Goal: Task Accomplishment & Management: Manage account settings

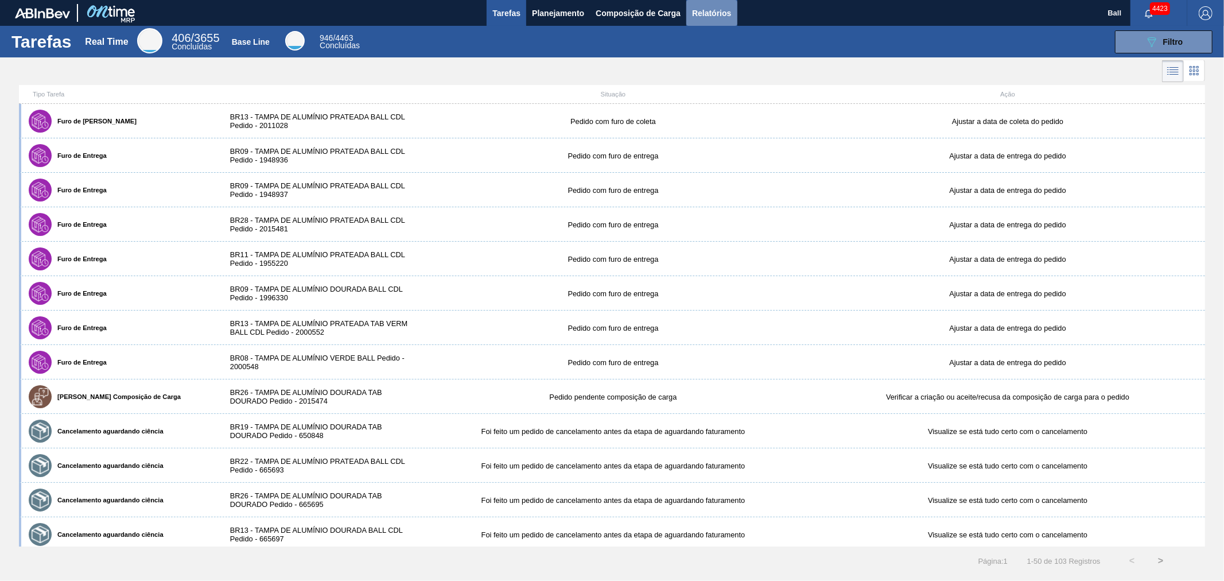
click at [702, 8] on span "Relatórios" at bounding box center [711, 13] width 39 height 14
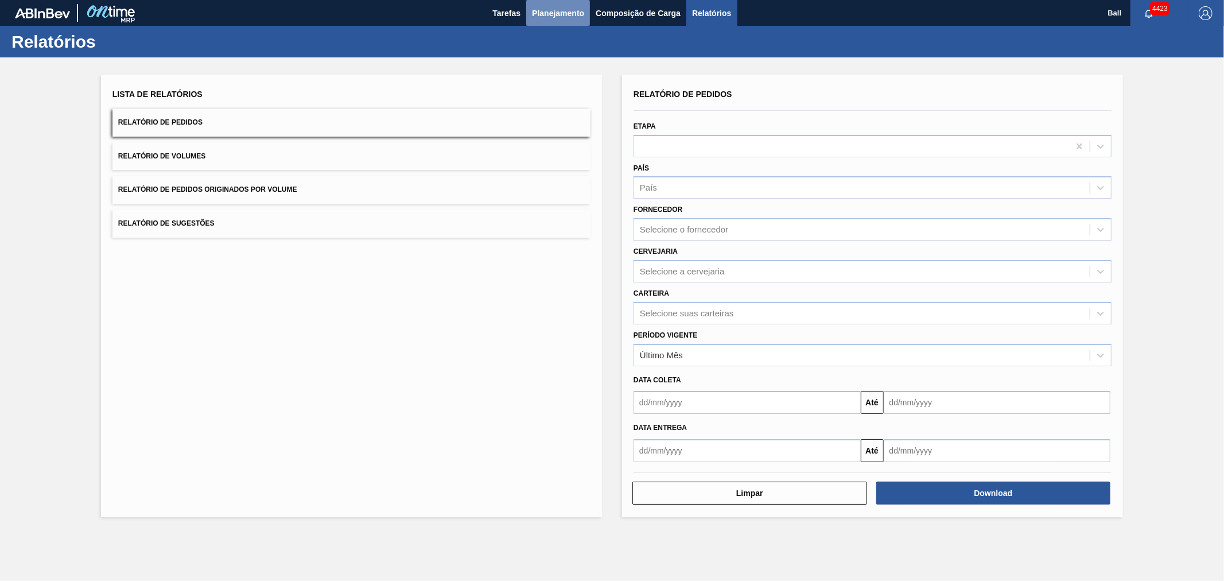
click at [571, 14] on span "Planejamento" at bounding box center [558, 13] width 52 height 14
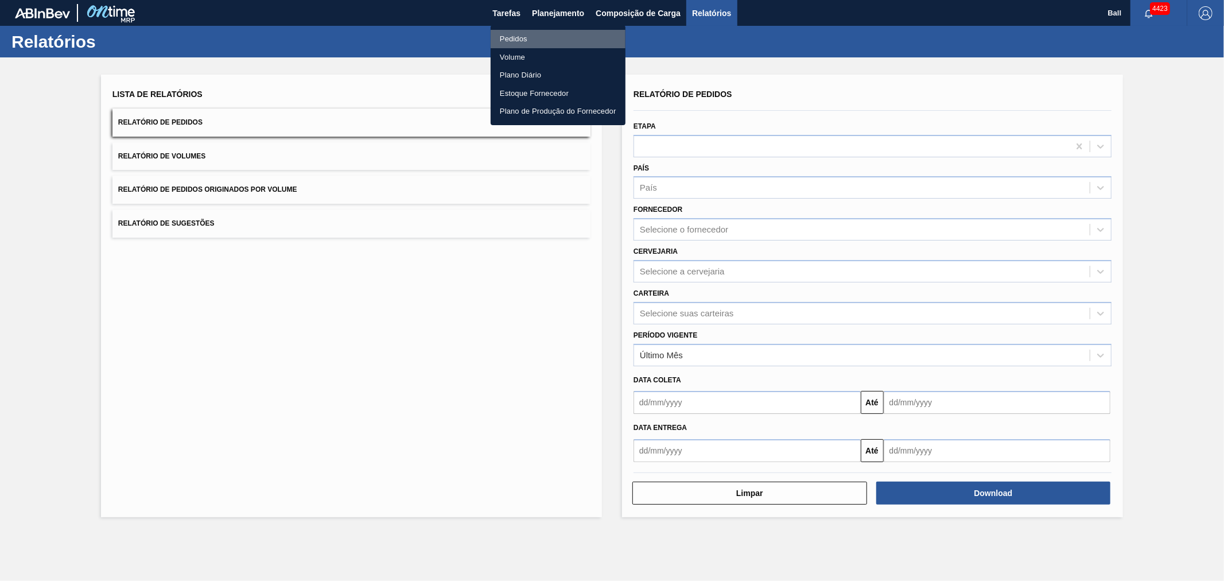
click at [536, 36] on li "Pedidos" at bounding box center [558, 39] width 135 height 18
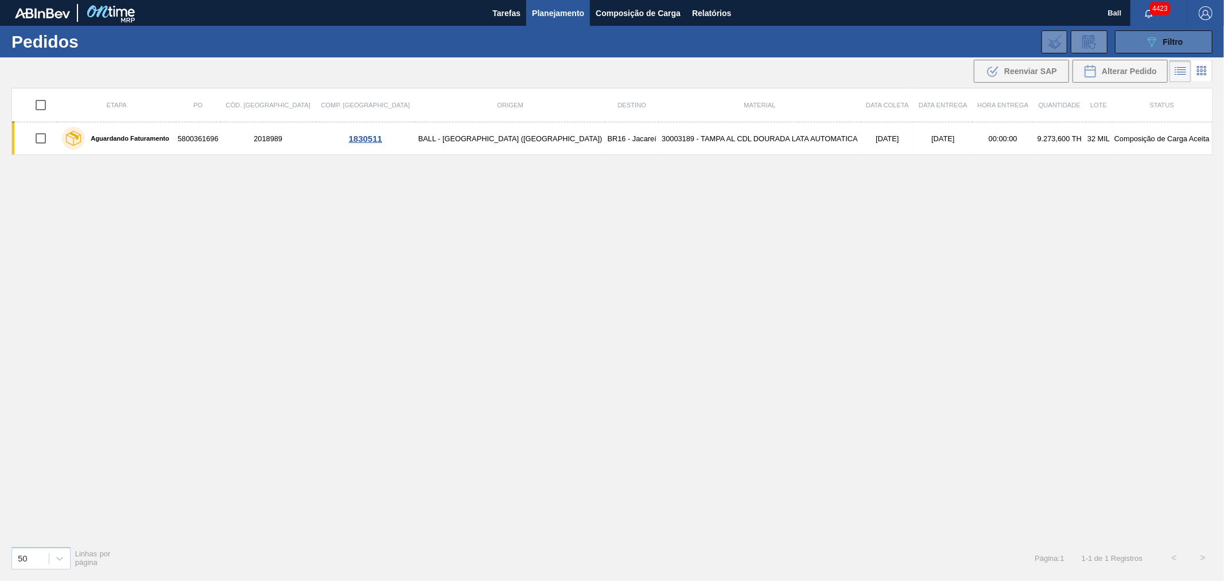
click at [1180, 38] on span "Filtro" at bounding box center [1173, 41] width 20 height 9
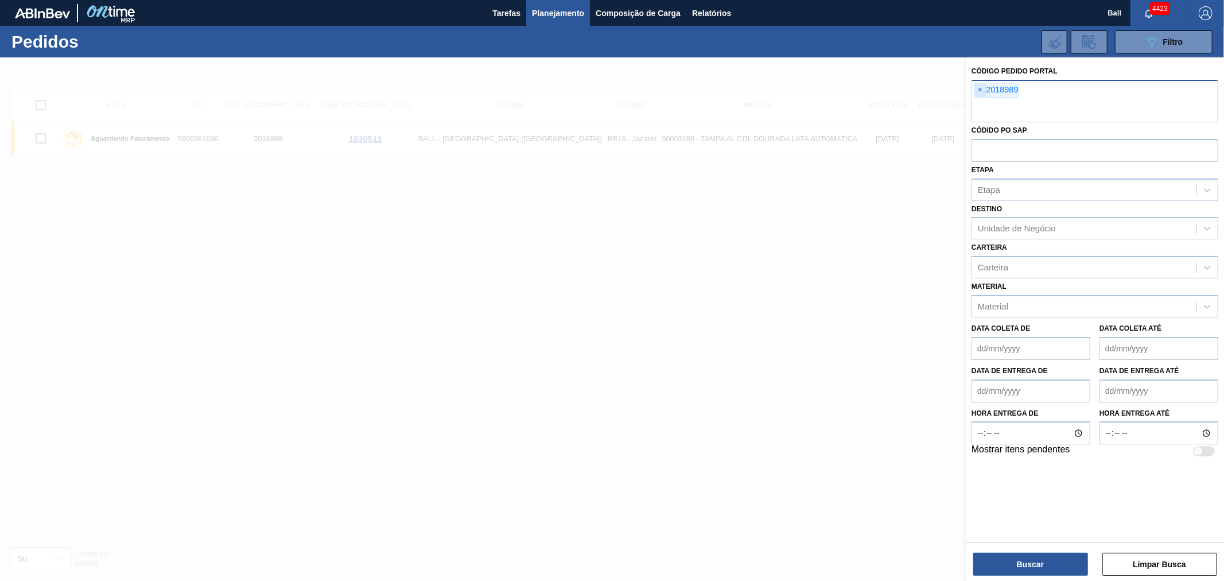
click at [983, 92] on span "×" at bounding box center [980, 90] width 11 height 14
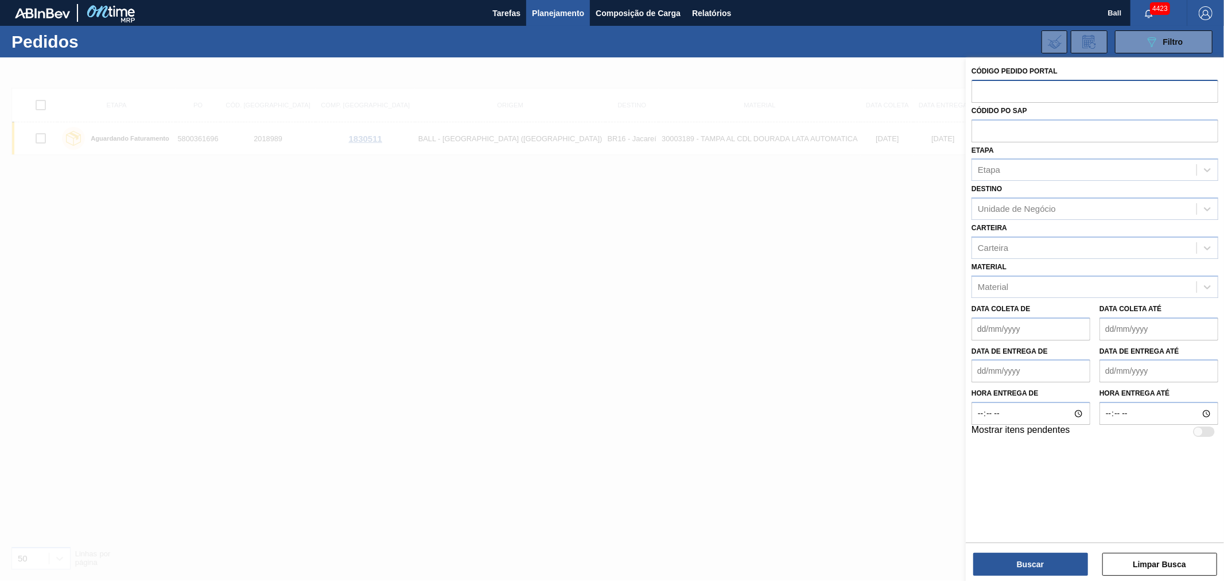
paste input "2018977"
type input "2018977"
click at [987, 128] on div "Códido PO SAP" at bounding box center [1094, 123] width 247 height 40
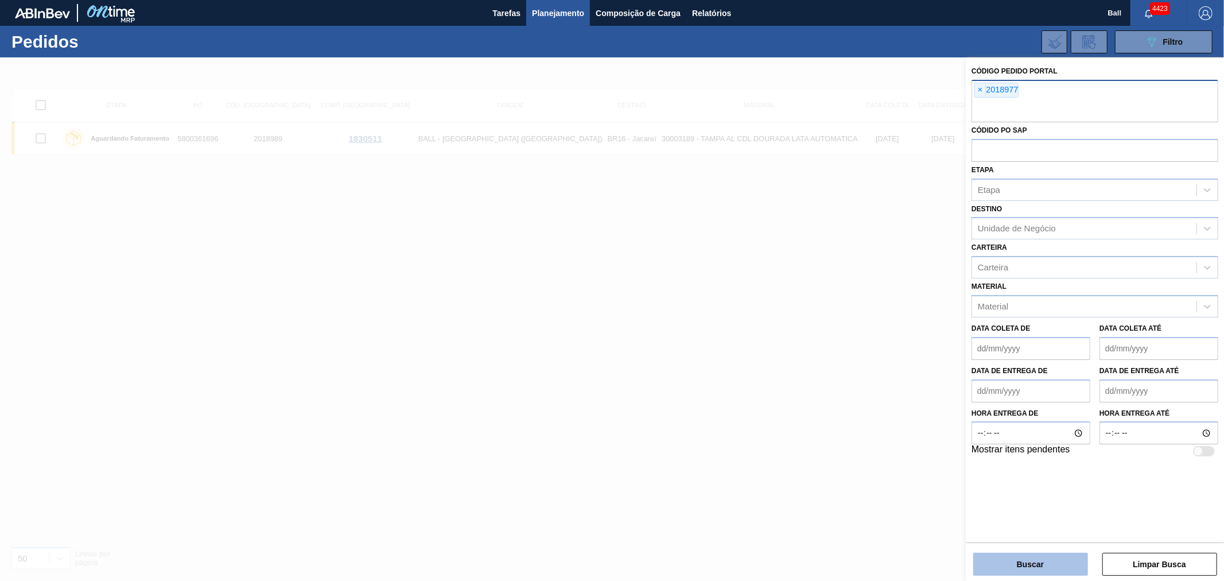
click at [1012, 563] on button "Buscar" at bounding box center [1030, 564] width 115 height 23
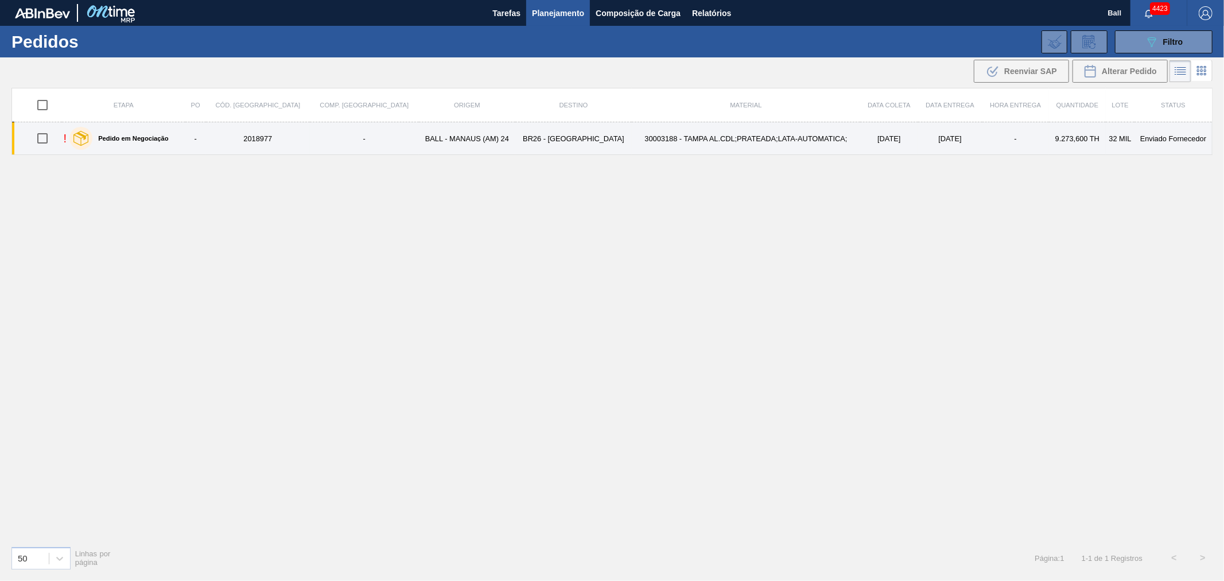
click at [676, 144] on td "30003188 - TAMPA AL.CDL;PRATEADA;LATA-AUTOMATICA;" at bounding box center [746, 138] width 228 height 33
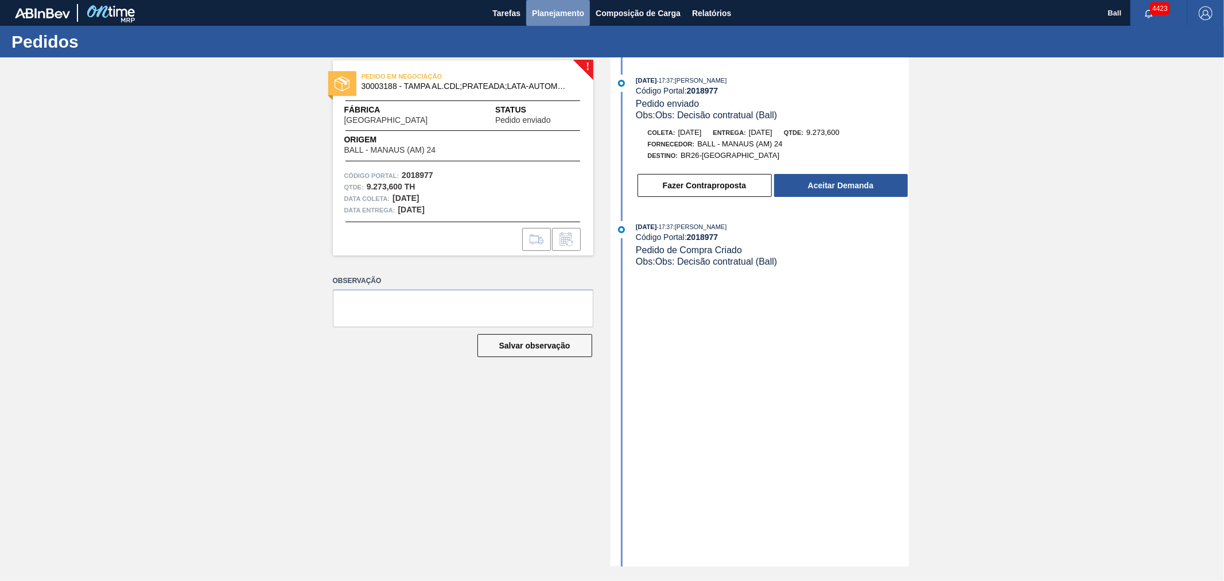
click at [552, 13] on span "Planejamento" at bounding box center [558, 13] width 52 height 14
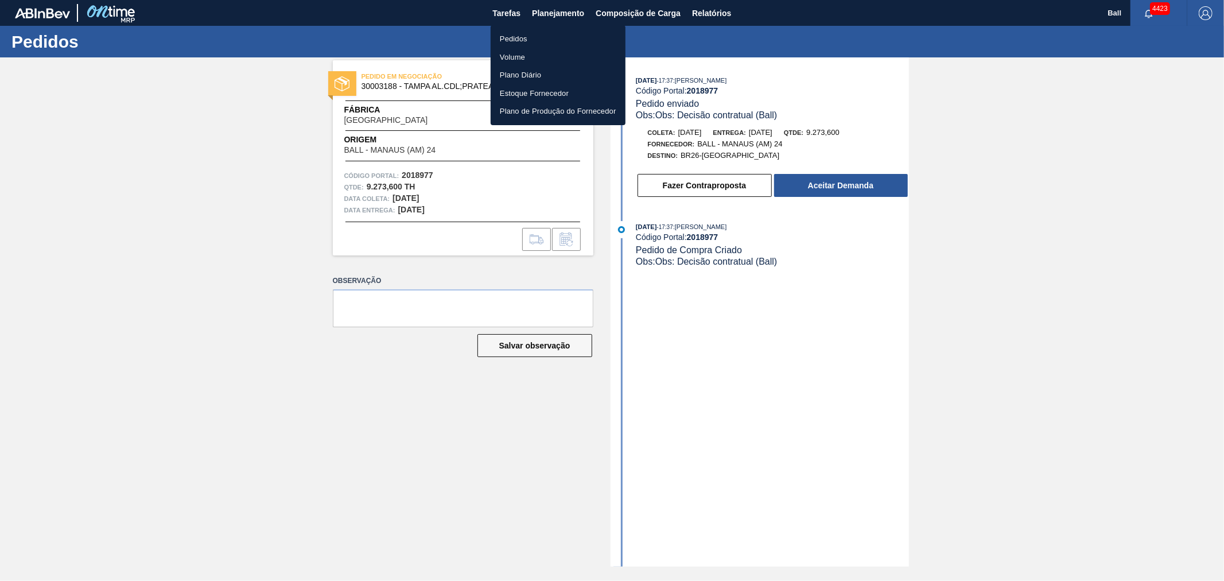
click at [601, 10] on div at bounding box center [612, 290] width 1224 height 581
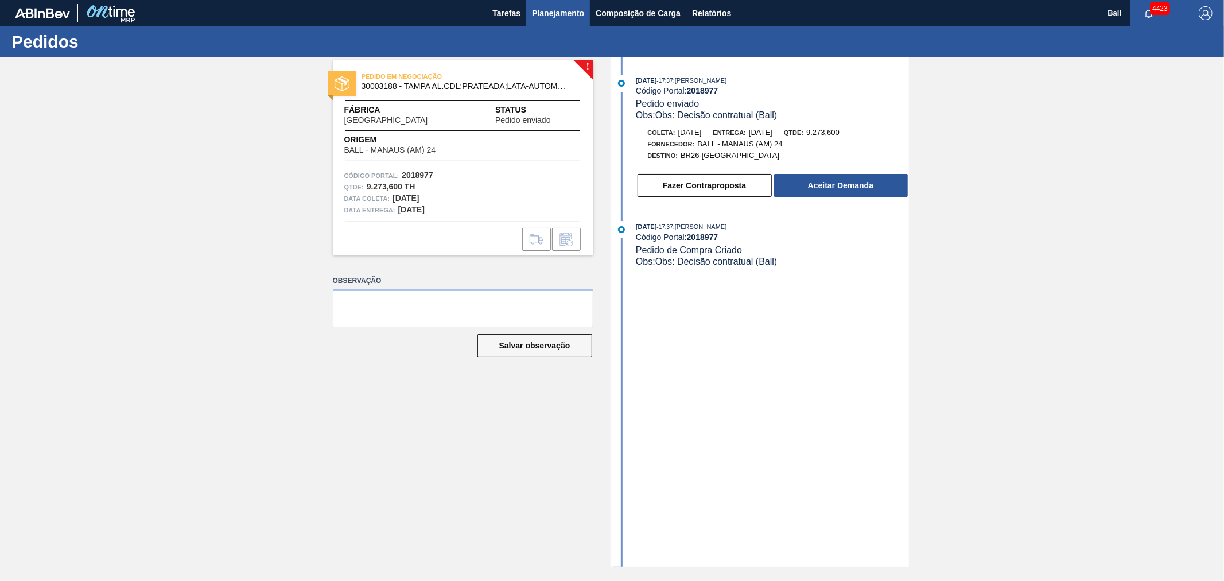
click at [568, 7] on span "Planejamento" at bounding box center [558, 13] width 52 height 14
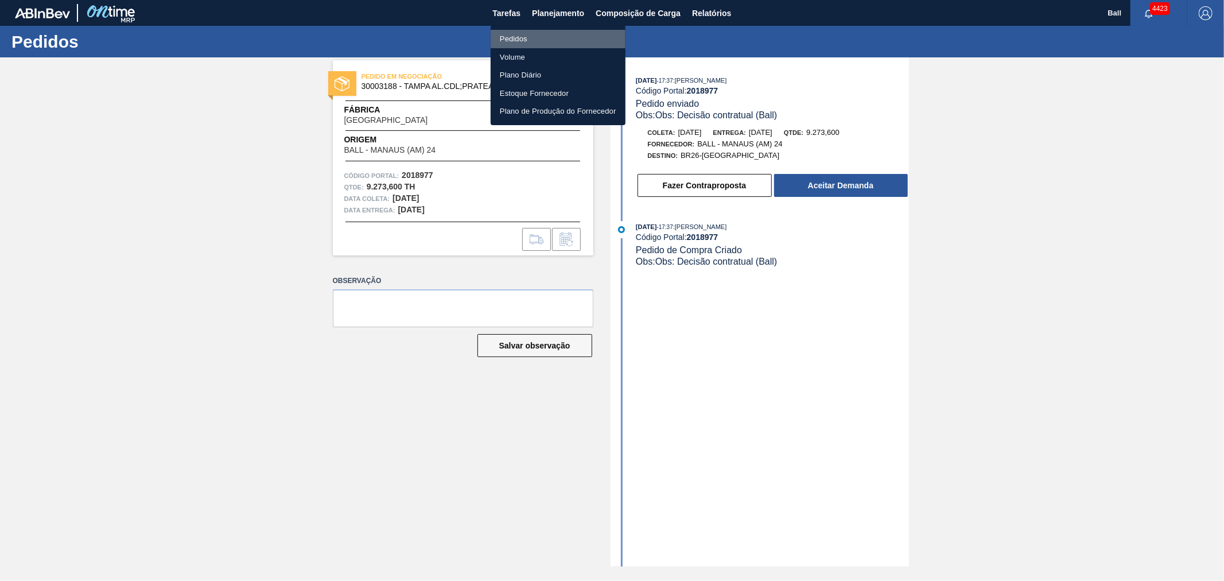
click at [520, 39] on li "Pedidos" at bounding box center [558, 39] width 135 height 18
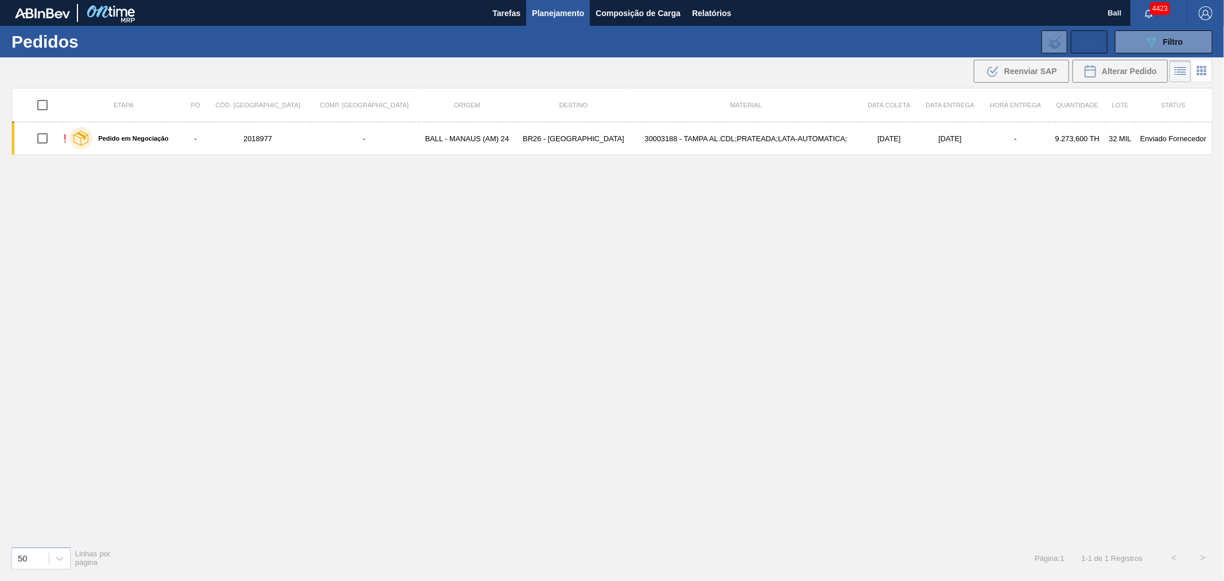
click at [1083, 42] on icon at bounding box center [1089, 42] width 18 height 14
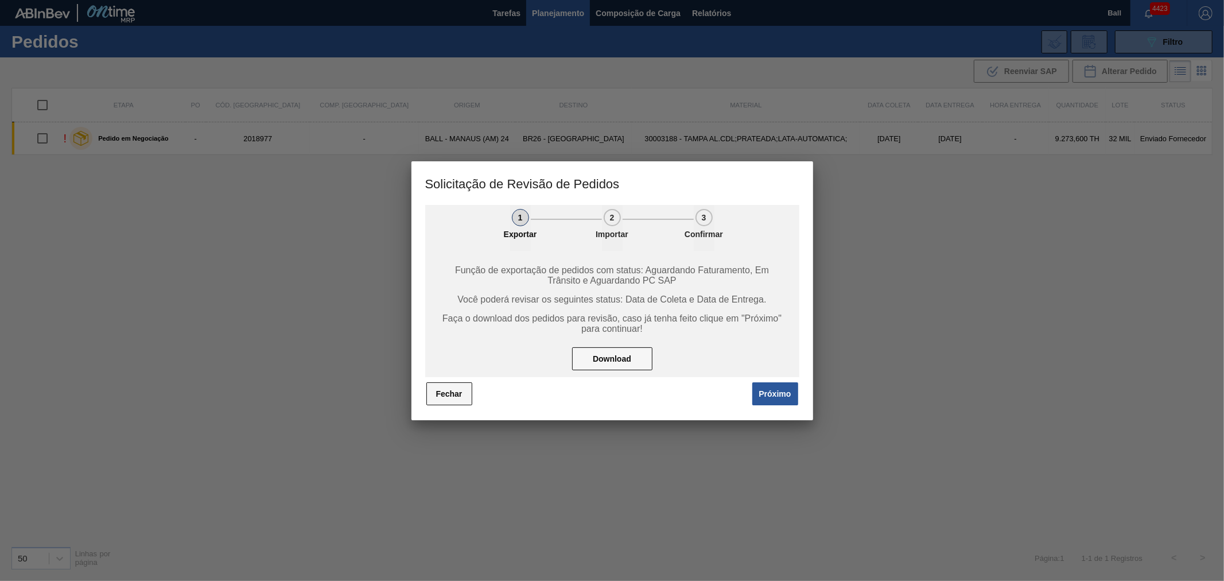
click at [445, 395] on button "Fechar" at bounding box center [449, 393] width 46 height 23
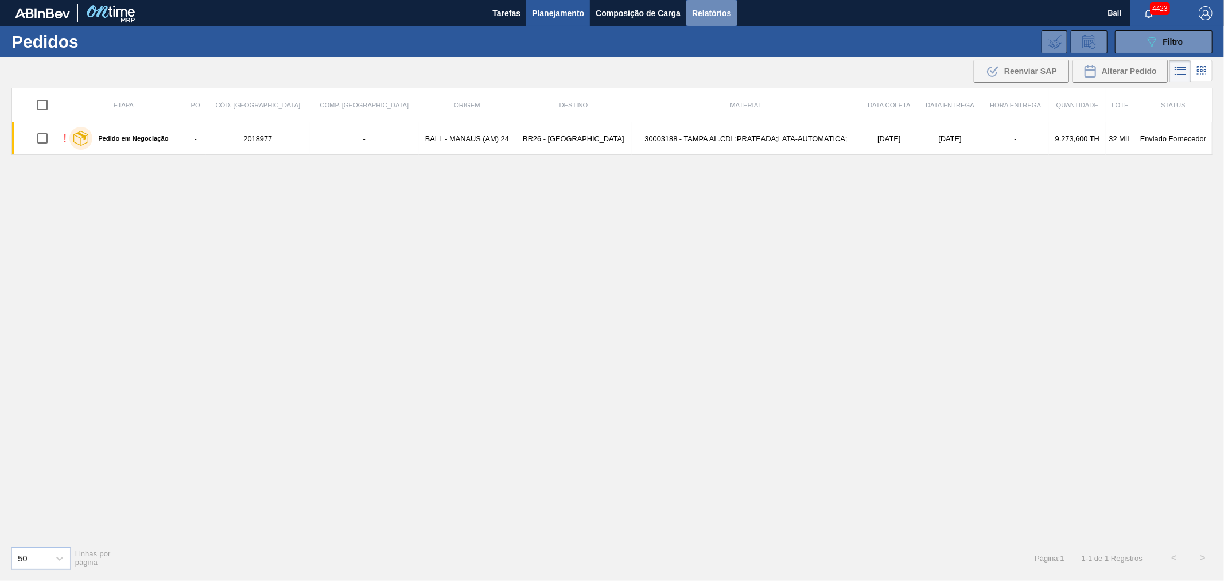
click at [693, 13] on span "Relatórios" at bounding box center [711, 13] width 39 height 14
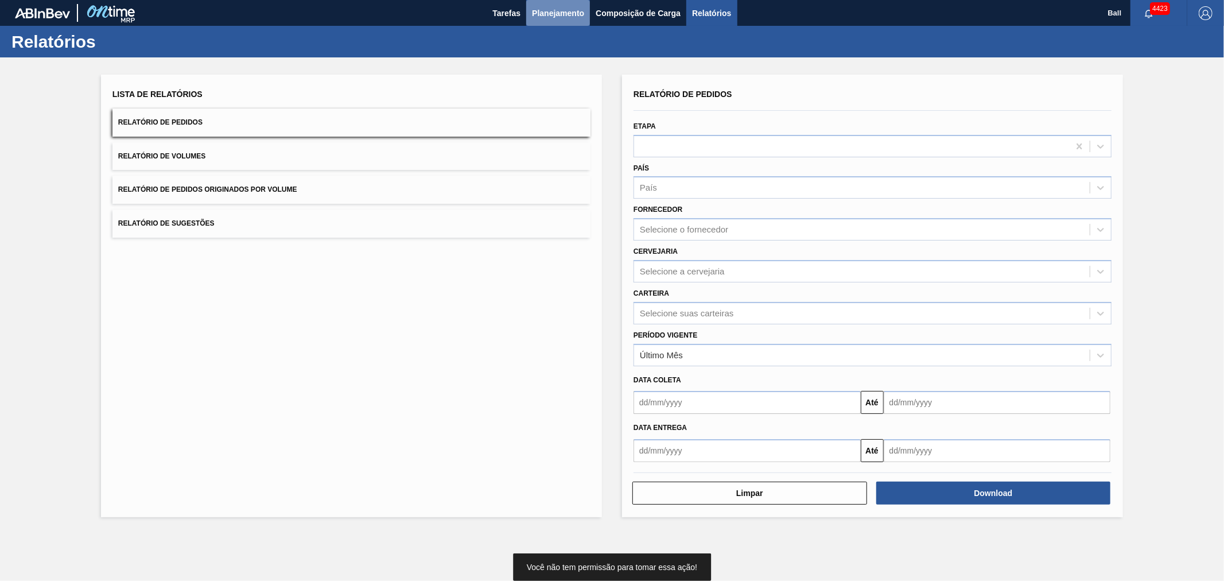
click at [571, 4] on button "Planejamento" at bounding box center [558, 13] width 64 height 26
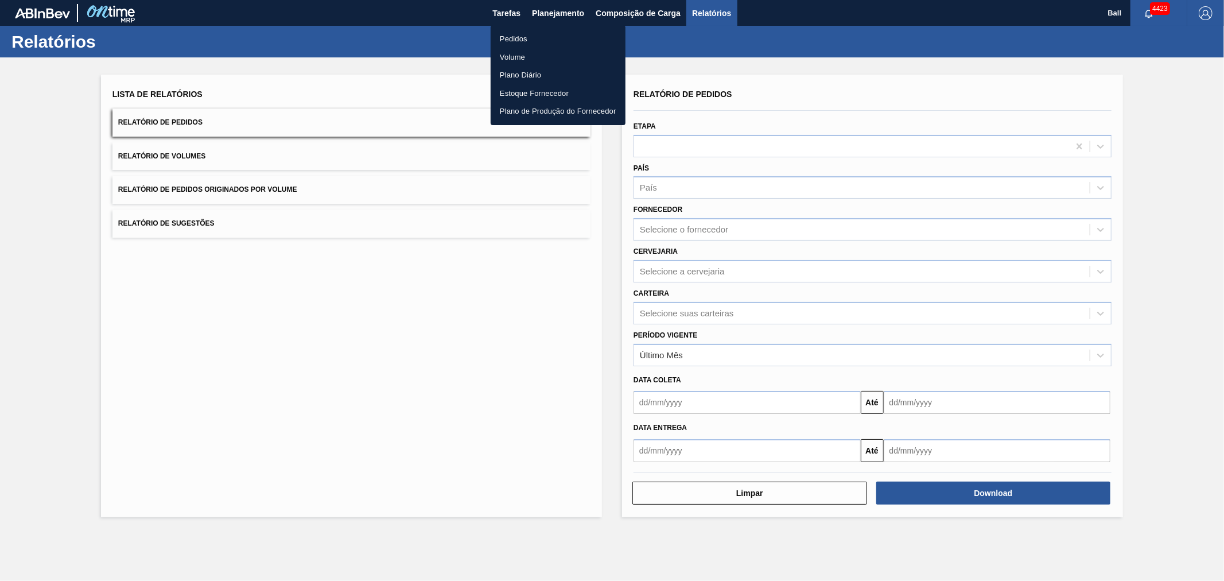
click at [554, 12] on div at bounding box center [612, 290] width 1224 height 581
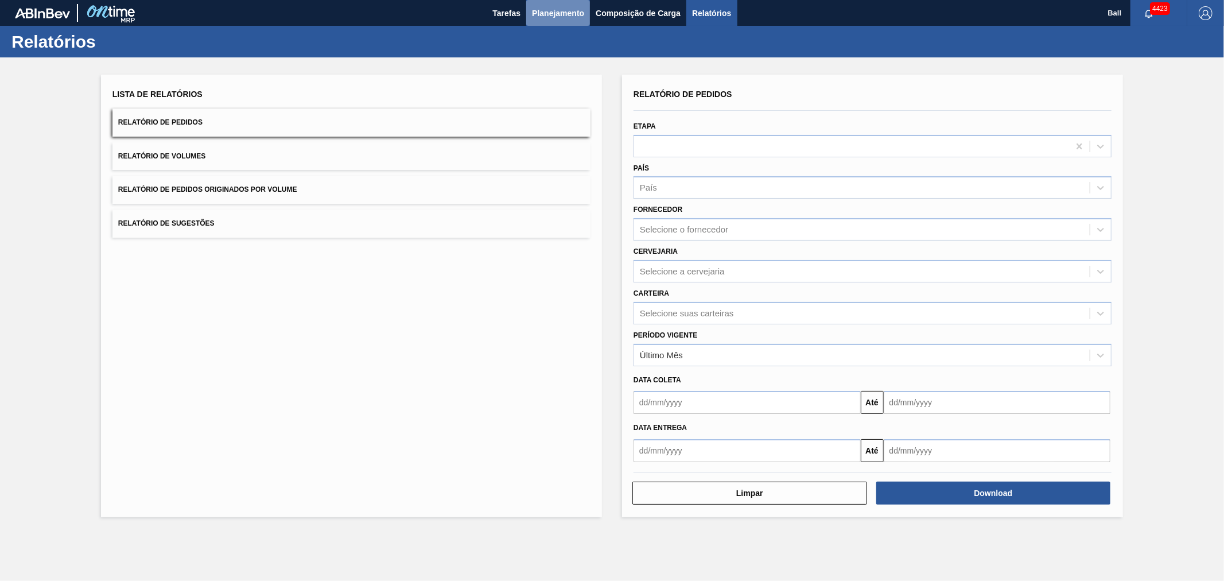
click at [557, 9] on span "Planejamento" at bounding box center [558, 13] width 52 height 14
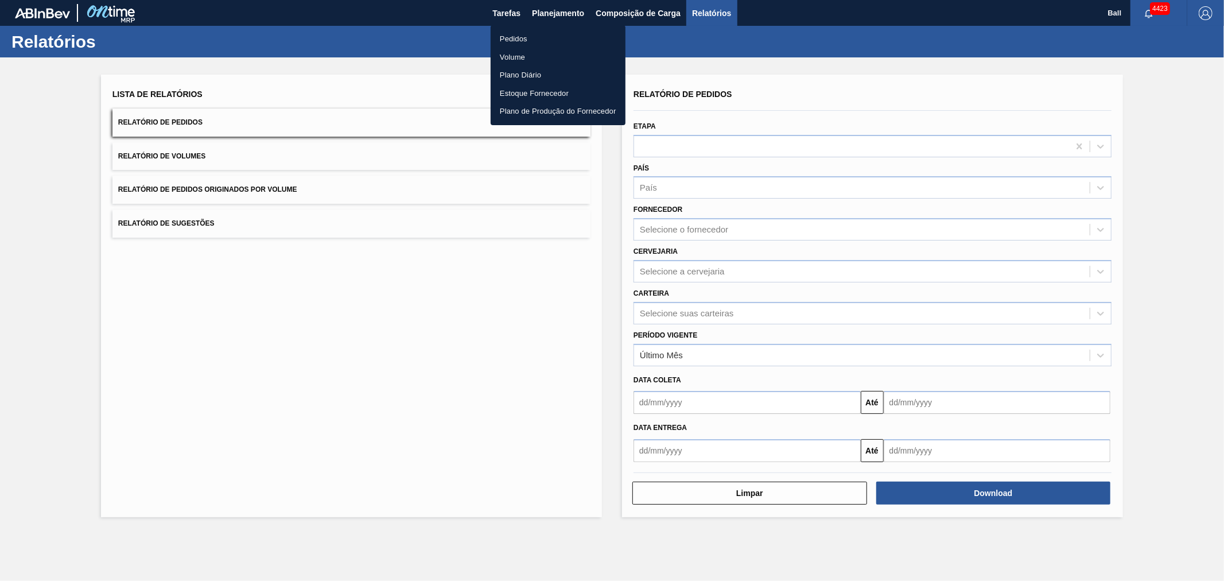
click at [781, 100] on div at bounding box center [612, 290] width 1224 height 581
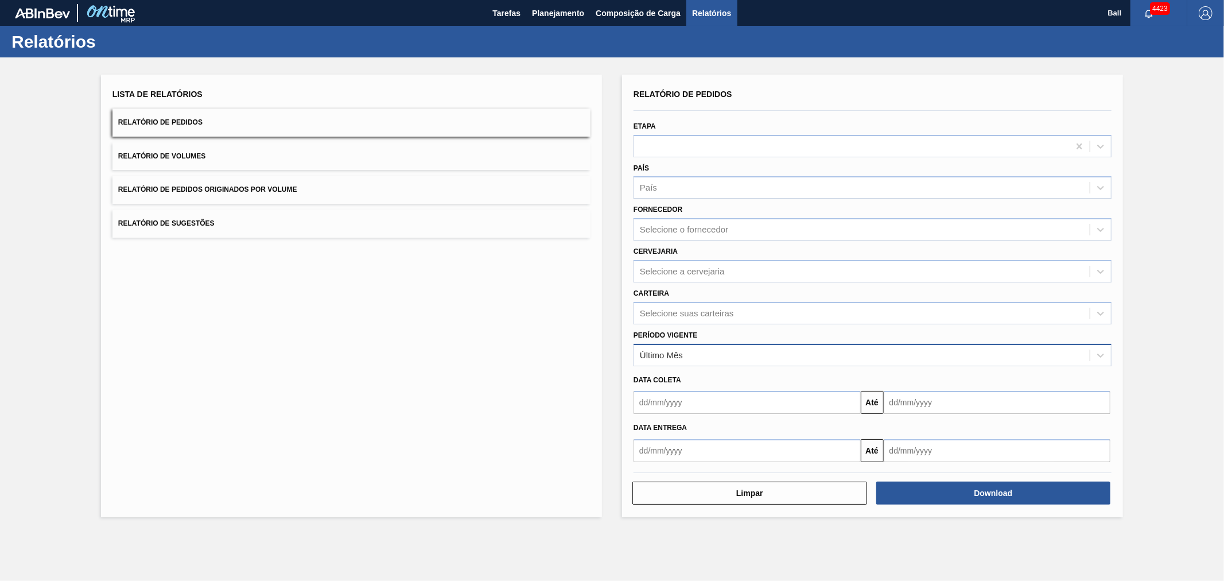
click at [712, 347] on div "Último Mês" at bounding box center [862, 355] width 456 height 17
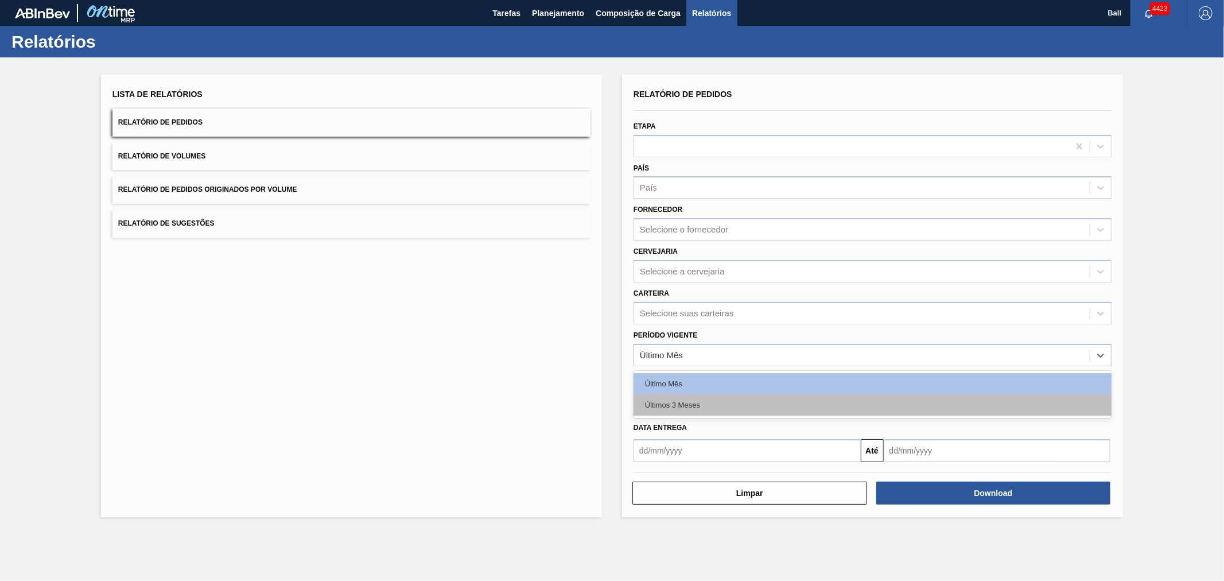
click at [669, 402] on div "Últimos 3 Meses" at bounding box center [872, 404] width 478 height 21
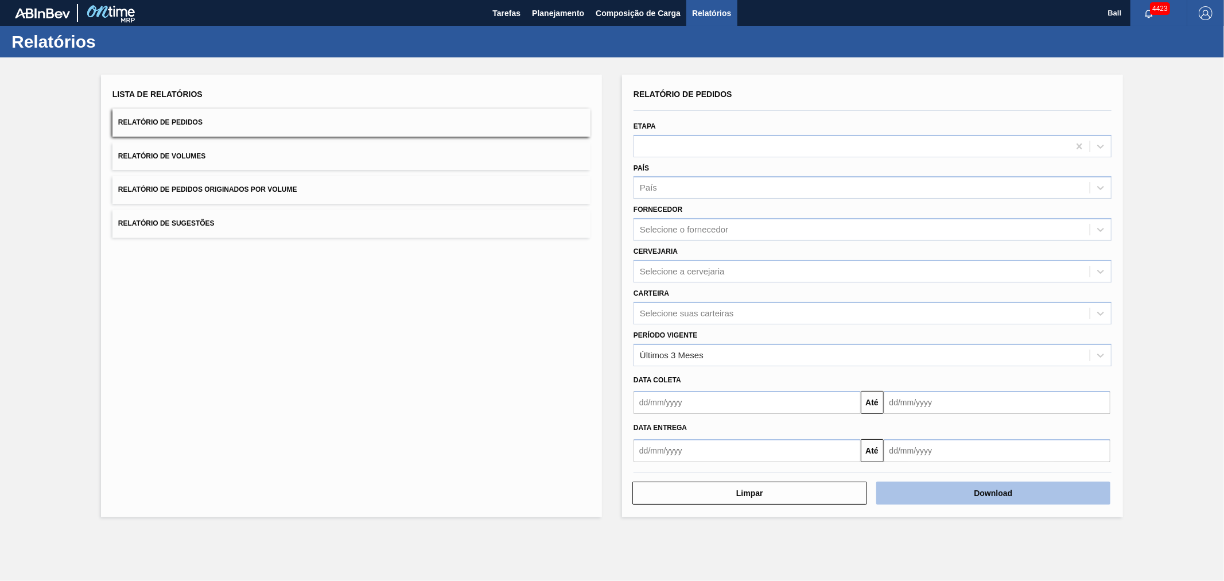
click at [924, 484] on button "Download" at bounding box center [993, 492] width 235 height 23
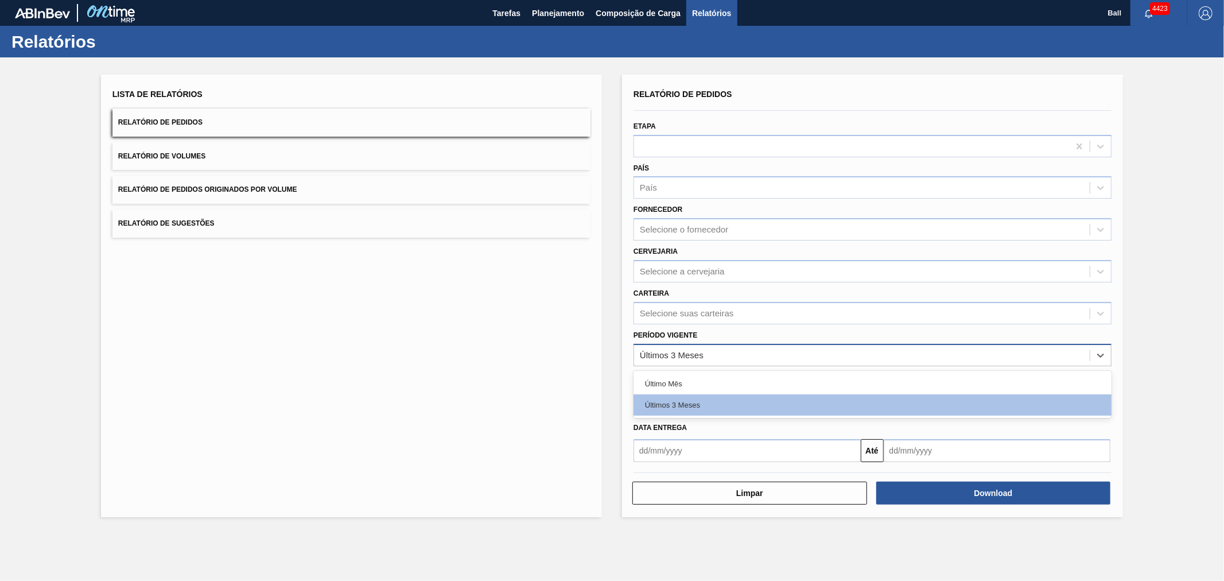
click at [683, 356] on div "Últimos 3 Meses" at bounding box center [672, 355] width 64 height 10
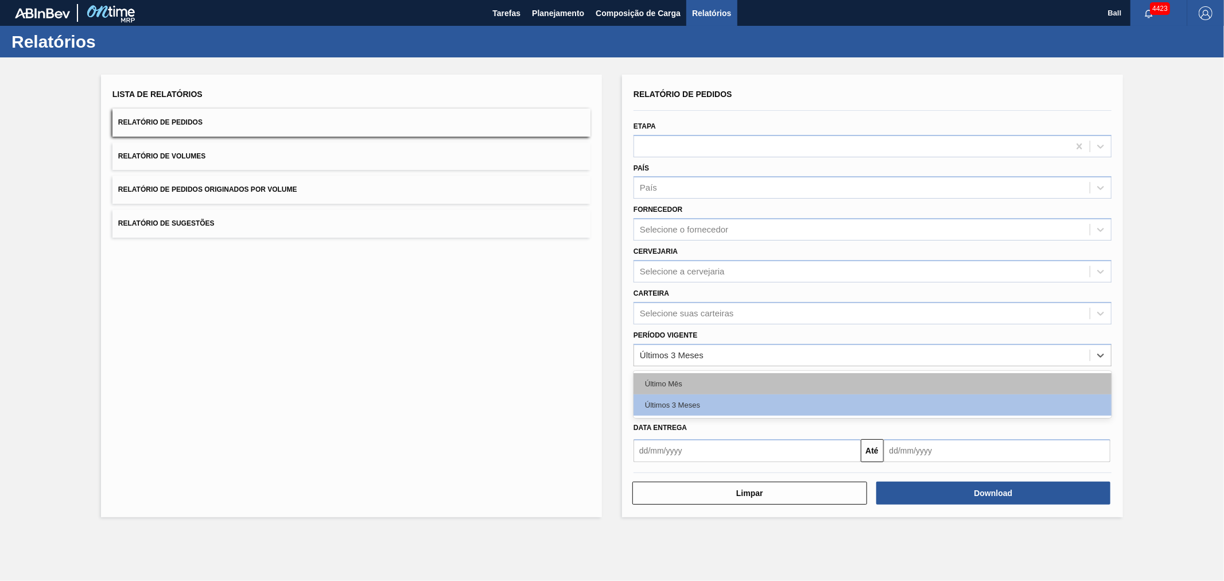
click at [663, 378] on div "Último Mês" at bounding box center [872, 383] width 478 height 21
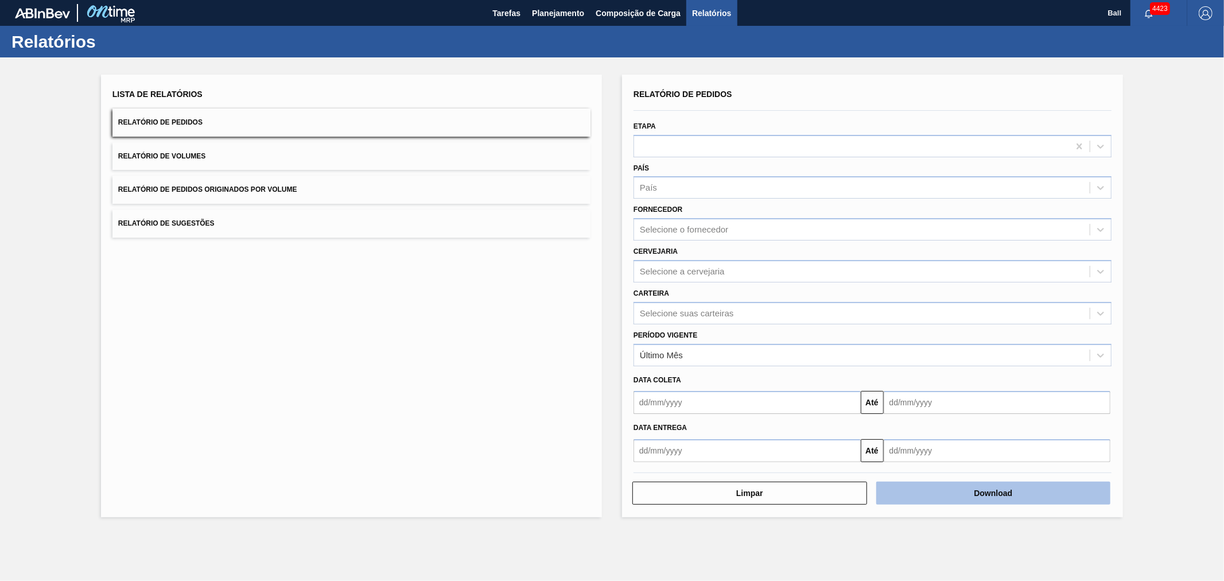
click at [905, 493] on button "Download" at bounding box center [993, 492] width 235 height 23
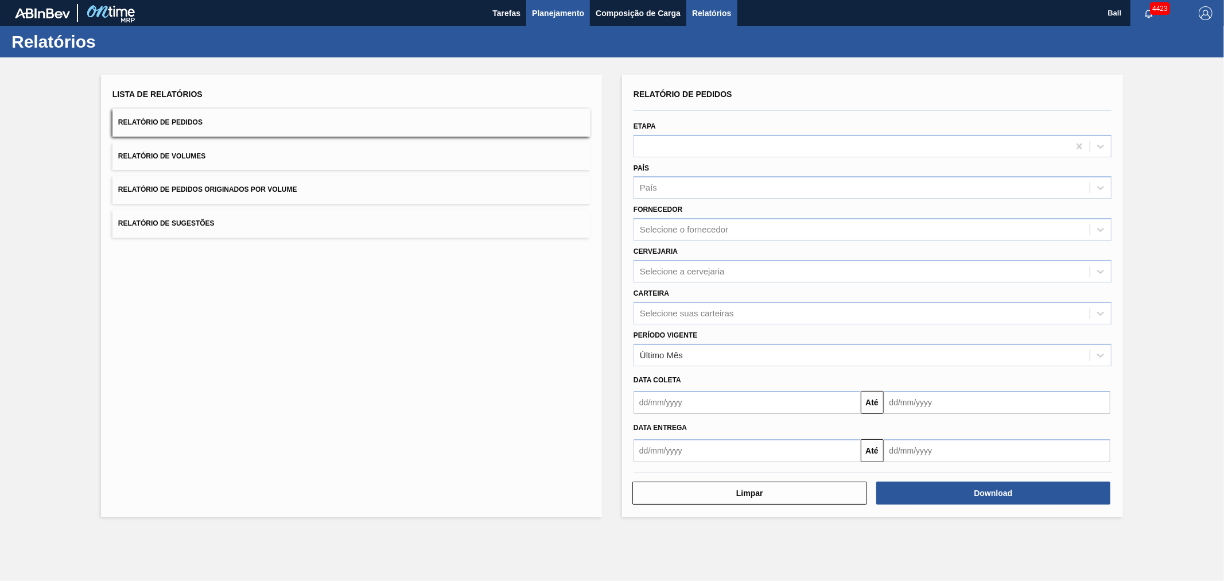
click at [574, 15] on span "Planejamento" at bounding box center [558, 13] width 52 height 14
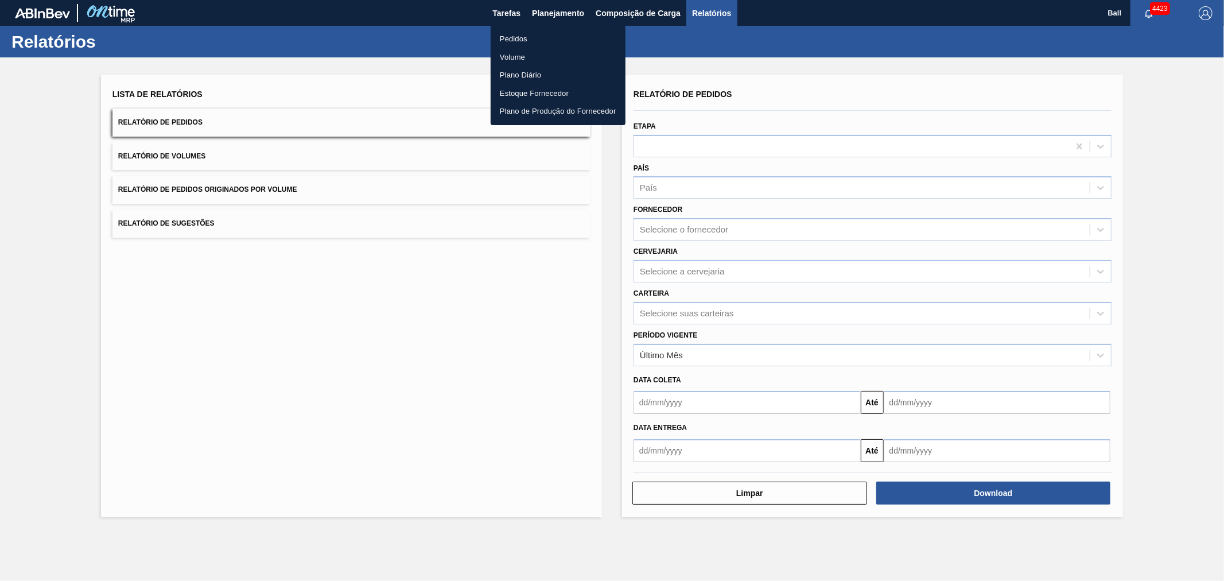
click at [517, 36] on li "Pedidos" at bounding box center [558, 39] width 135 height 18
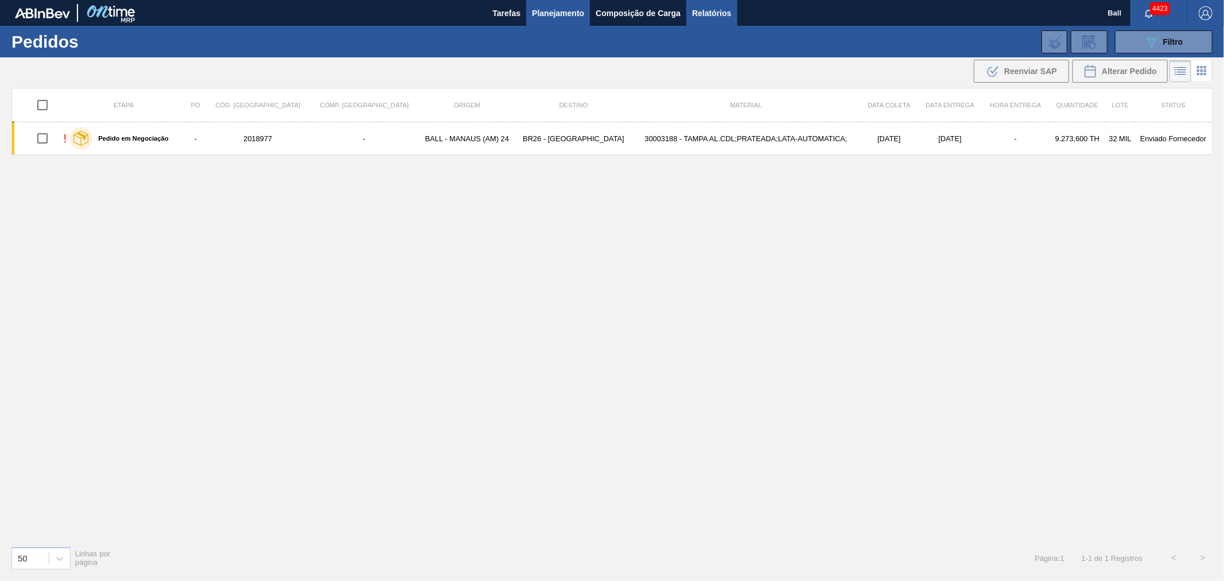
click at [713, 18] on span "Relatórios" at bounding box center [711, 13] width 39 height 14
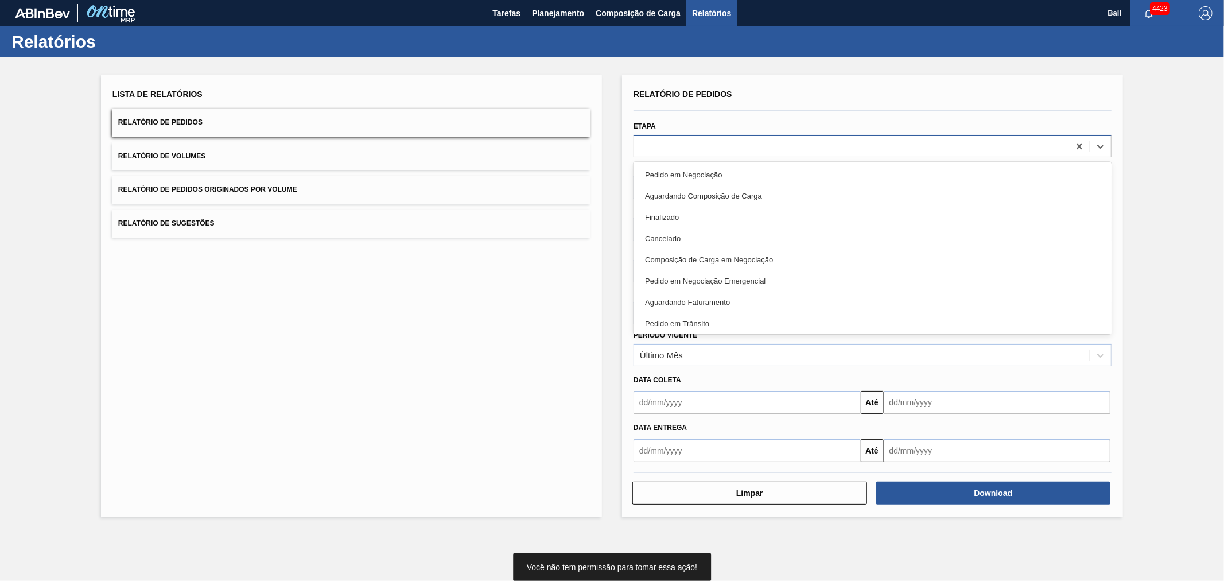
click at [849, 151] on div at bounding box center [851, 146] width 435 height 17
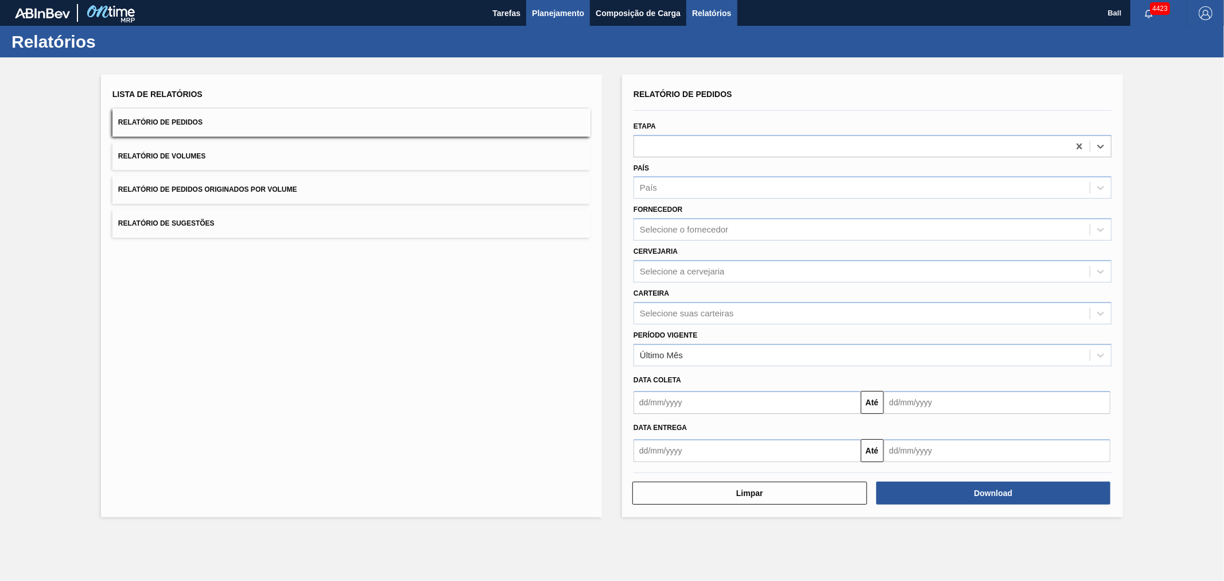
click at [543, 9] on span "Planejamento" at bounding box center [558, 13] width 52 height 14
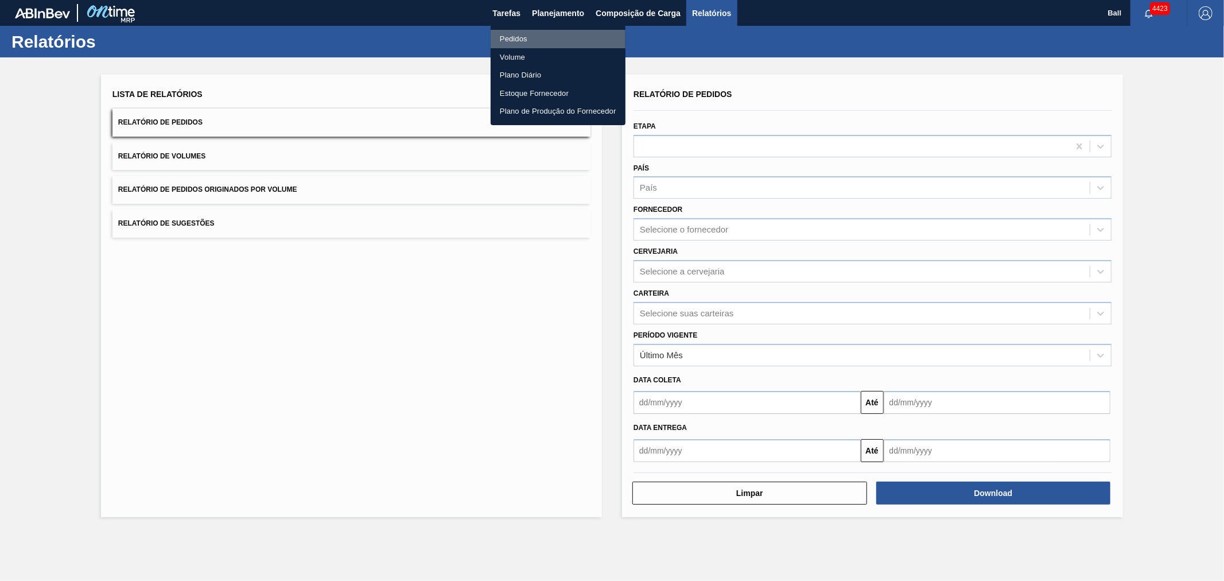
click at [512, 40] on li "Pedidos" at bounding box center [558, 39] width 135 height 18
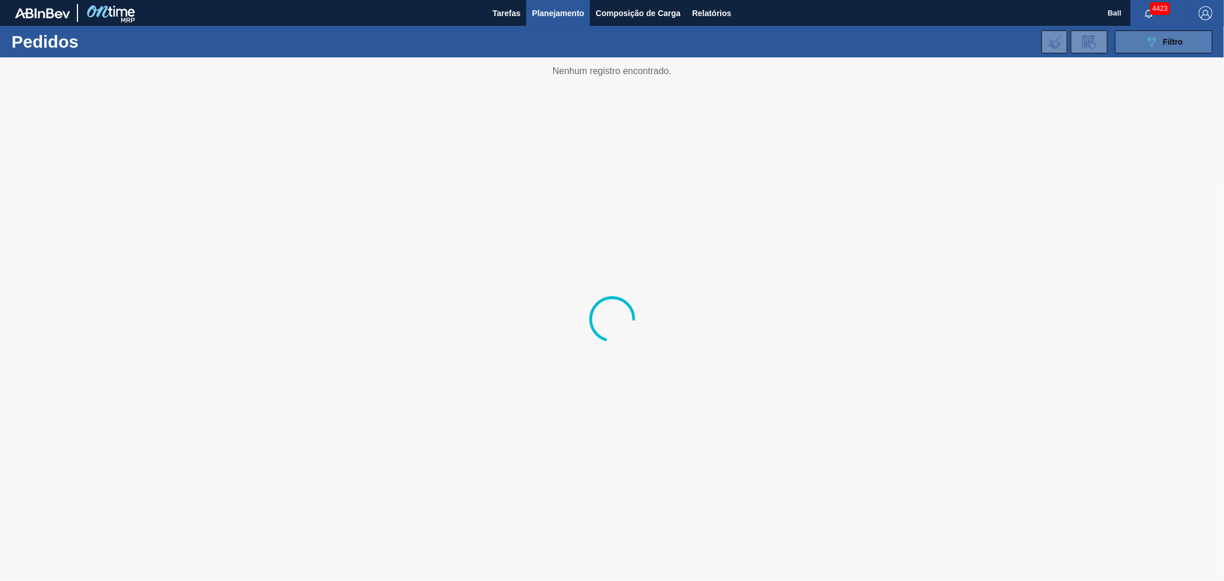
click at [1165, 38] on span "Filtro" at bounding box center [1173, 41] width 20 height 9
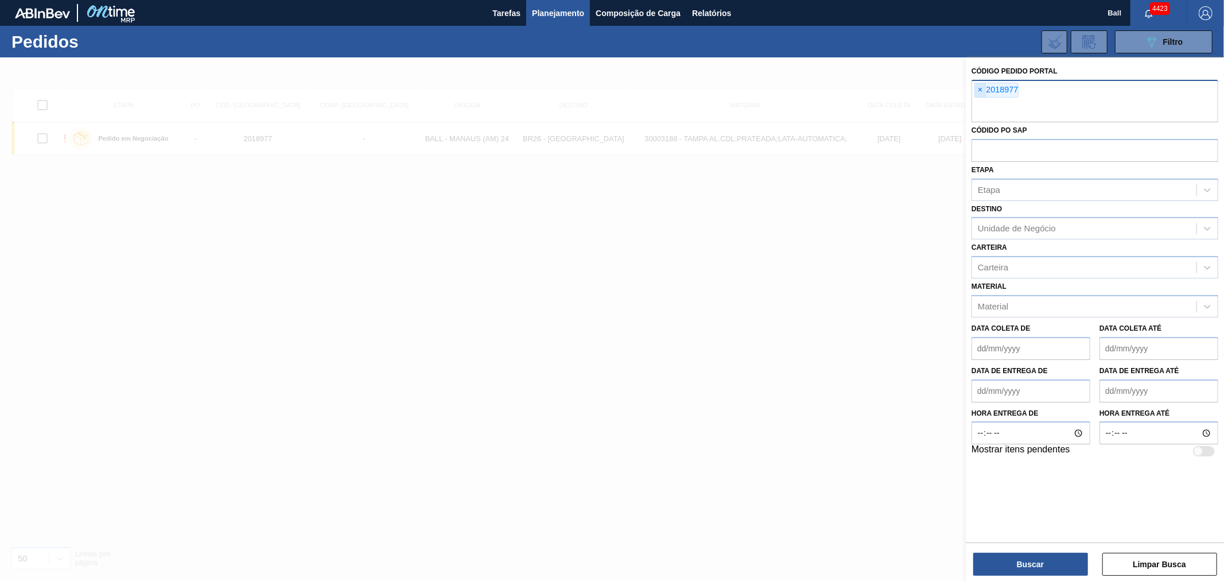
click at [981, 88] on span "×" at bounding box center [980, 90] width 11 height 14
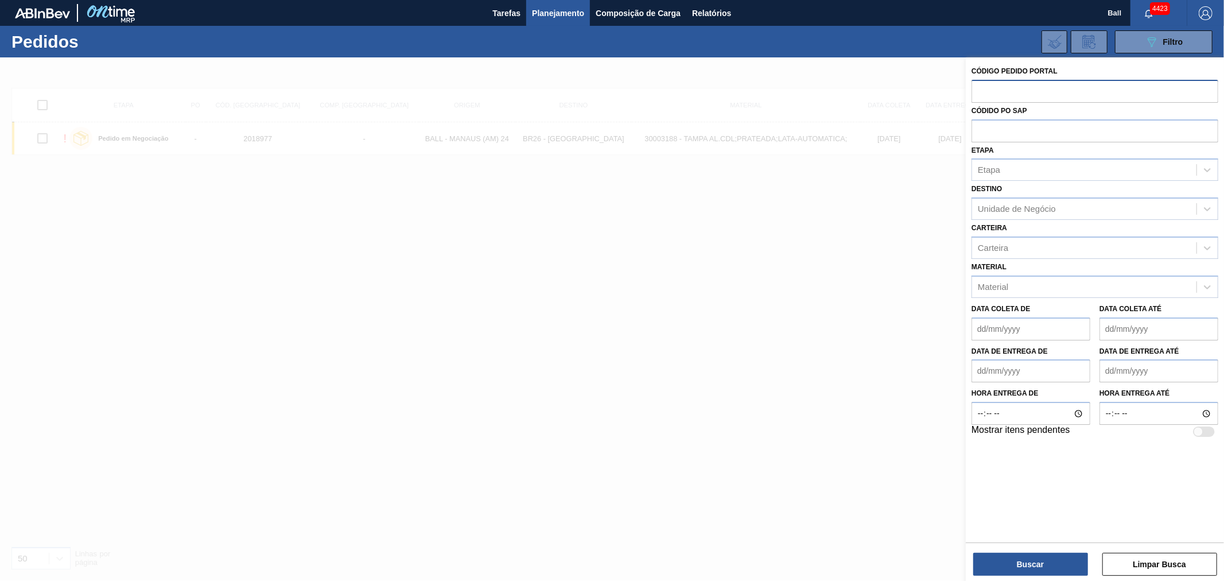
paste input "text"
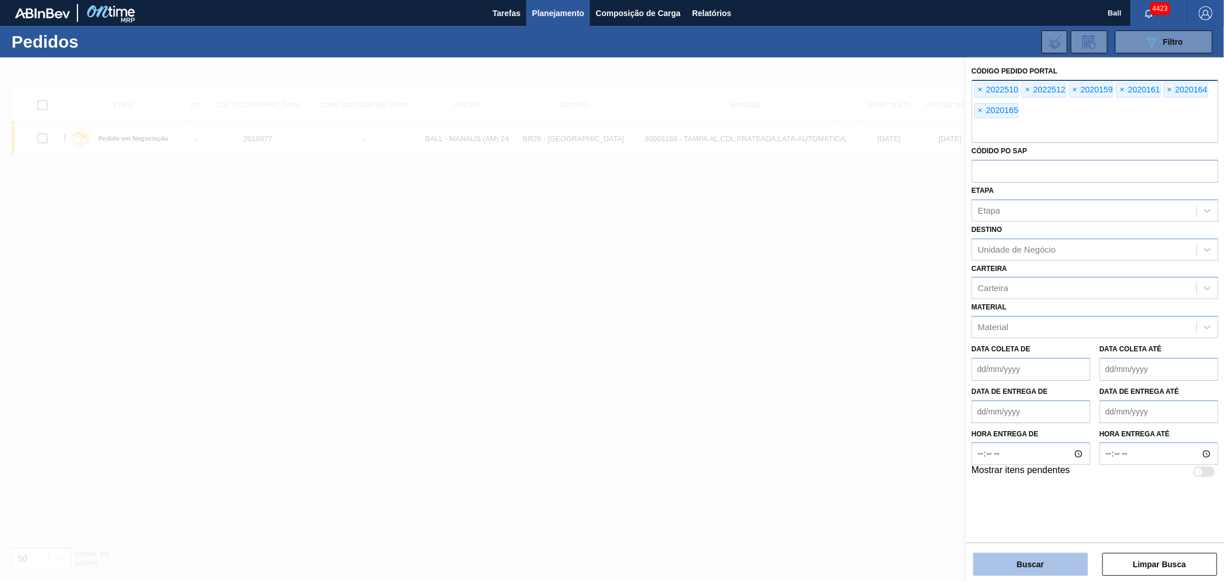
click at [1061, 557] on button "Buscar" at bounding box center [1030, 564] width 115 height 23
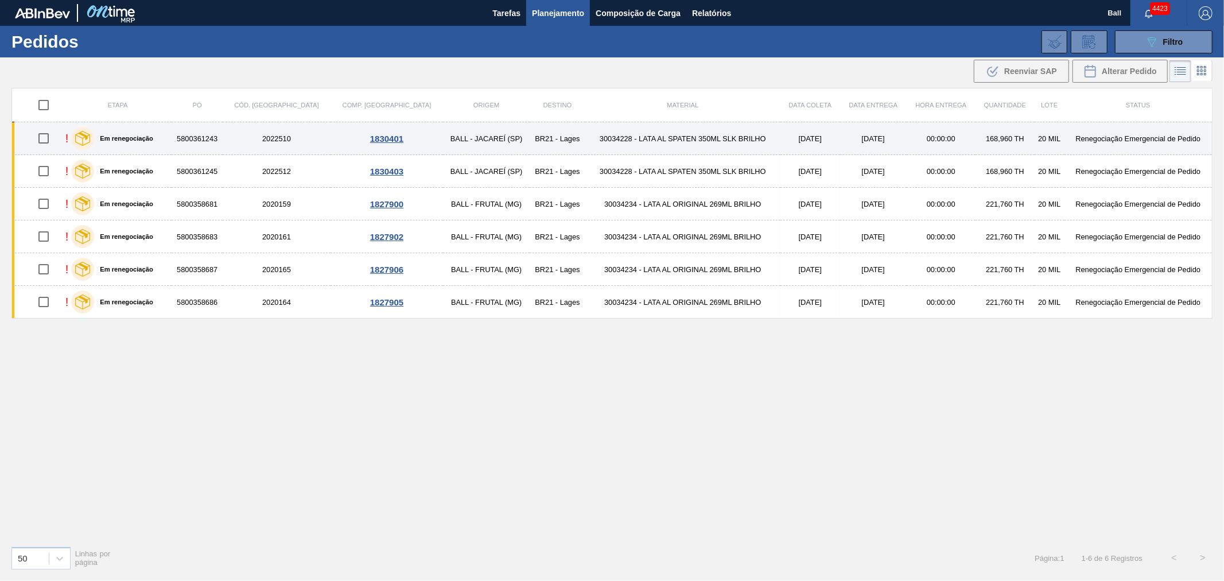
click at [1036, 134] on td "20 MIL" at bounding box center [1050, 138] width 30 height 33
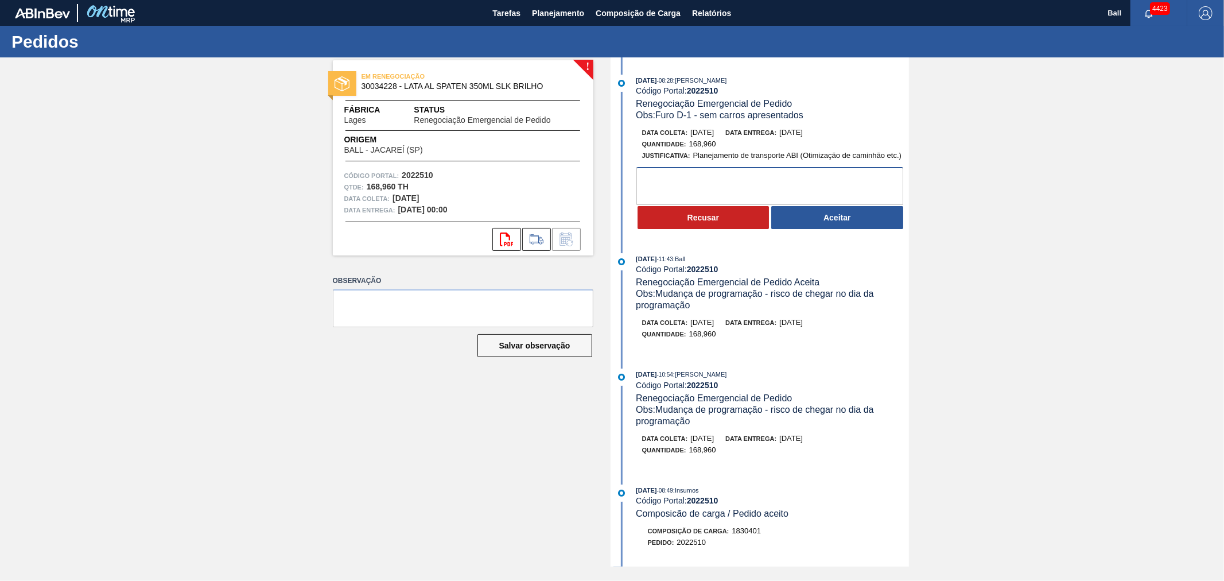
drag, startPoint x: 726, startPoint y: 198, endPoint x: 723, endPoint y: 205, distance: 8.2
click at [723, 205] on textarea at bounding box center [769, 186] width 267 height 38
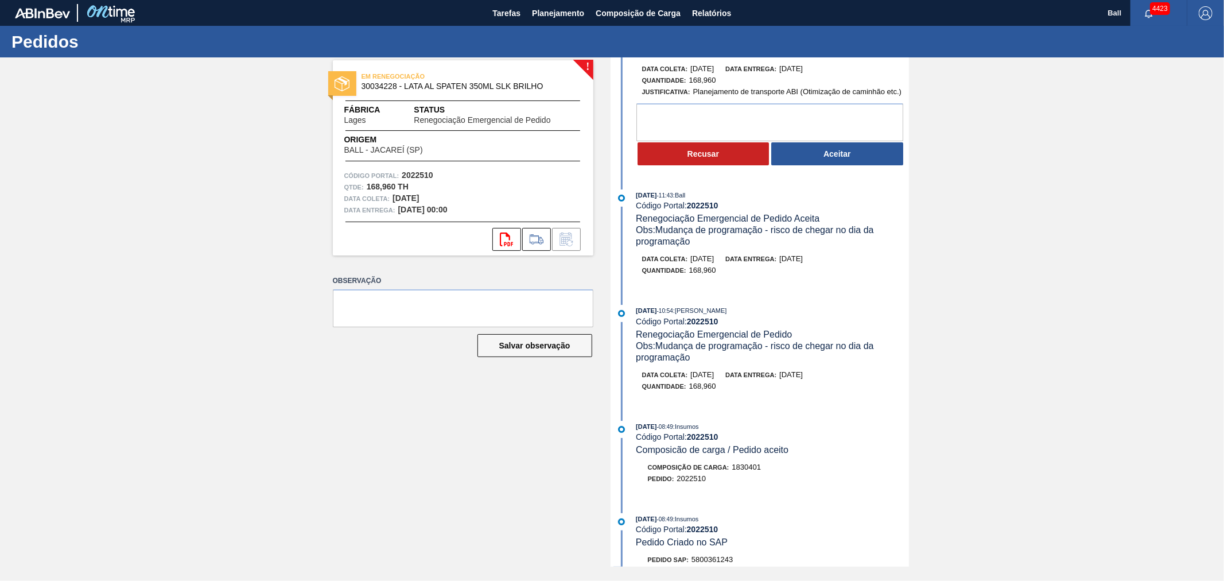
scroll to position [127, 0]
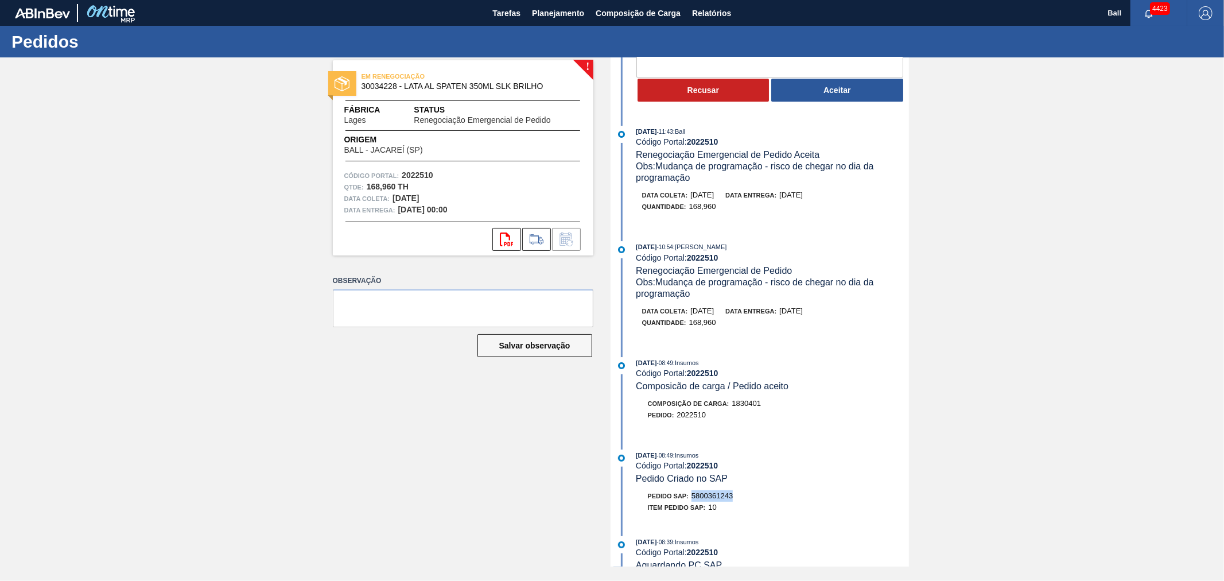
drag, startPoint x: 738, startPoint y: 503, endPoint x: 695, endPoint y: 505, distance: 43.6
click at [695, 501] on div "Pedido SAP: 5800361243" at bounding box center [772, 495] width 273 height 11
copy span "5800361243"
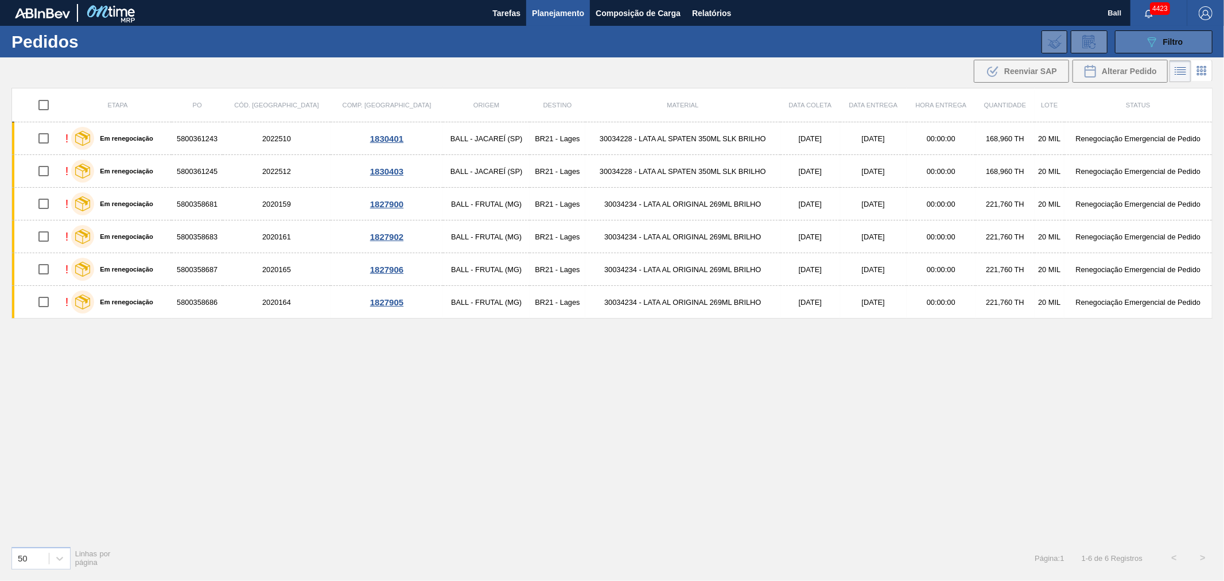
click at [1156, 41] on icon "089F7B8B-B2A5-4AFE-B5C0-19BA573D28AC" at bounding box center [1152, 42] width 14 height 14
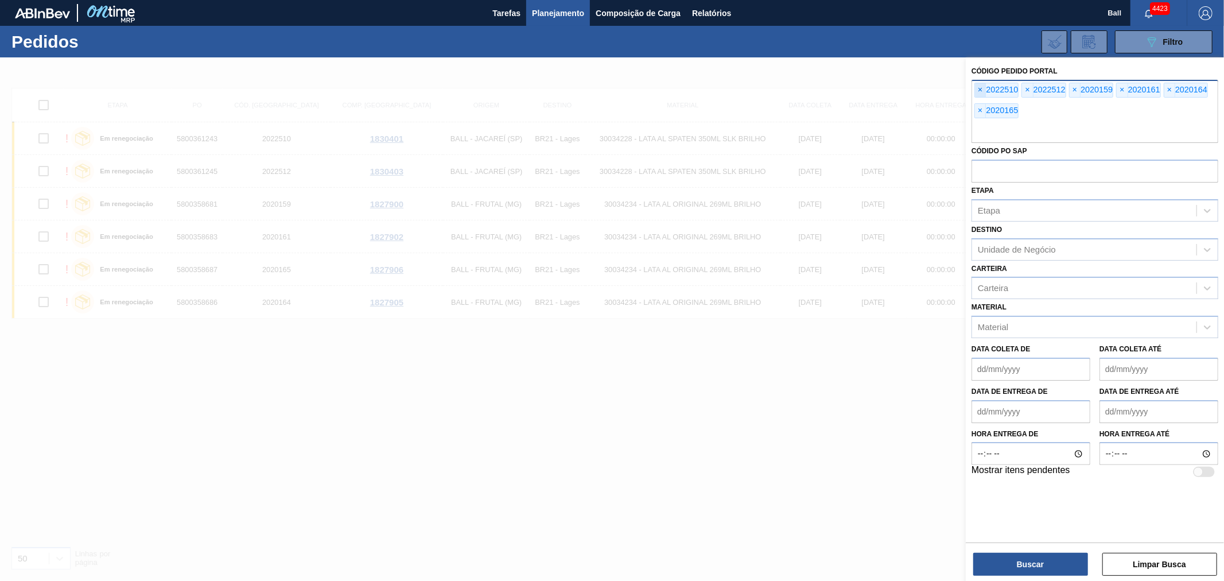
click at [977, 89] on span "×" at bounding box center [980, 90] width 11 height 14
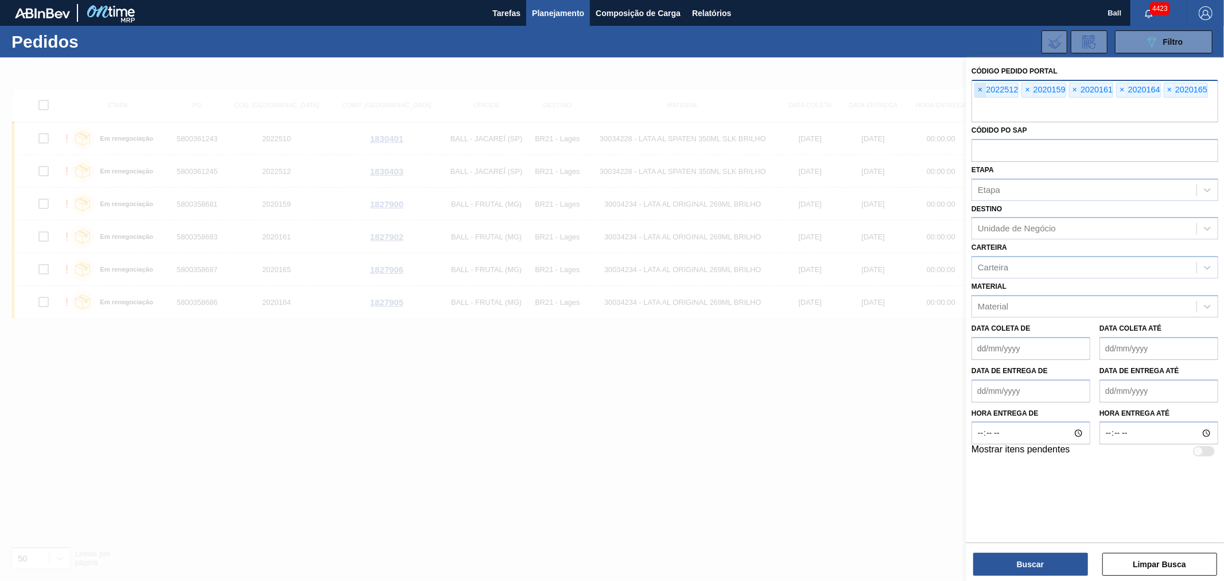
click at [977, 89] on span "×" at bounding box center [980, 90] width 11 height 14
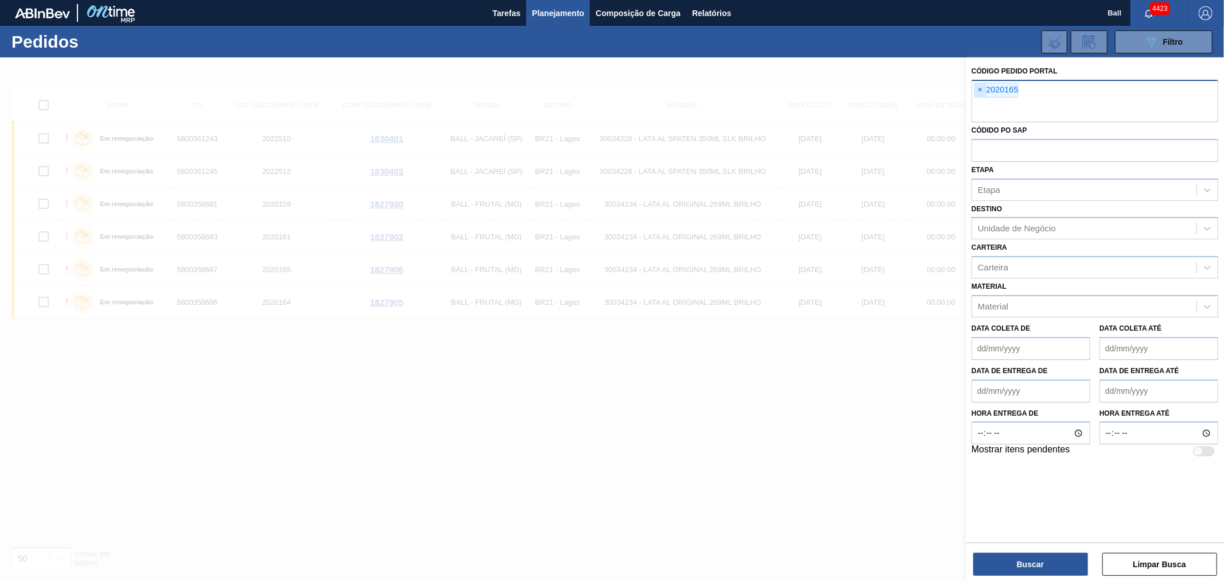
click at [977, 100] on input "text" at bounding box center [1094, 111] width 247 height 22
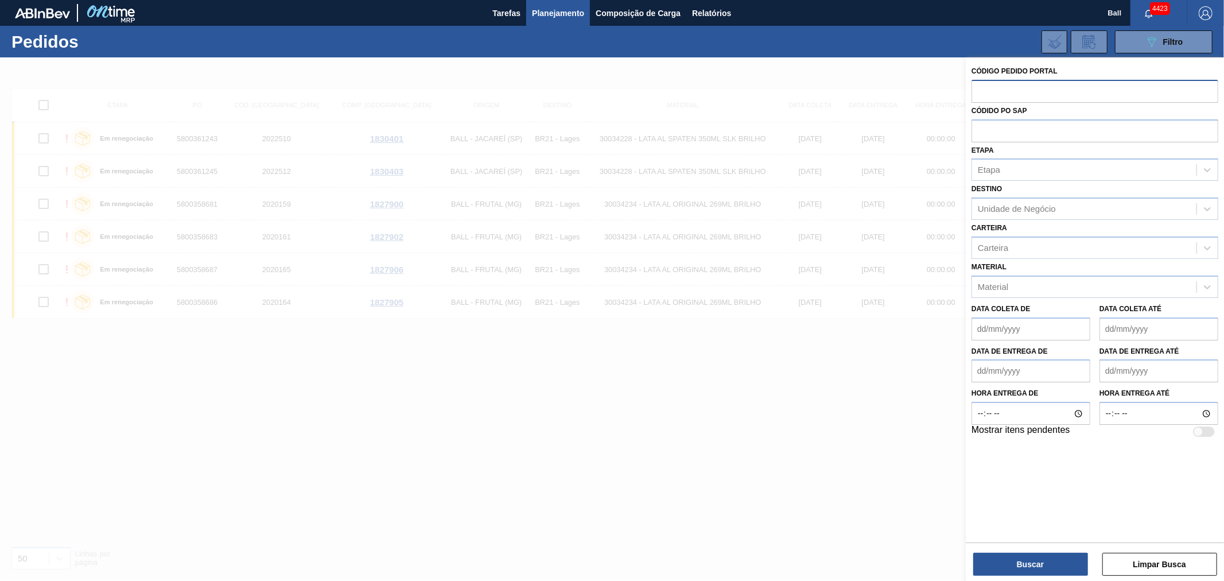
click at [977, 89] on input "text" at bounding box center [1094, 91] width 247 height 22
click at [1051, 134] on input "text" at bounding box center [1094, 130] width 247 height 22
paste input "text"
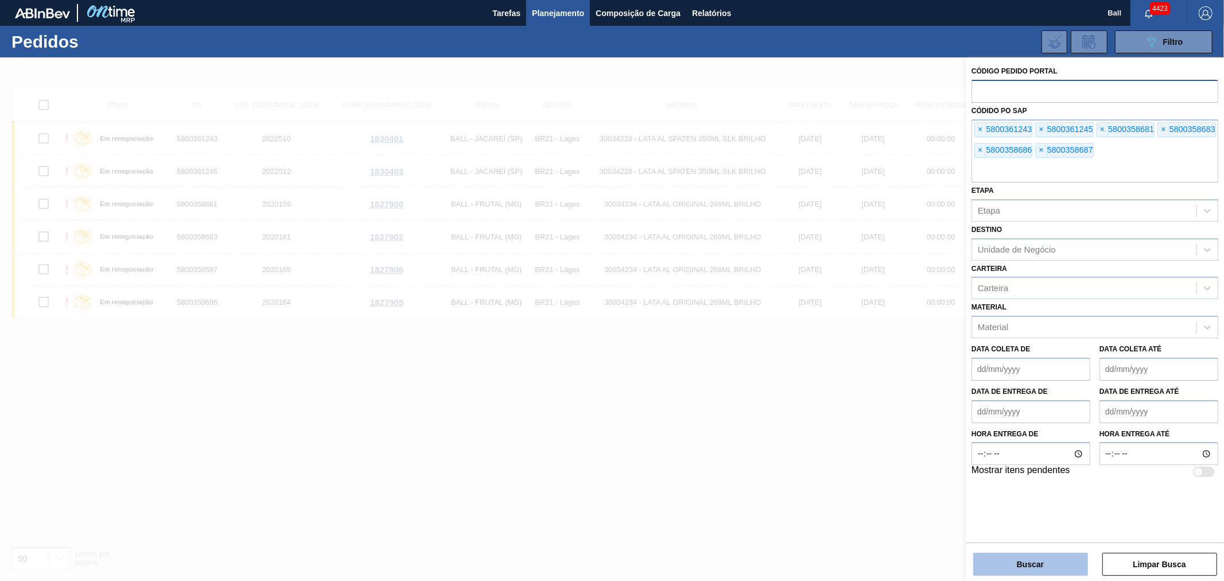
click at [1009, 561] on button "Buscar" at bounding box center [1030, 564] width 115 height 23
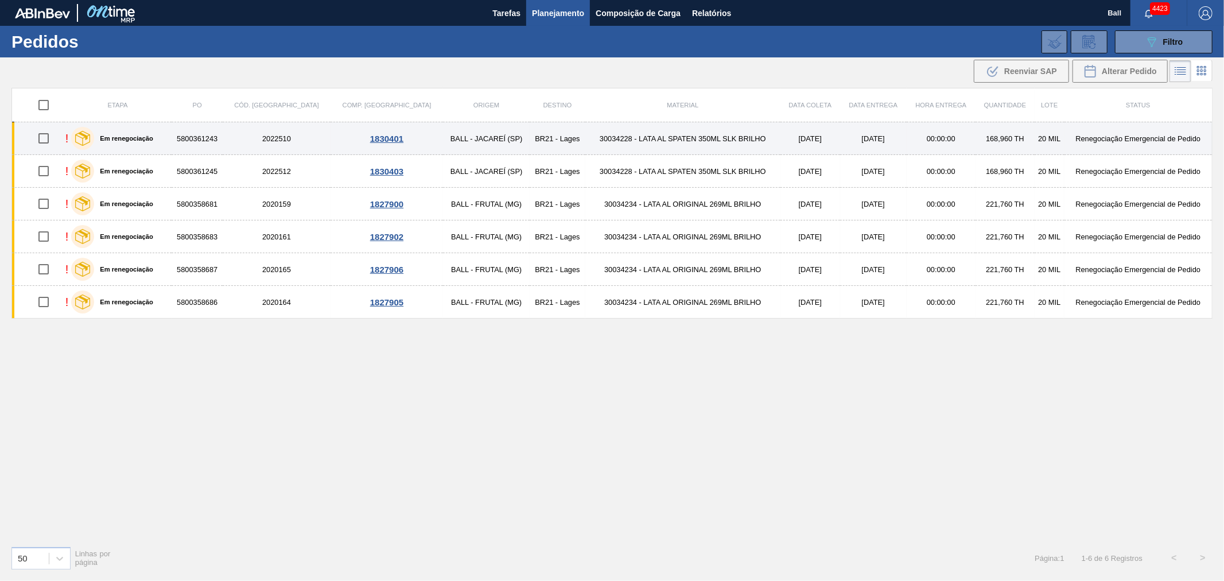
click at [219, 141] on td "5800361243" at bounding box center [197, 138] width 51 height 33
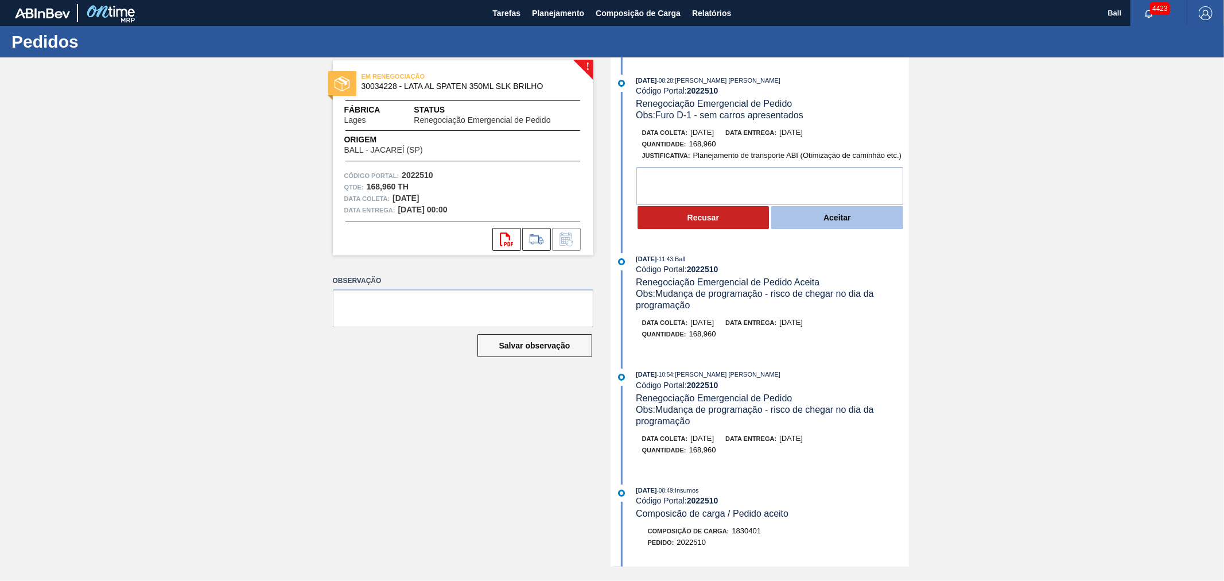
click at [811, 227] on button "Aceitar" at bounding box center [837, 217] width 132 height 23
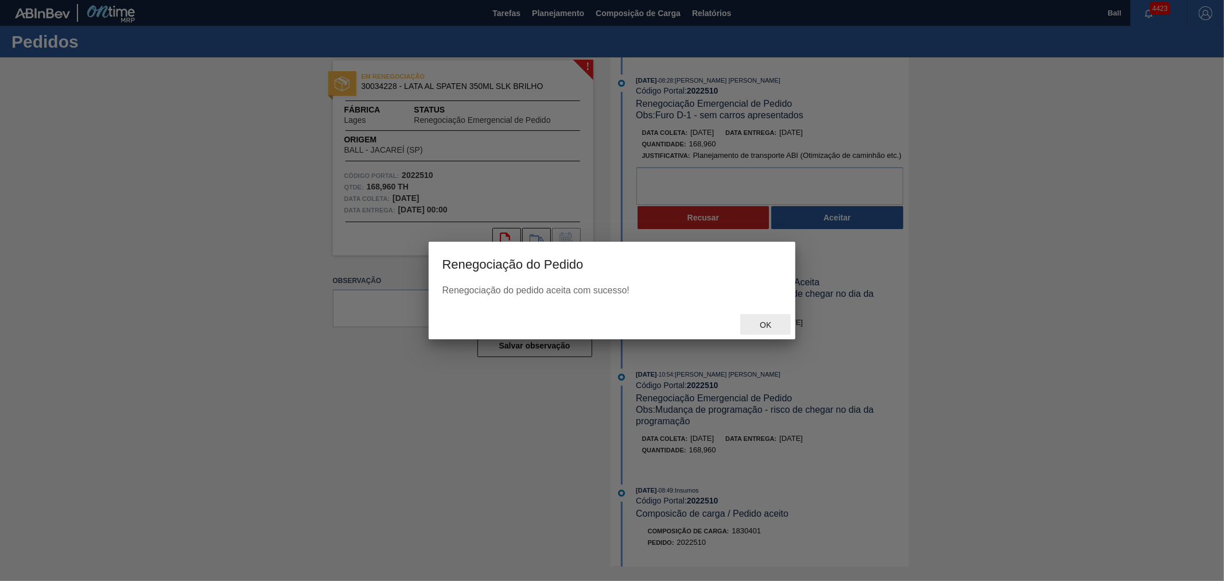
click at [760, 325] on span "Ok" at bounding box center [766, 324] width 30 height 9
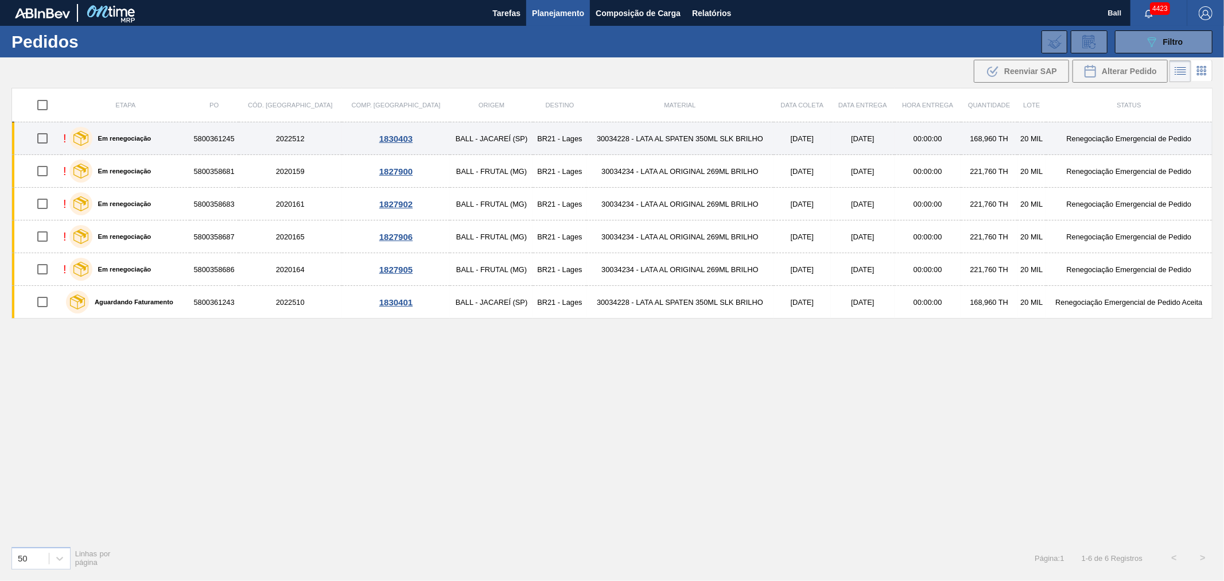
click at [614, 138] on td "30034228 - LATA AL SPATEN 350ML SLK BRILHO" at bounding box center [679, 138] width 187 height 33
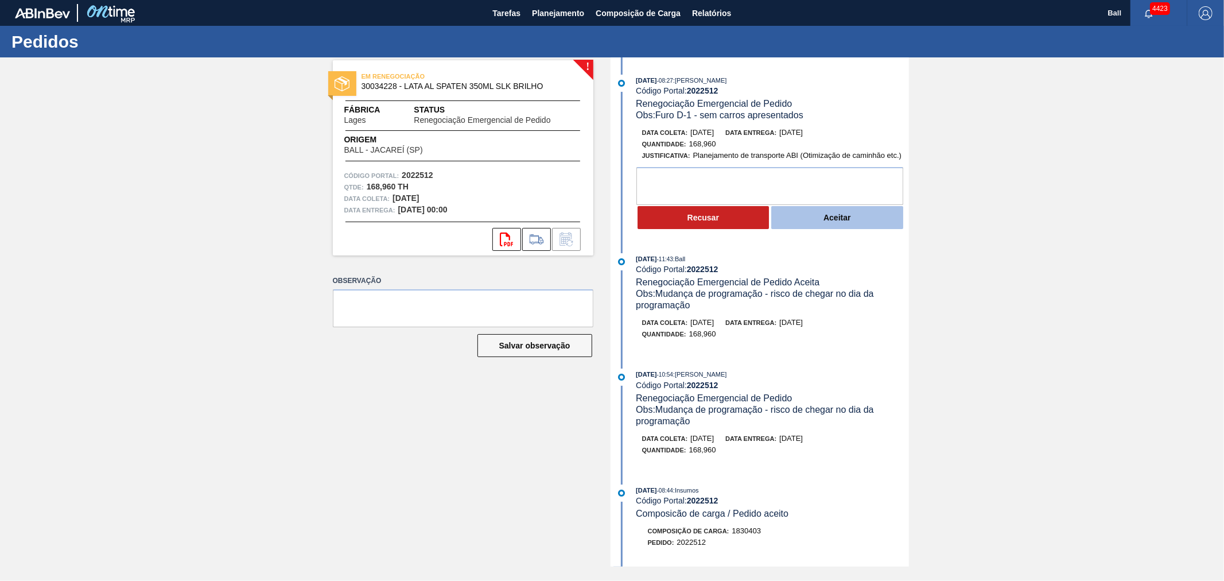
click at [829, 208] on button "Aceitar" at bounding box center [837, 217] width 132 height 23
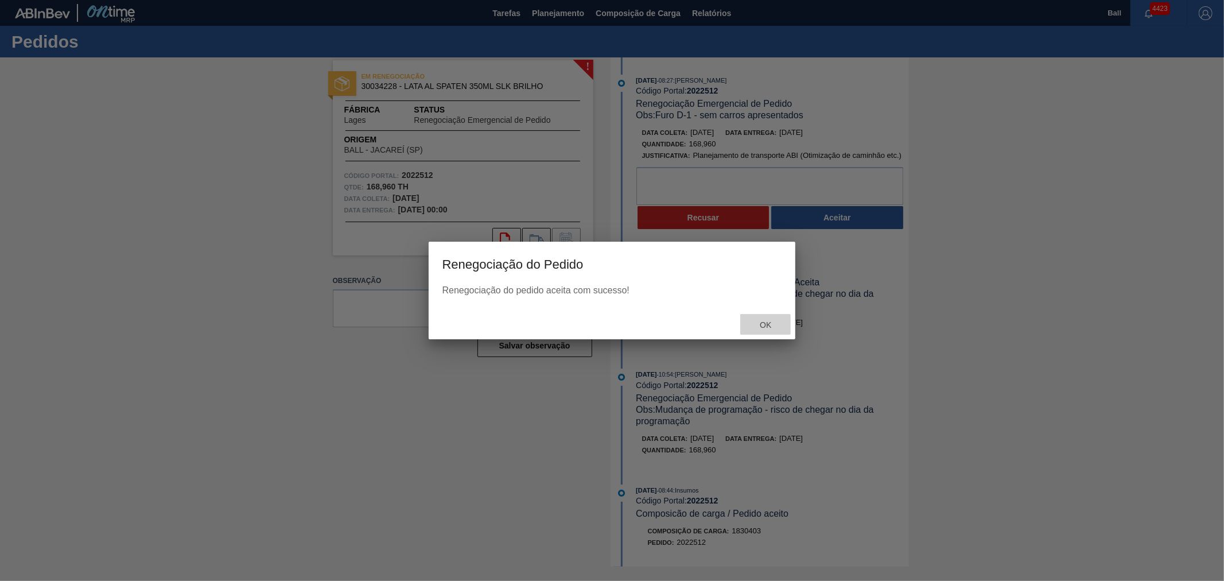
click at [766, 320] on span "Ok" at bounding box center [766, 324] width 30 height 9
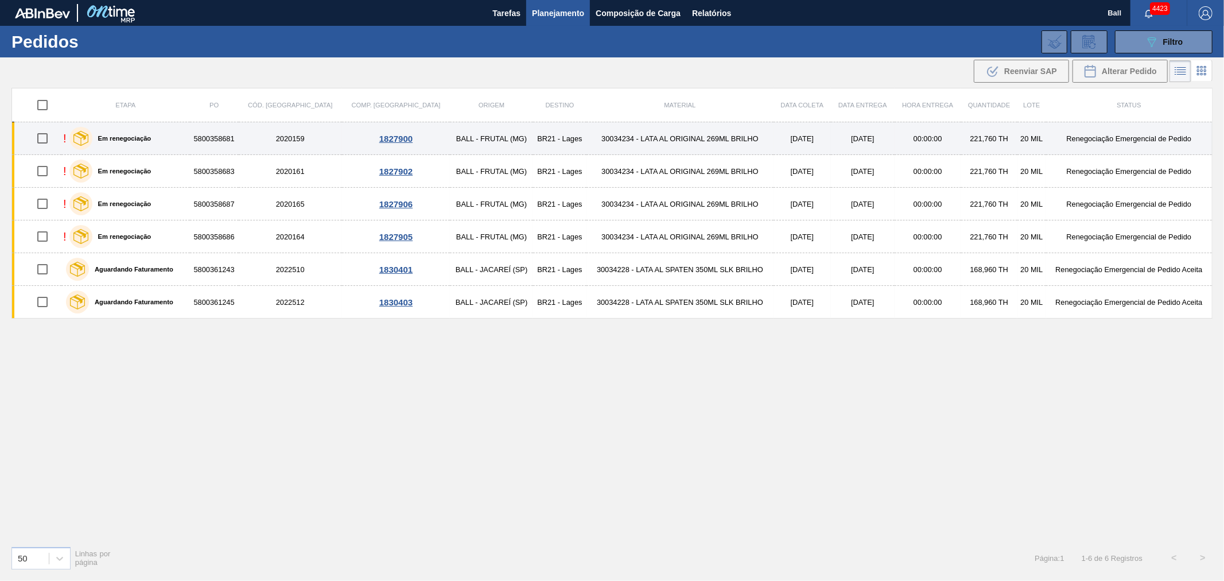
click at [586, 135] on td "30034234 - LATA AL ORIGINAL 269ML BRILHO" at bounding box center [679, 138] width 187 height 33
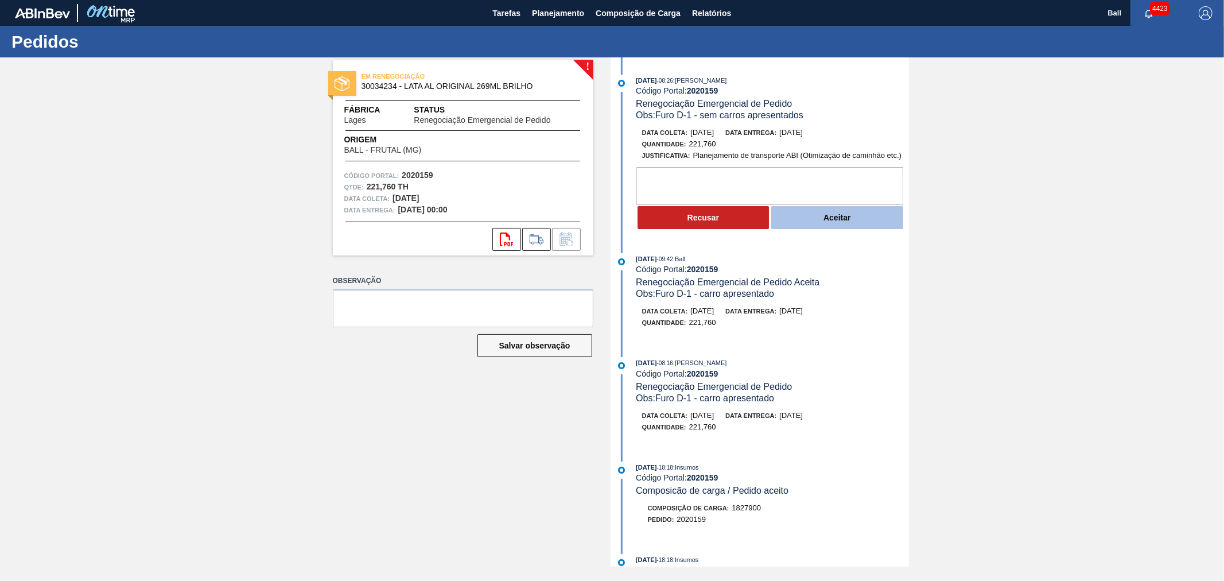
click at [819, 222] on button "Aceitar" at bounding box center [837, 217] width 132 height 23
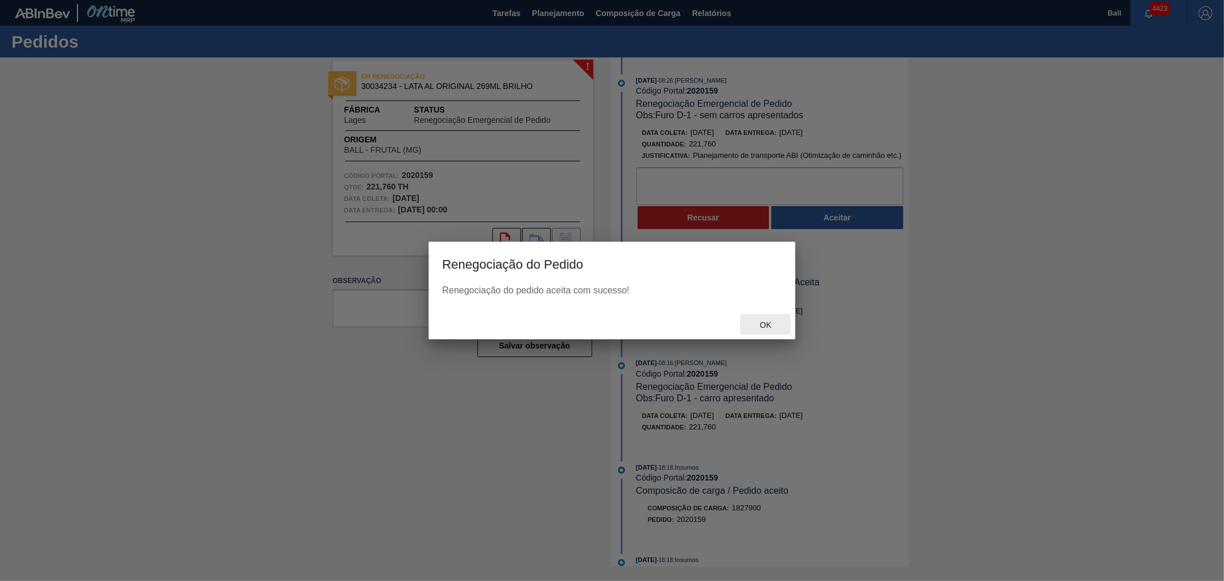
click at [769, 328] on span "Ok" at bounding box center [766, 324] width 30 height 9
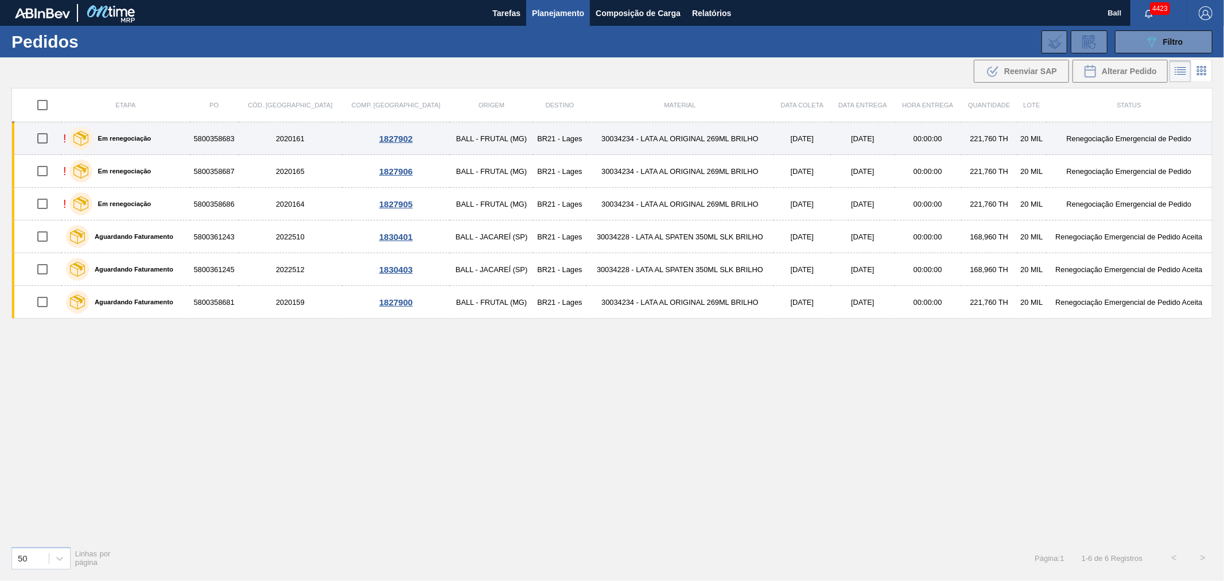
click at [44, 139] on input "checkbox" at bounding box center [42, 138] width 24 height 24
checkbox input "true"
click at [601, 142] on td "30034234 - LATA AL ORIGINAL 269ML BRILHO" at bounding box center [679, 138] width 187 height 33
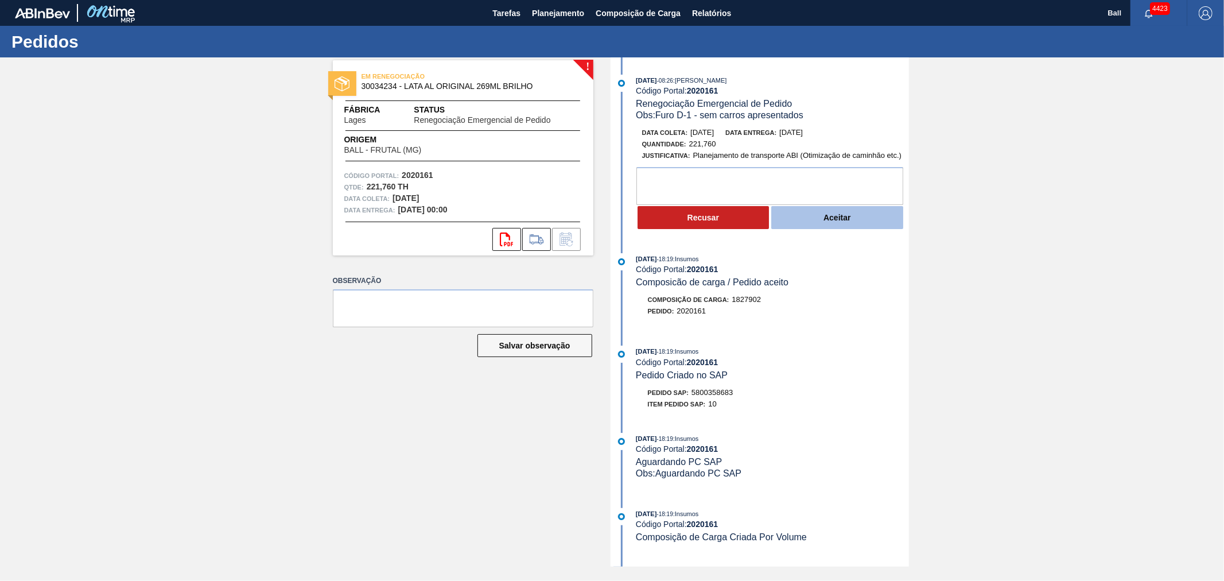
click at [845, 223] on button "Aceitar" at bounding box center [837, 217] width 132 height 23
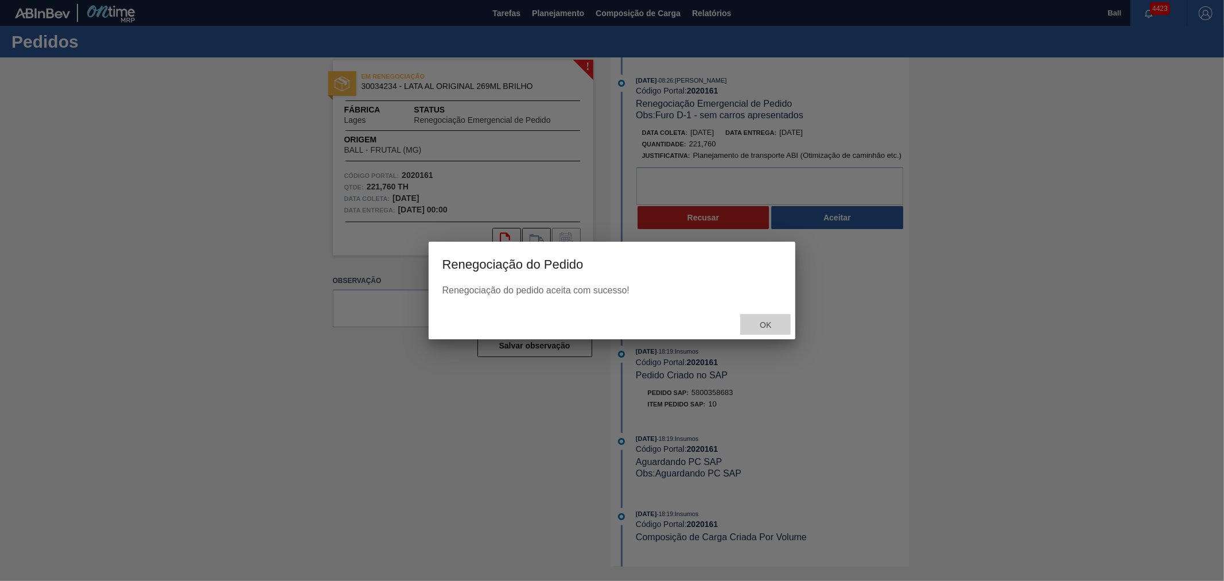
click at [770, 322] on span "Ok" at bounding box center [766, 324] width 30 height 9
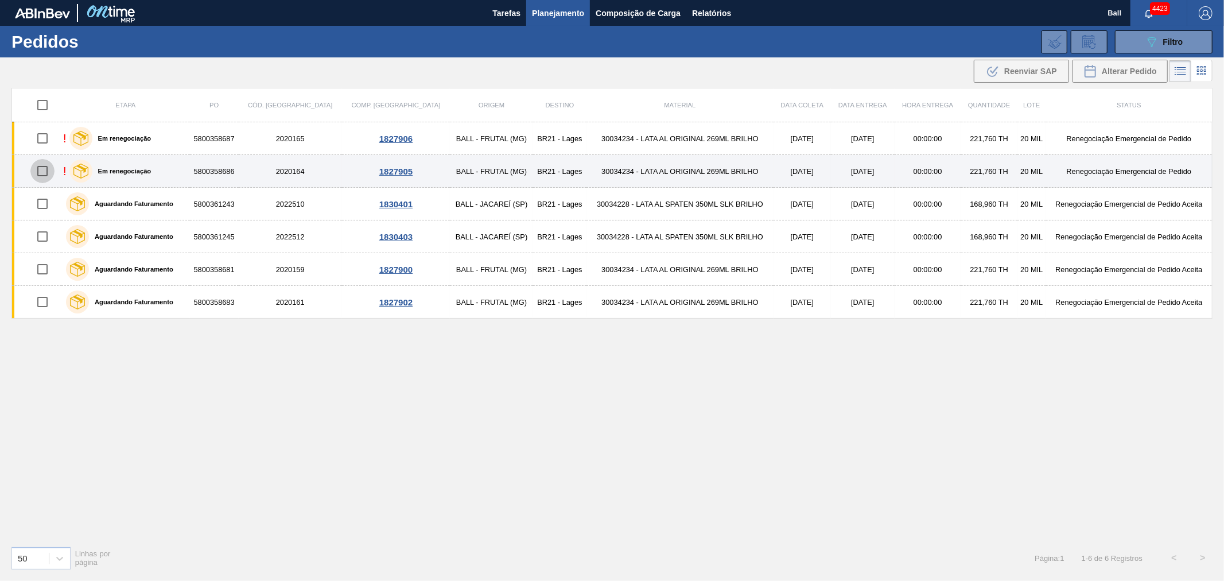
click at [43, 172] on input "checkbox" at bounding box center [42, 171] width 24 height 24
checkbox input "true"
click at [773, 179] on td "[DATE]" at bounding box center [801, 171] width 57 height 33
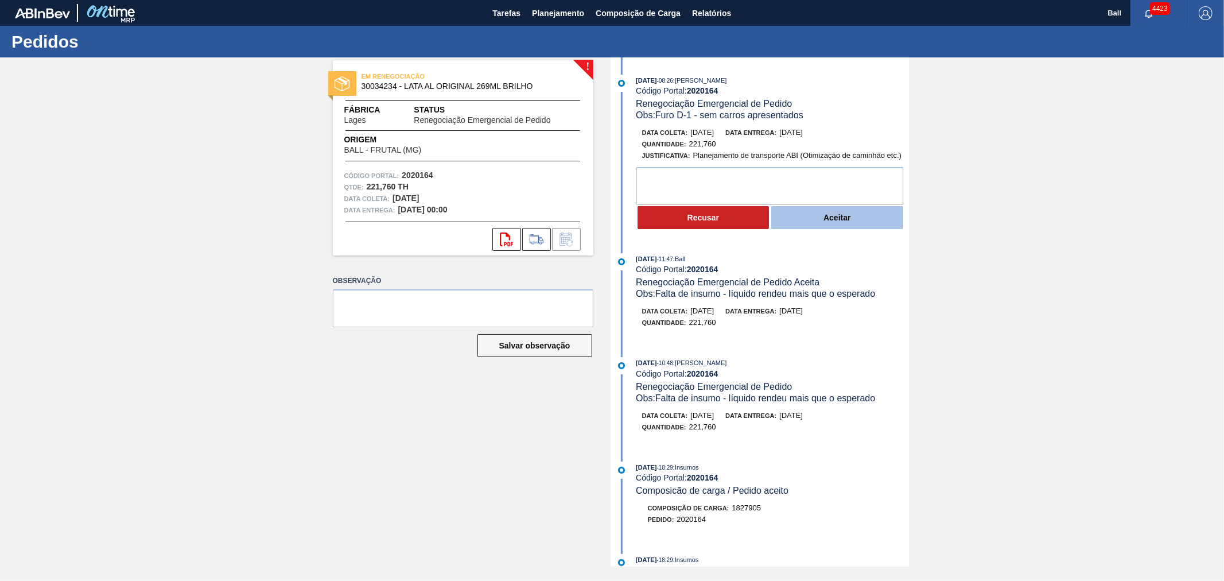
click at [792, 227] on button "Aceitar" at bounding box center [837, 217] width 132 height 23
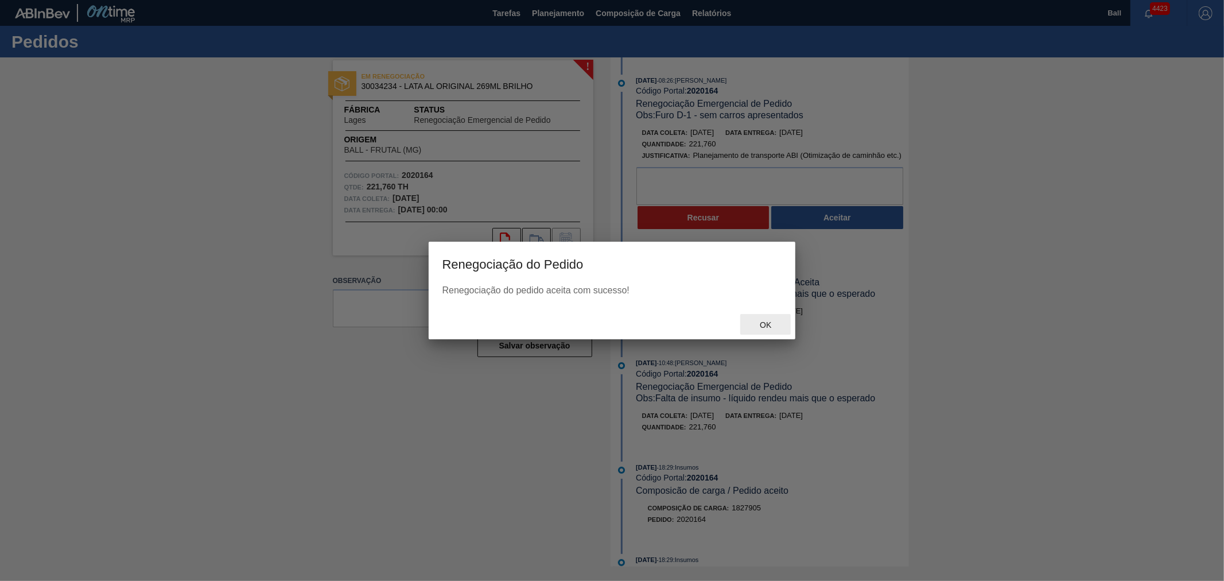
click at [763, 326] on span "Ok" at bounding box center [766, 324] width 30 height 9
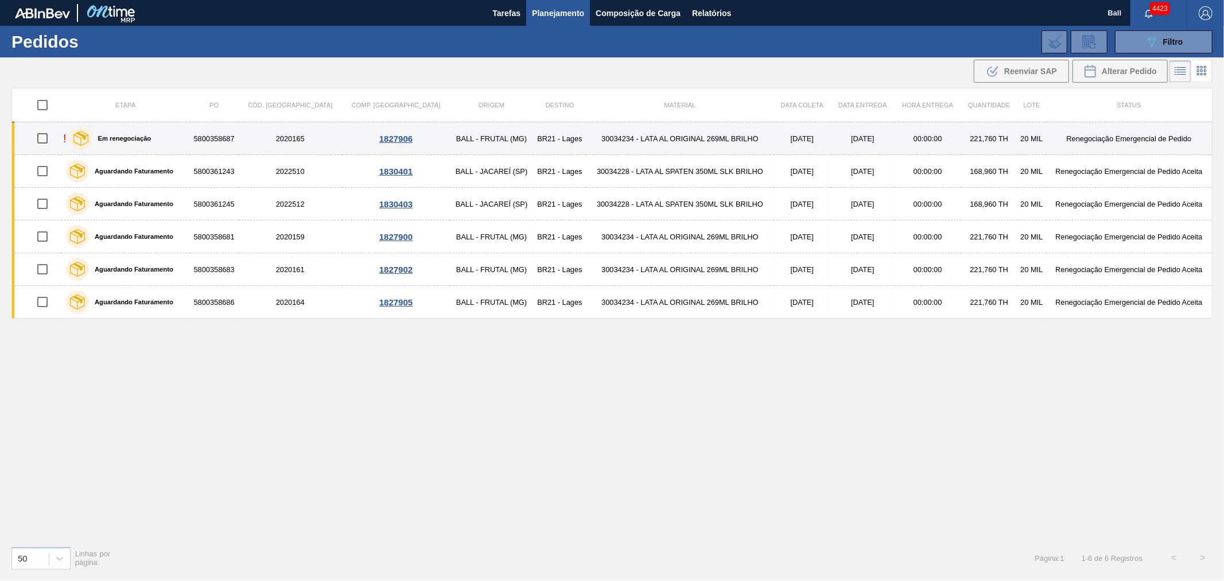
click at [344, 135] on div "1827906" at bounding box center [396, 139] width 104 height 10
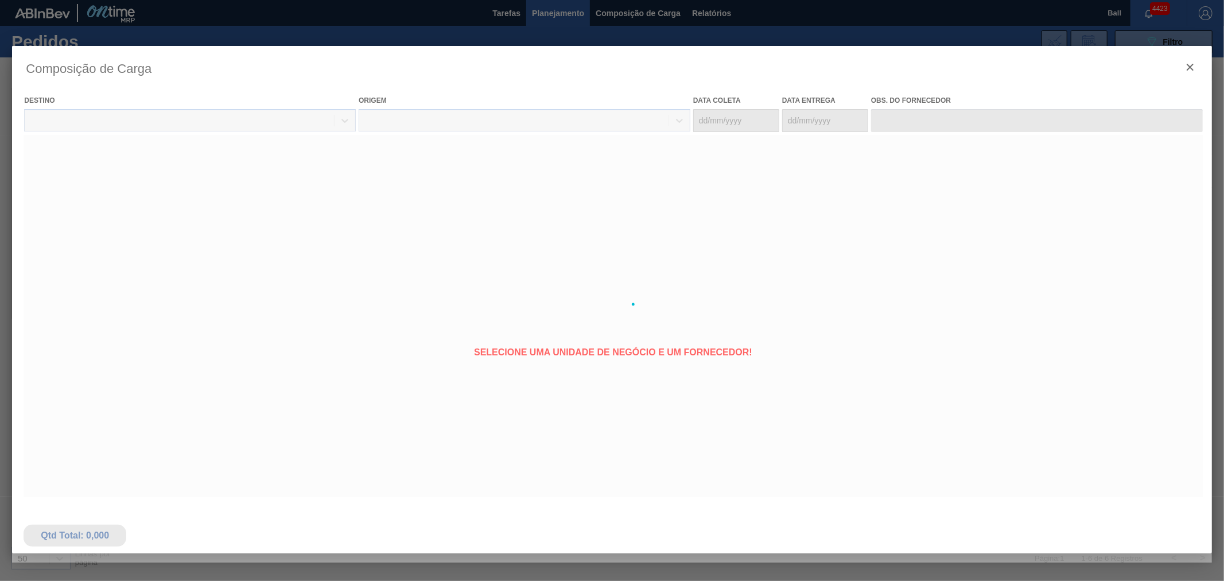
type coleta "03/09/2025"
type entrega "06/09/2025"
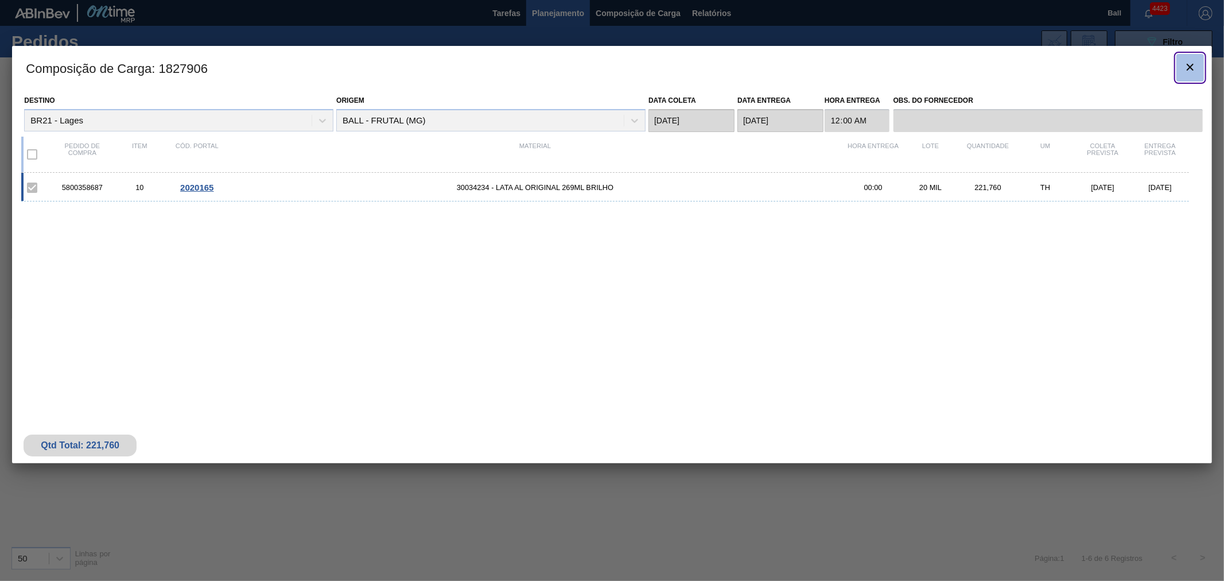
click at [1188, 66] on icon "botão de ícone" at bounding box center [1190, 67] width 14 height 14
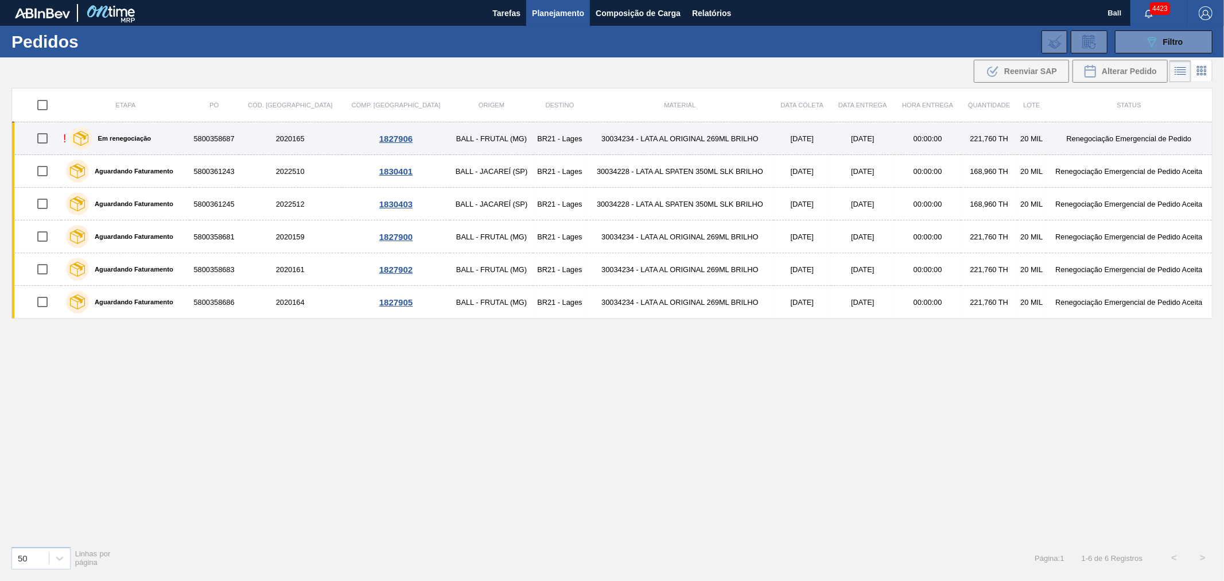
click at [673, 138] on td "30034234 - LATA AL ORIGINAL 269ML BRILHO" at bounding box center [679, 138] width 187 height 33
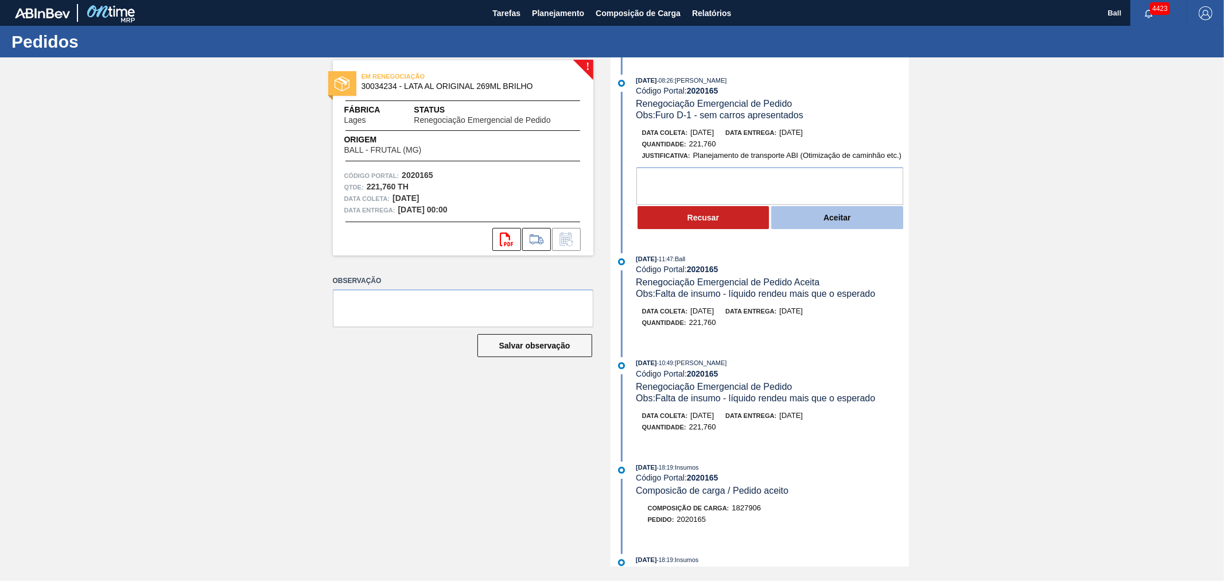
click at [856, 221] on button "Aceitar" at bounding box center [837, 217] width 132 height 23
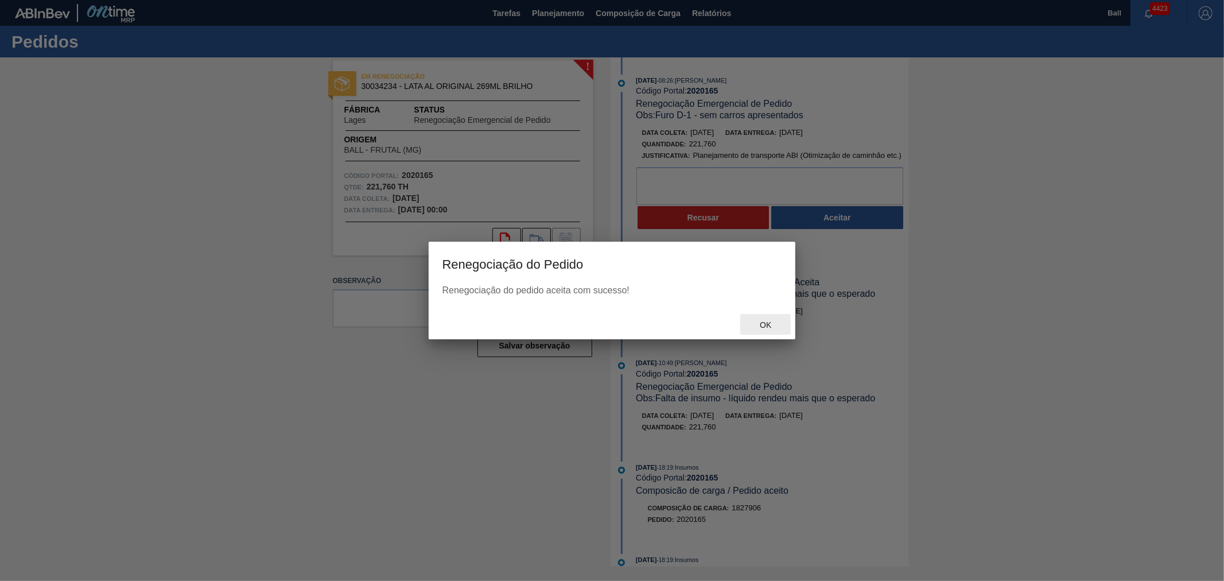
click at [772, 327] on span "Ok" at bounding box center [766, 324] width 30 height 9
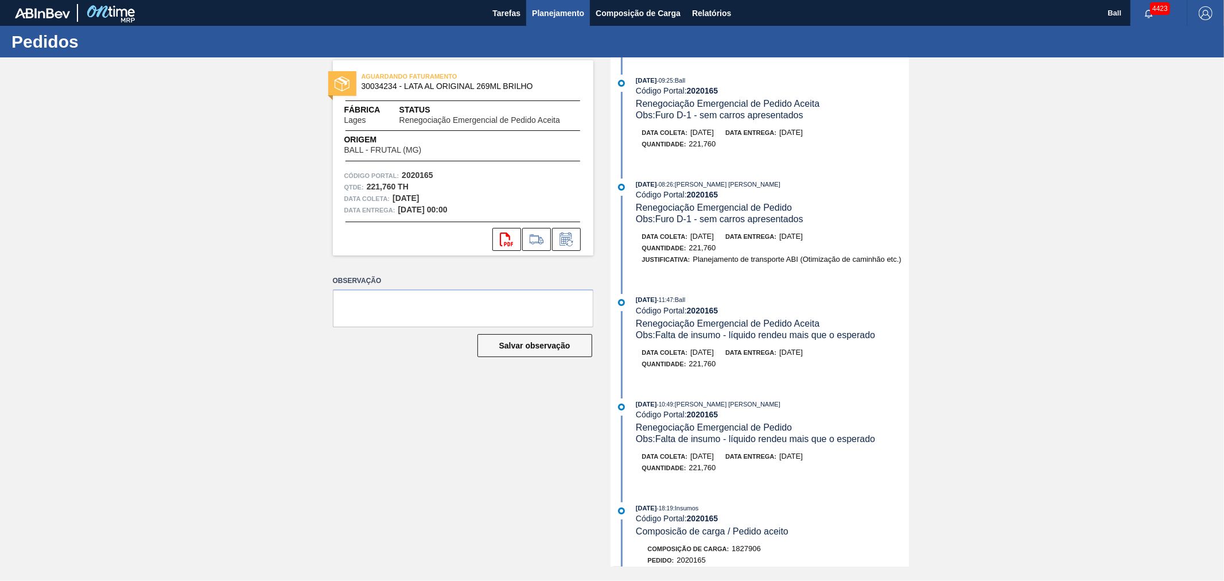
click at [558, 11] on span "Planejamento" at bounding box center [558, 13] width 52 height 14
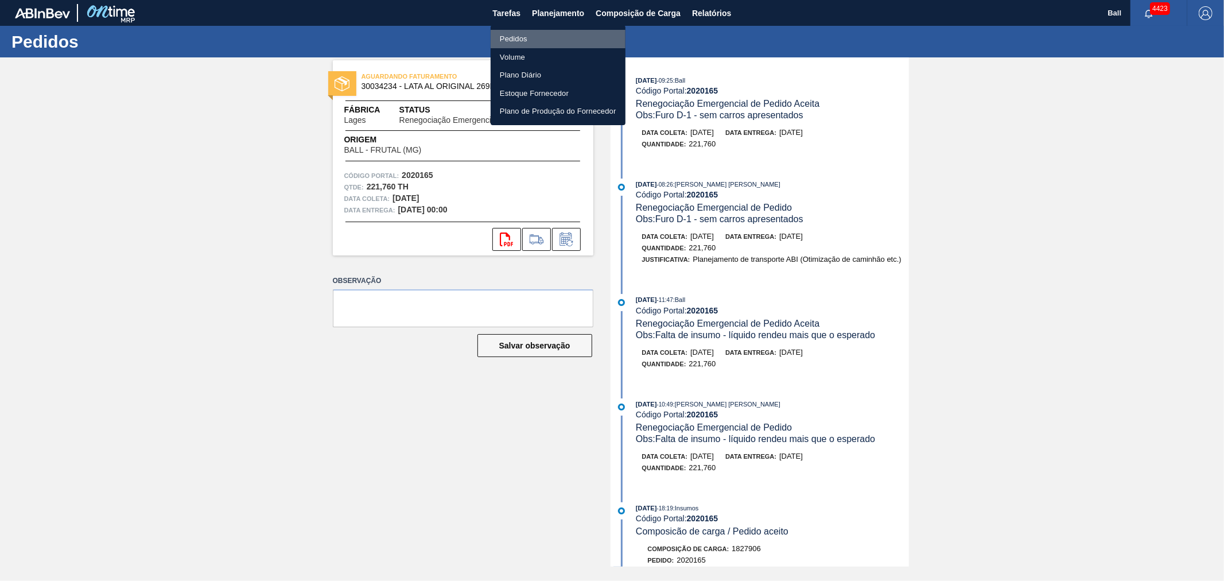
click at [535, 38] on li "Pedidos" at bounding box center [558, 39] width 135 height 18
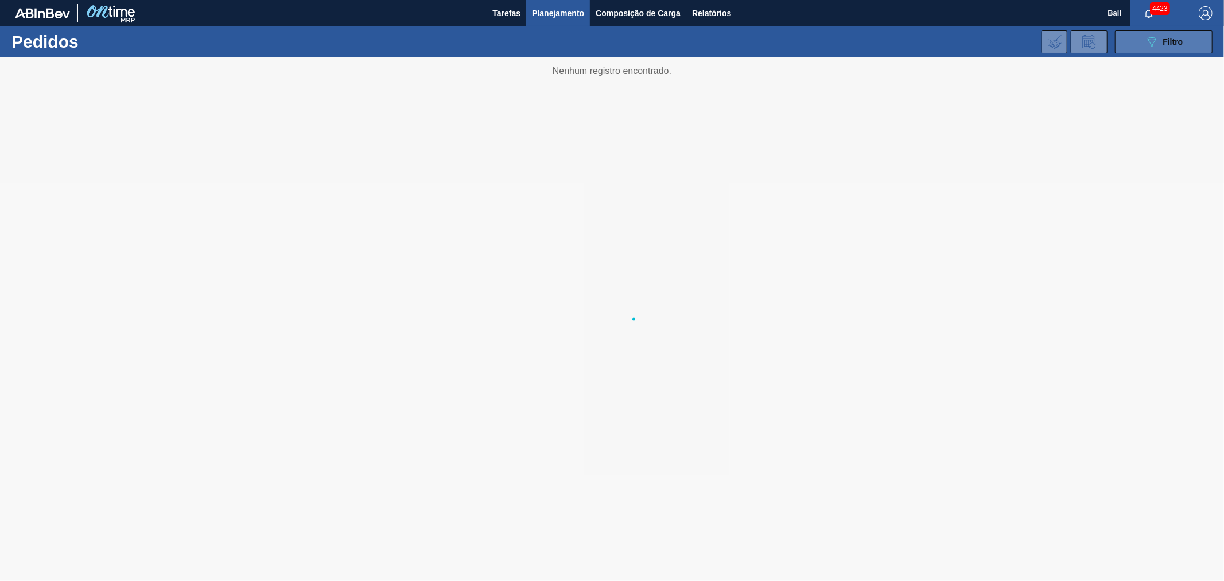
click at [1157, 44] on icon "089F7B8B-B2A5-4AFE-B5C0-19BA573D28AC" at bounding box center [1152, 42] width 14 height 14
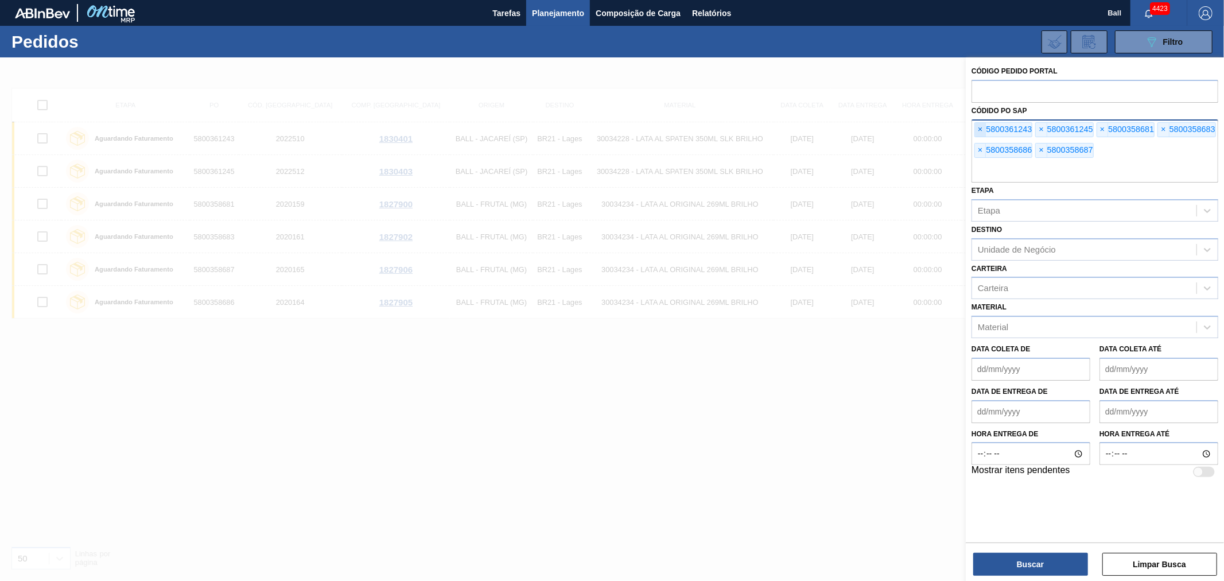
click at [978, 127] on span "×" at bounding box center [980, 130] width 11 height 14
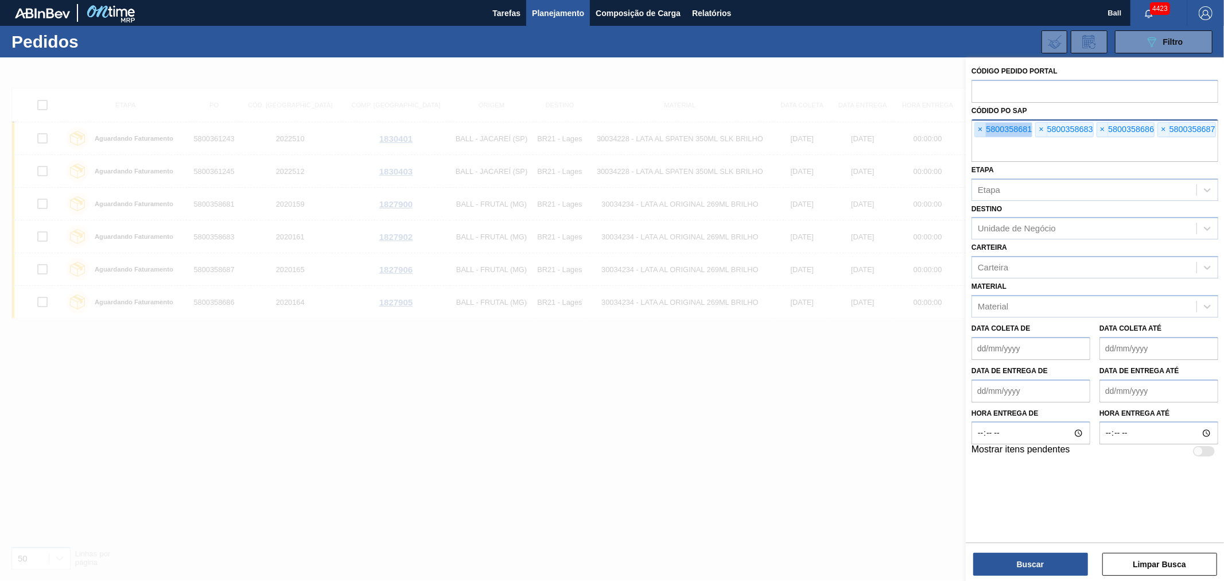
click at [978, 127] on span "×" at bounding box center [980, 130] width 11 height 14
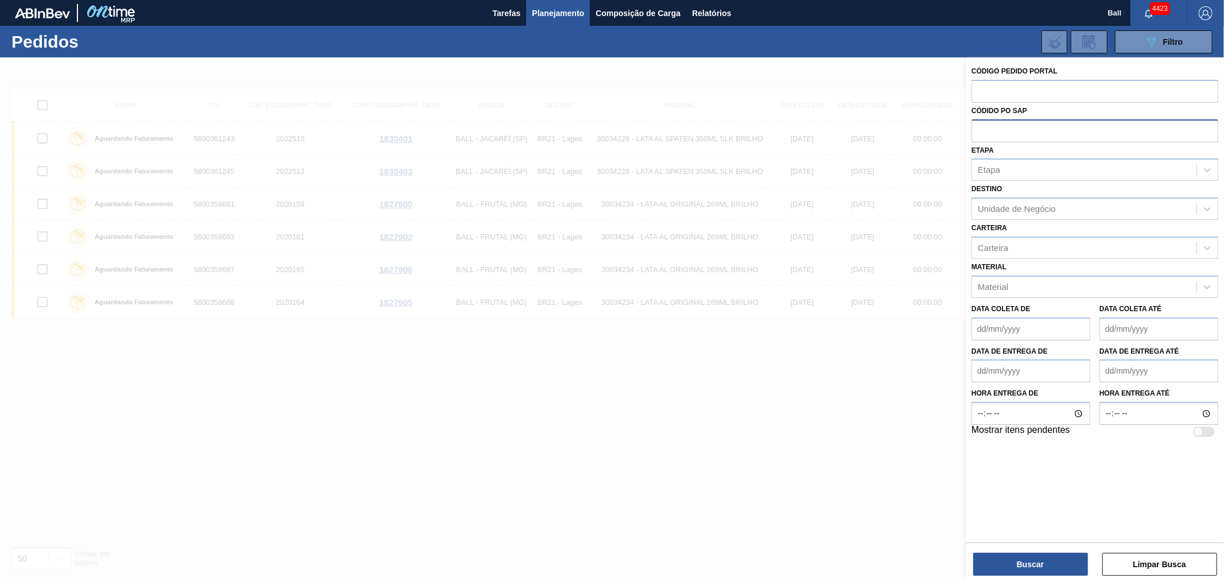
click at [978, 127] on input "text" at bounding box center [1094, 130] width 247 height 22
paste input "text"
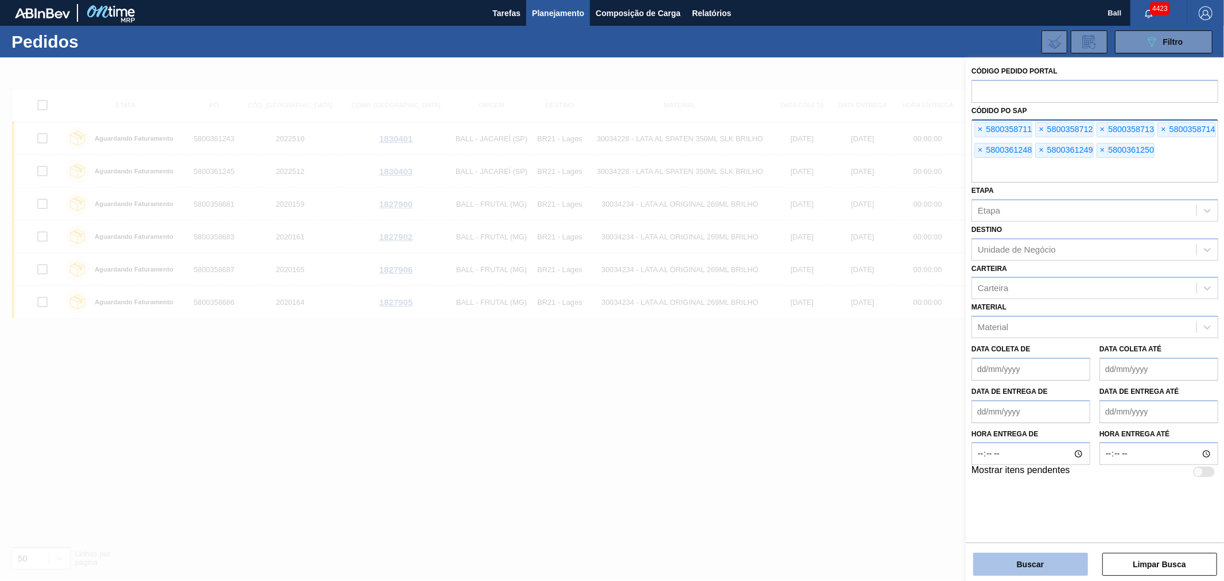
click at [1018, 566] on button "Buscar" at bounding box center [1030, 564] width 115 height 23
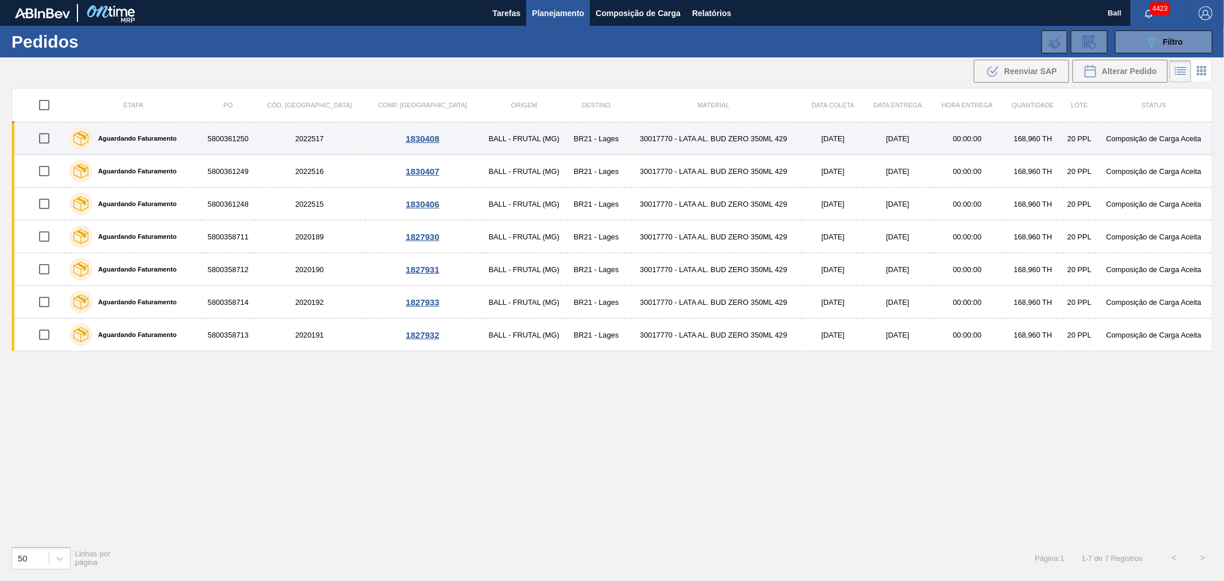
click at [698, 134] on td "30017770 - LATA AL. BUD ZERO 350ML 429" at bounding box center [714, 138] width 178 height 33
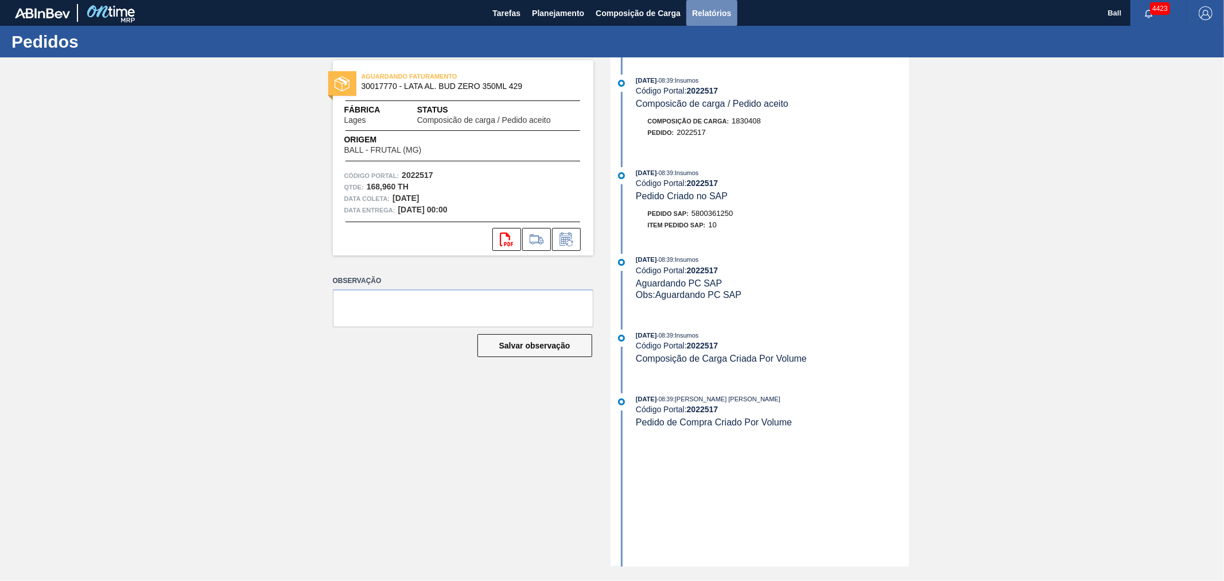
click at [706, 17] on span "Relatórios" at bounding box center [711, 13] width 39 height 14
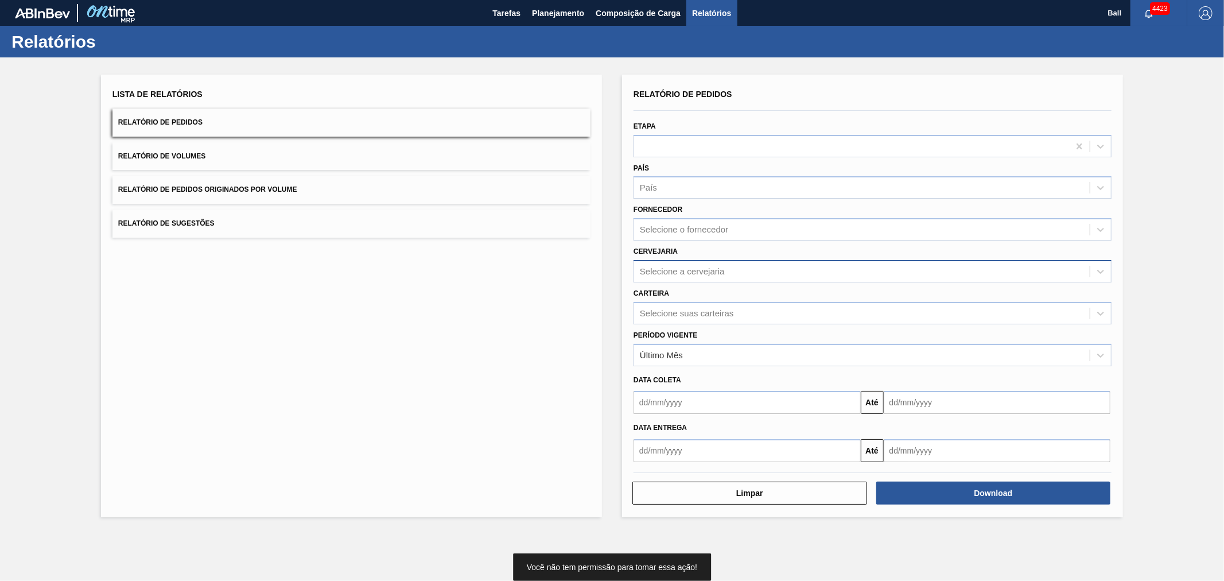
click at [666, 263] on div "Selecione a cervejaria" at bounding box center [862, 271] width 456 height 17
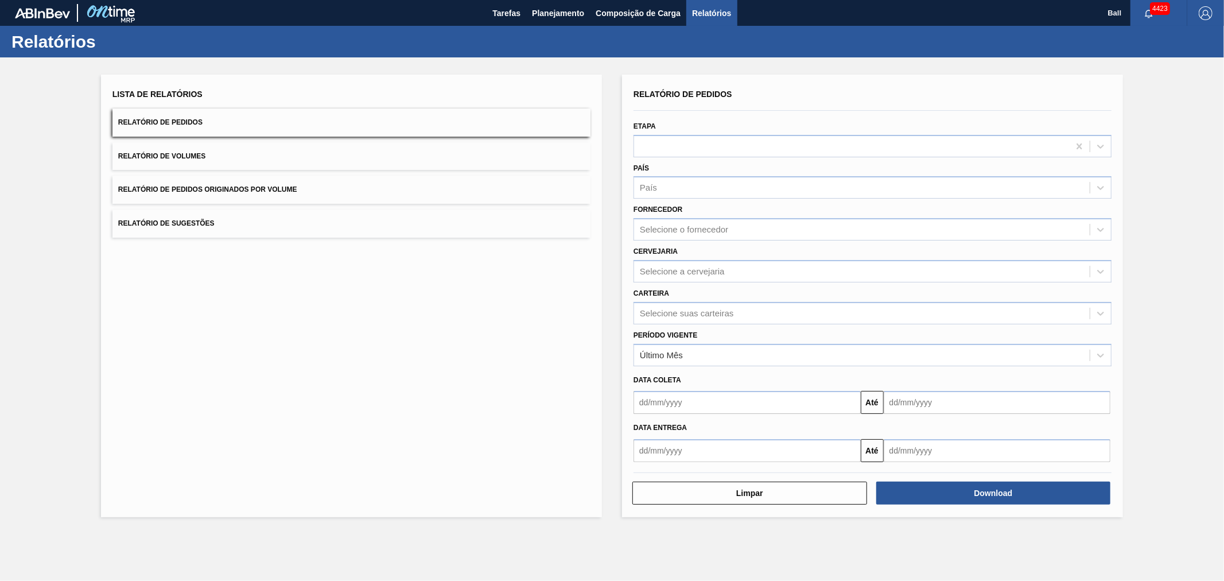
click at [501, 232] on button "Relatório de Sugestões" at bounding box center [351, 223] width 478 height 28
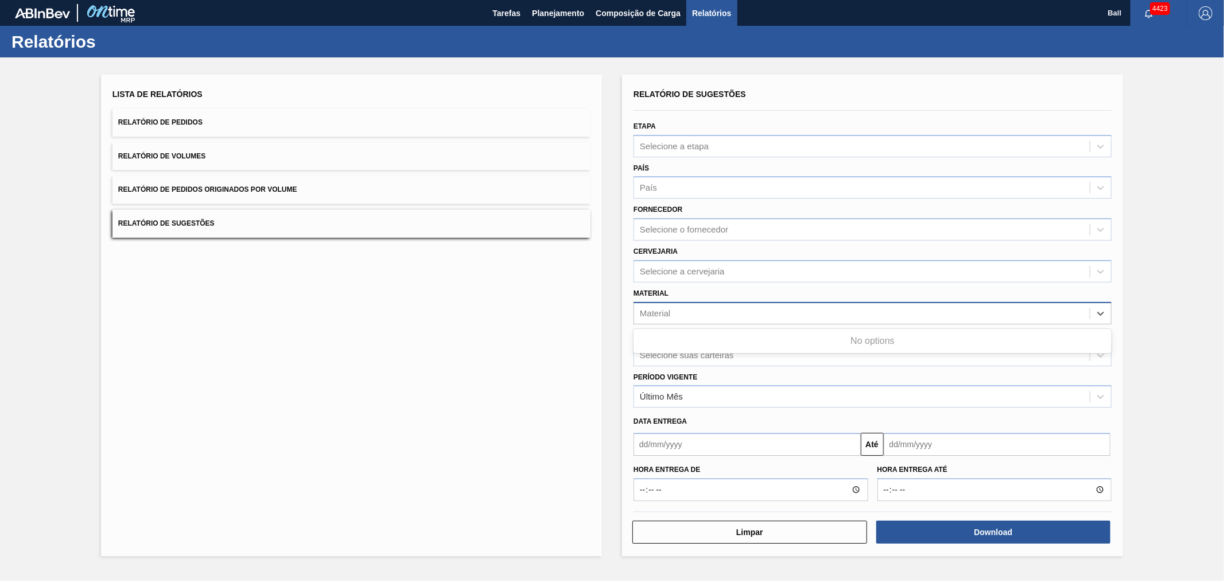
click at [679, 317] on div "Material" at bounding box center [862, 313] width 456 height 17
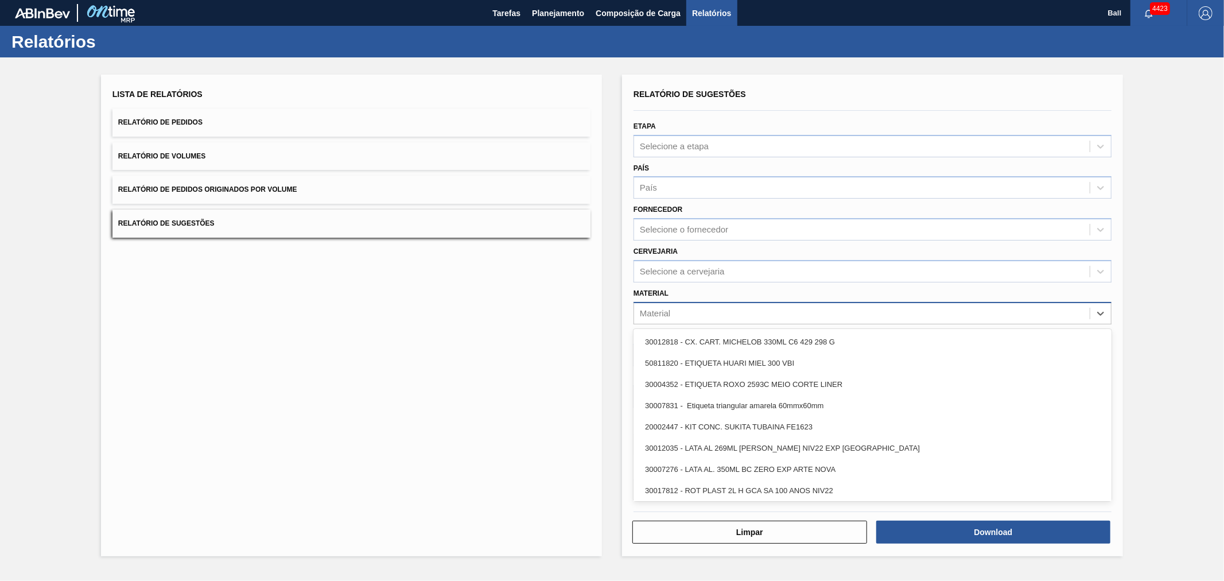
type input "y"
type input "tampa"
click at [421, 301] on div "Lista de Relatórios Relatório de Pedidos Relatório de Volumes Relatório de Pedi…" at bounding box center [351, 315] width 501 height 481
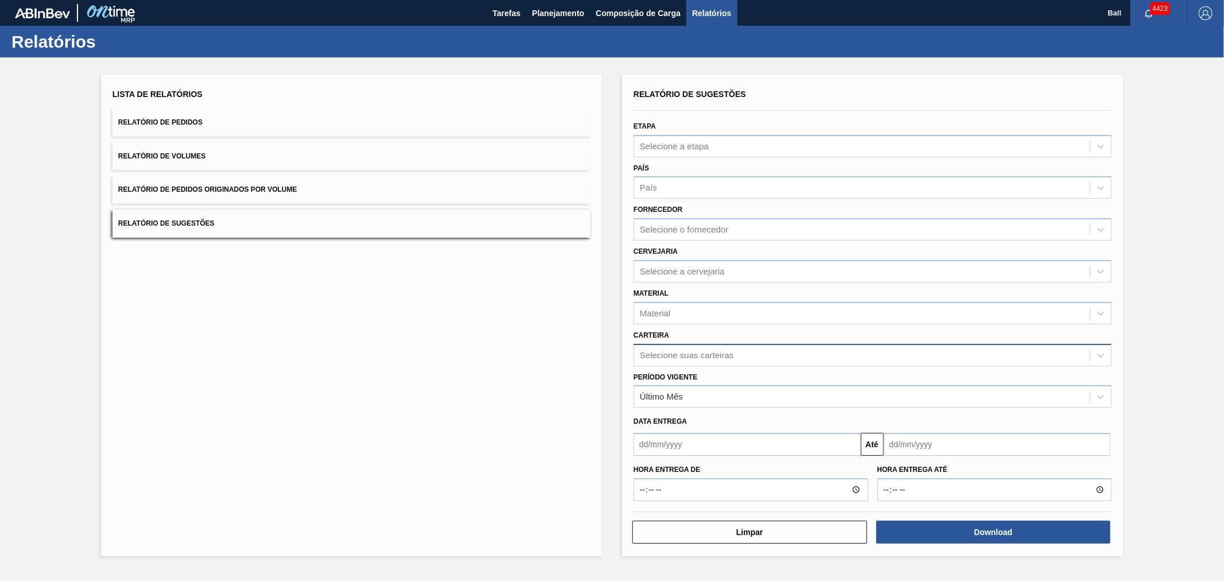
click at [697, 353] on div "Selecione suas carteiras" at bounding box center [687, 355] width 94 height 10
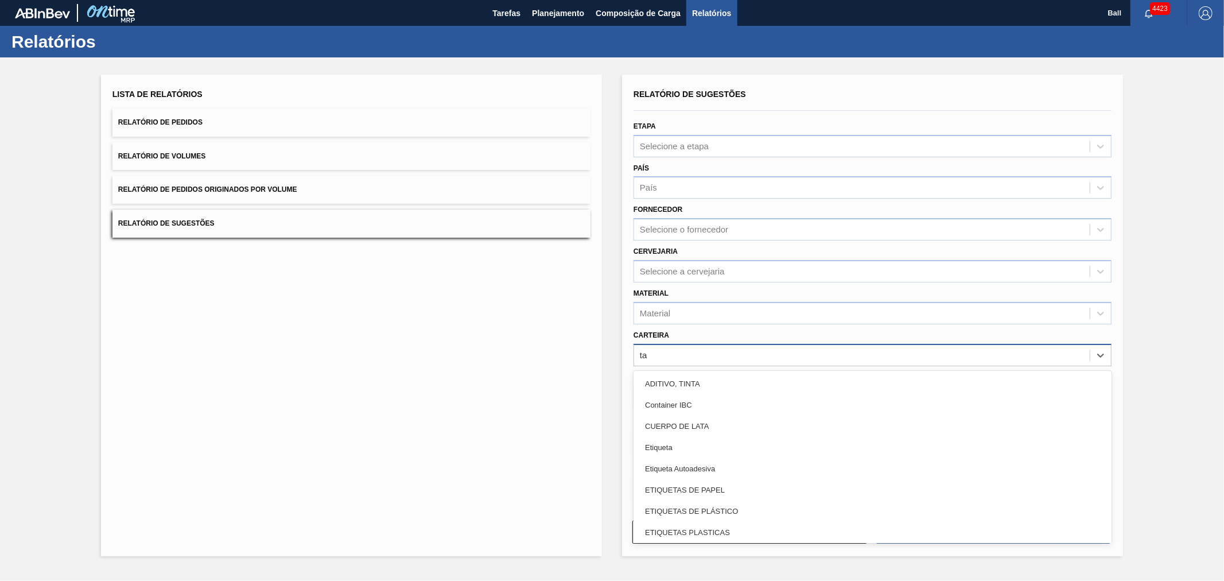
type input "tam"
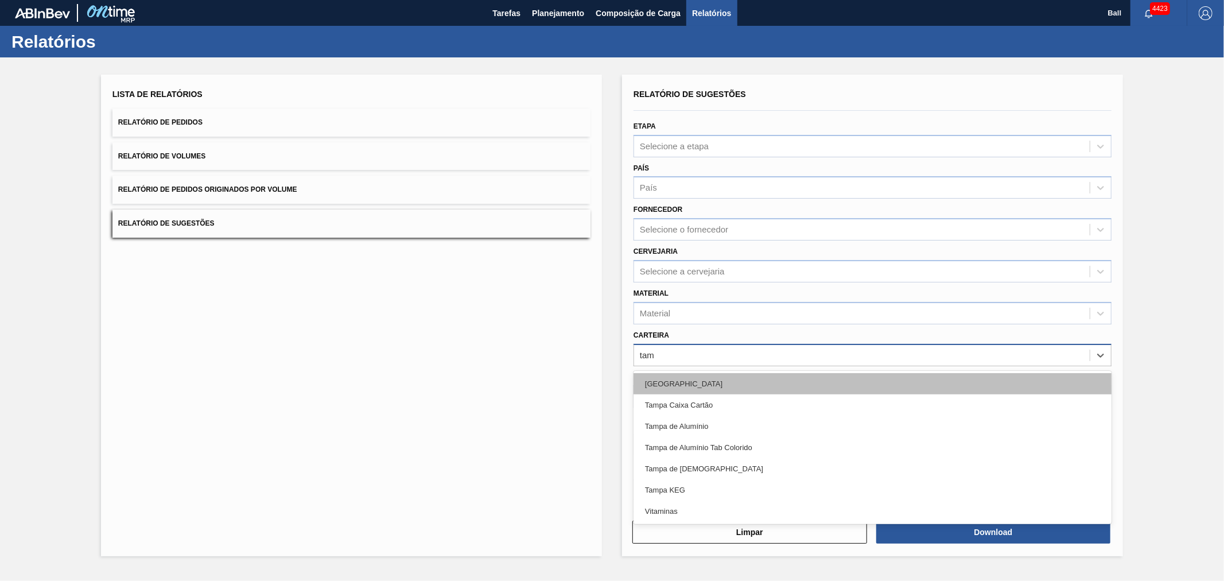
click at [685, 374] on div "Tampa" at bounding box center [872, 383] width 478 height 21
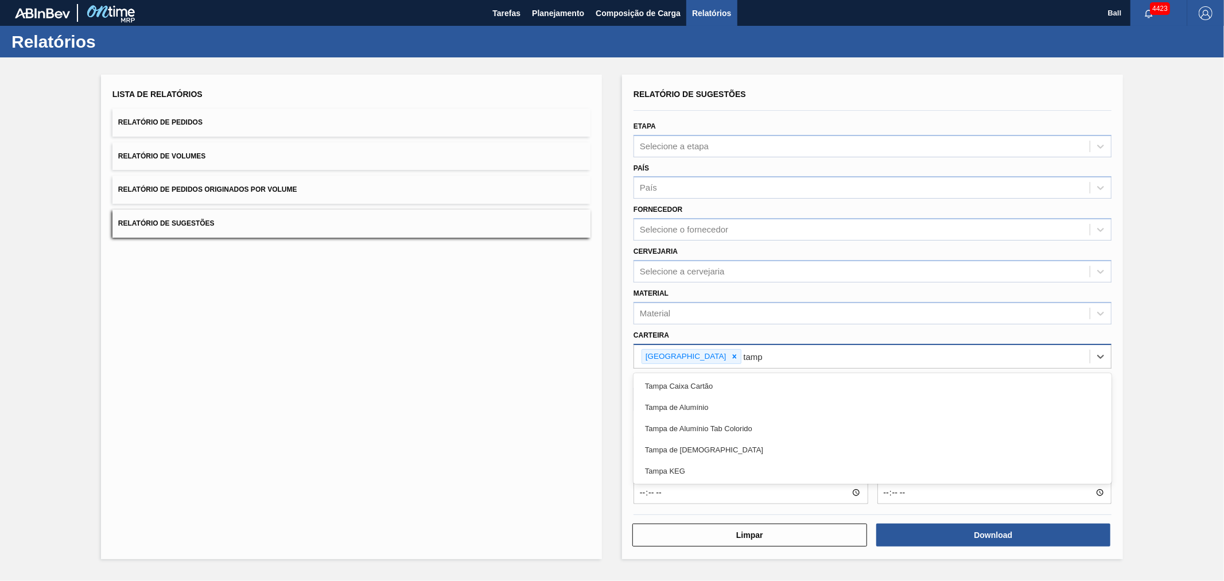
type input "tampa"
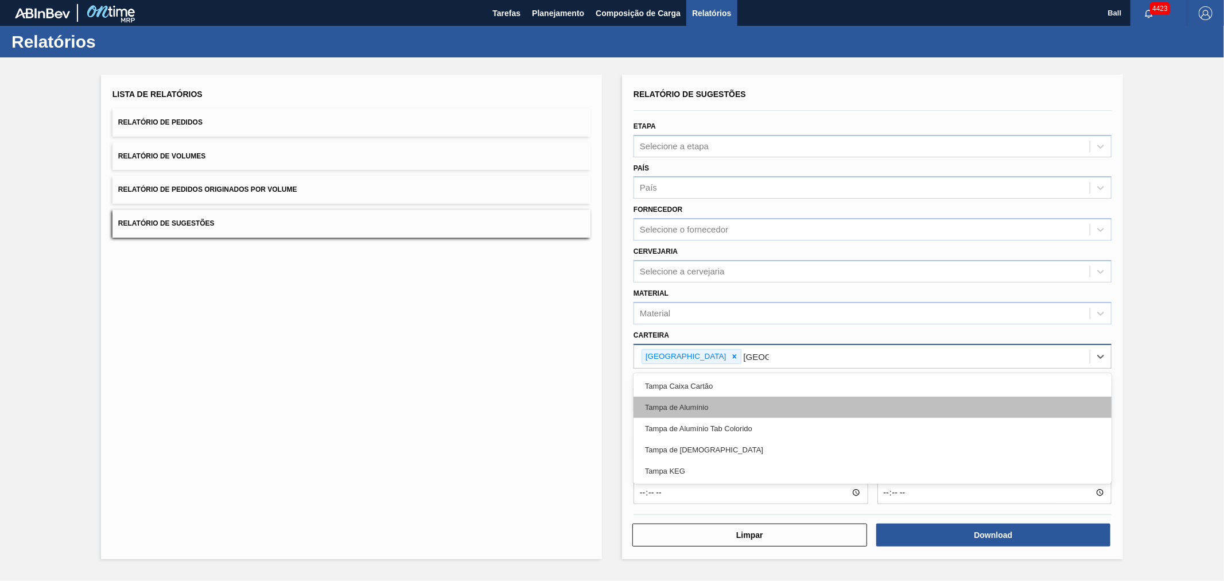
click at [693, 402] on div "Tampa de Alumínio" at bounding box center [872, 406] width 478 height 21
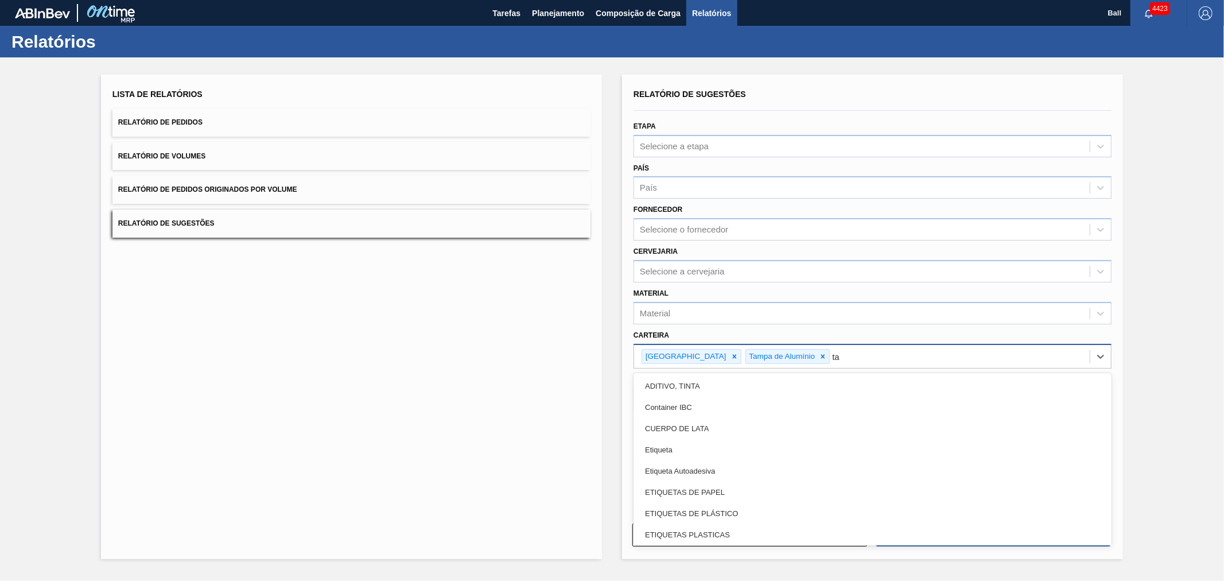
type input "tam"
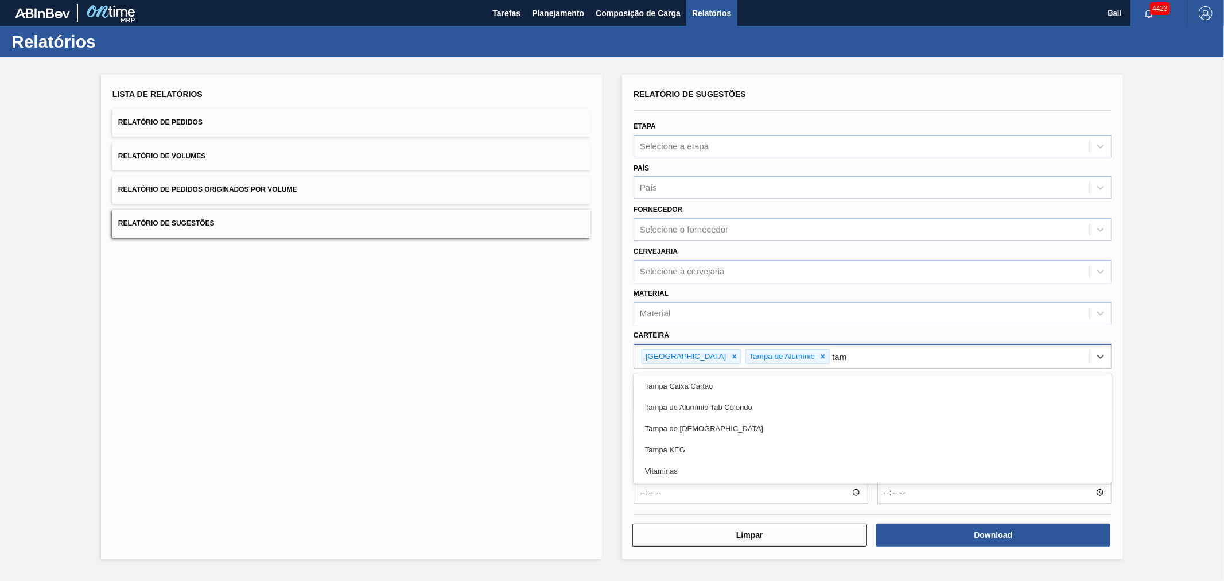
click at [693, 402] on div "Tampa de Alumínio Tab Colorido" at bounding box center [872, 406] width 478 height 21
type input "tampa"
click at [693, 402] on div "Tampa de Lata" at bounding box center [872, 406] width 478 height 21
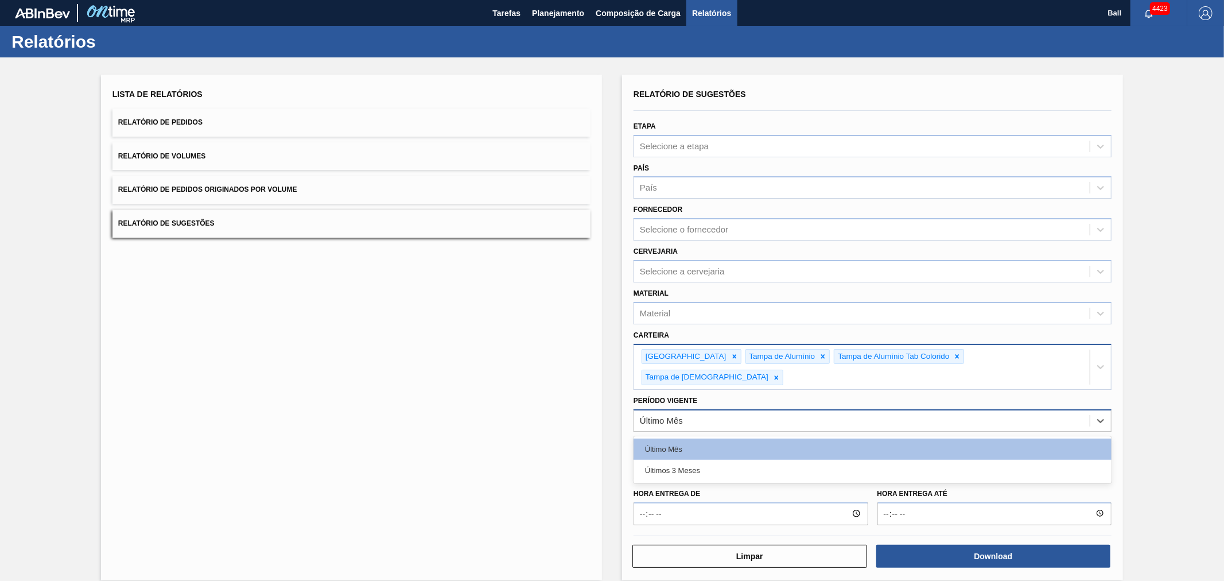
click at [693, 413] on div "Último Mês" at bounding box center [862, 421] width 456 height 17
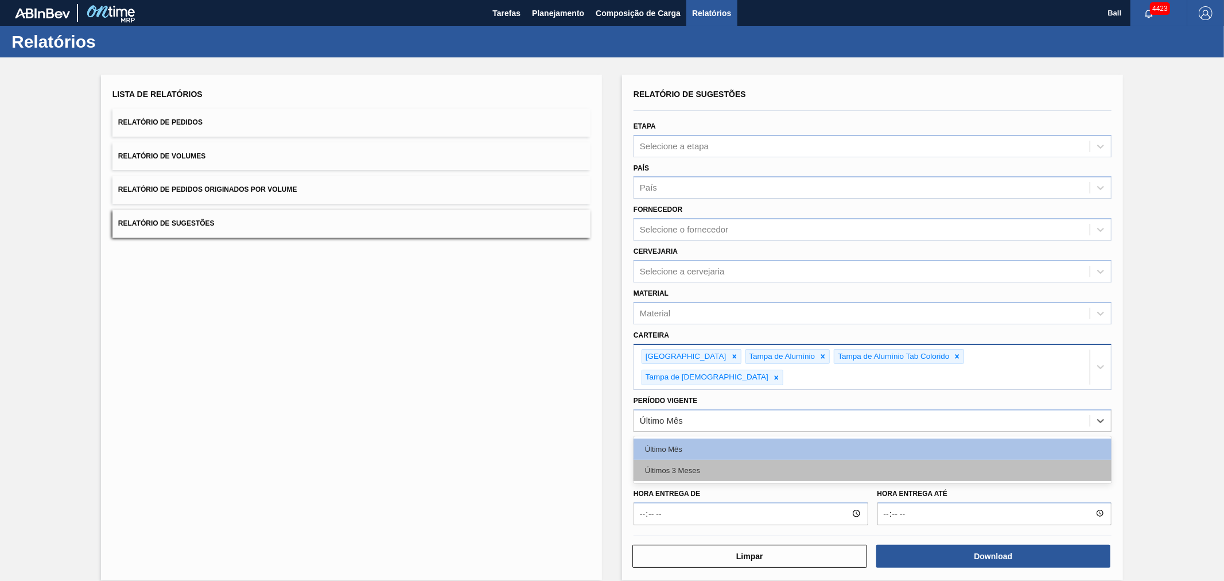
click at [663, 460] on div "Últimos 3 Meses" at bounding box center [872, 470] width 478 height 21
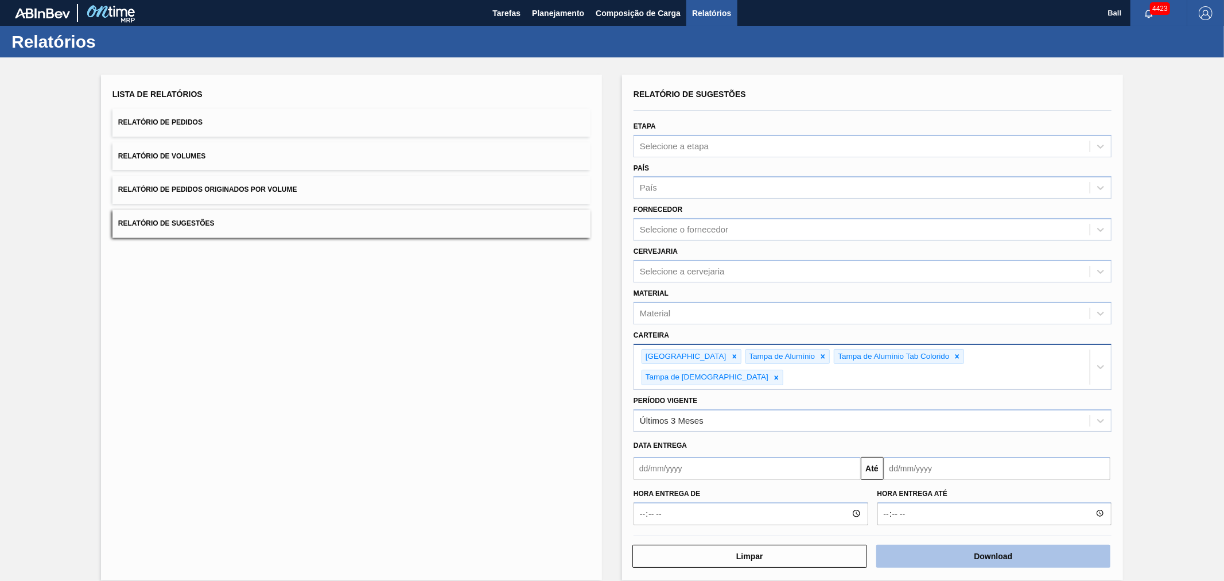
click at [1013, 545] on button "Download" at bounding box center [993, 556] width 235 height 23
click at [960, 545] on button "Download" at bounding box center [993, 556] width 235 height 23
click at [959, 545] on button "Download" at bounding box center [993, 556] width 235 height 23
click at [913, 545] on button "Download" at bounding box center [993, 556] width 235 height 23
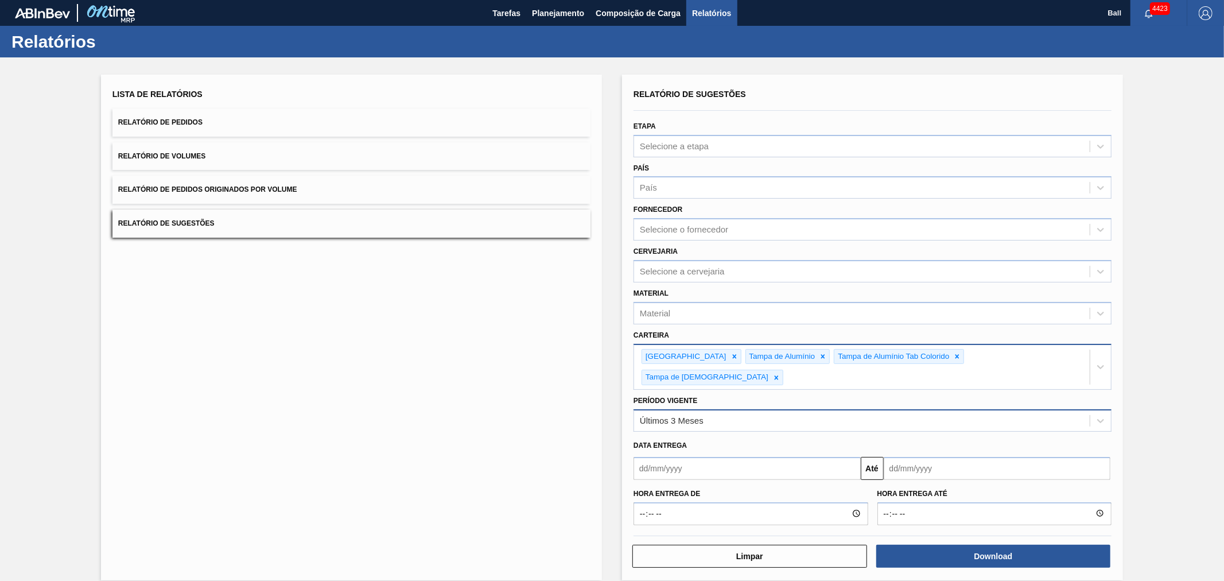
click at [668, 416] on div "Últimos 3 Meses" at bounding box center [672, 421] width 64 height 10
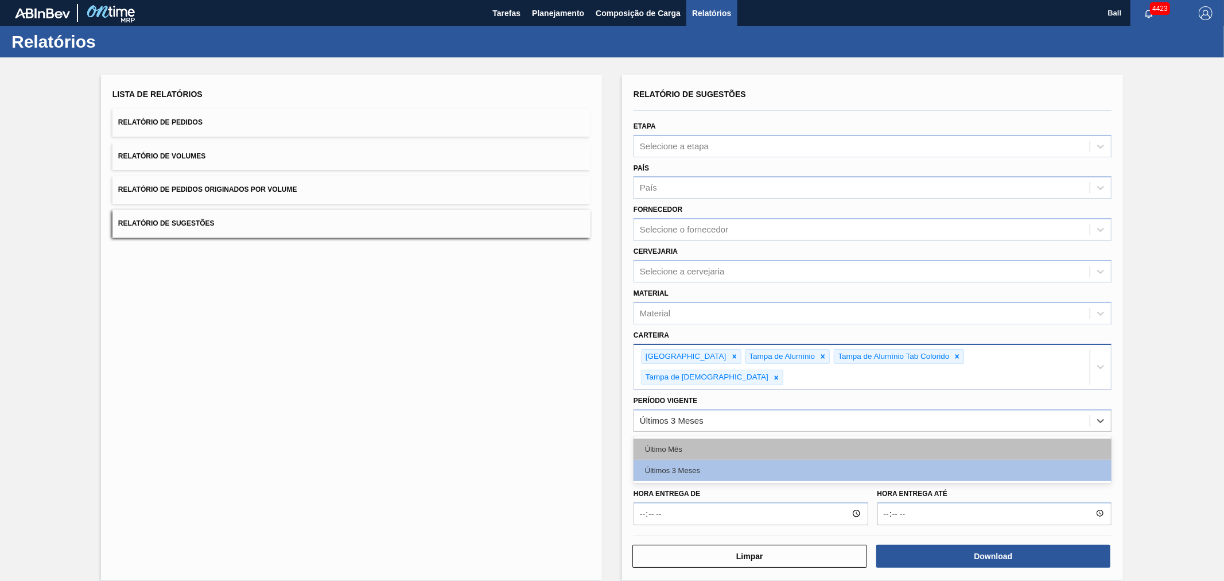
click at [656, 438] on div "Último Mês" at bounding box center [872, 448] width 478 height 21
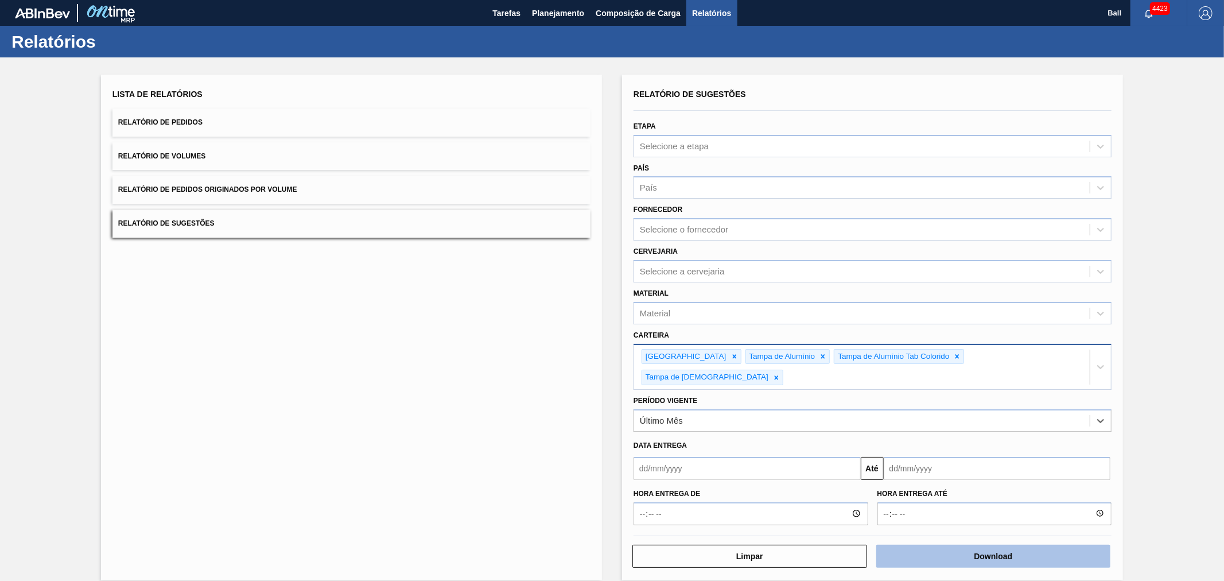
click at [925, 545] on button "Download" at bounding box center [993, 556] width 235 height 23
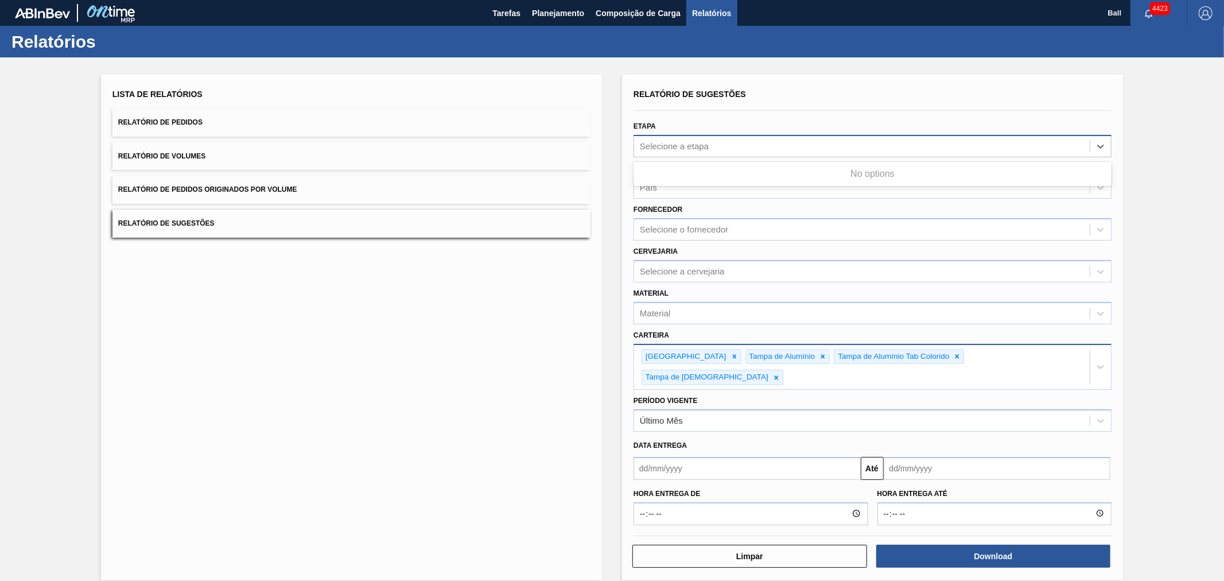
click at [689, 150] on div "Selecione a etapa" at bounding box center [862, 146] width 456 height 17
click at [780, 374] on icon at bounding box center [776, 378] width 8 height 8
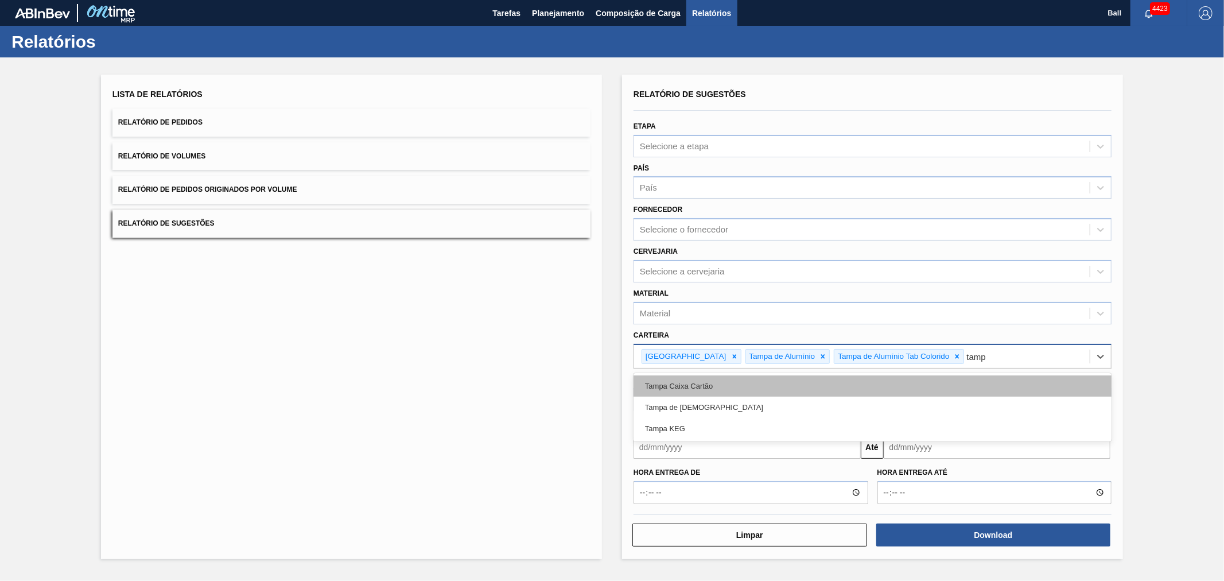
type input "tampa"
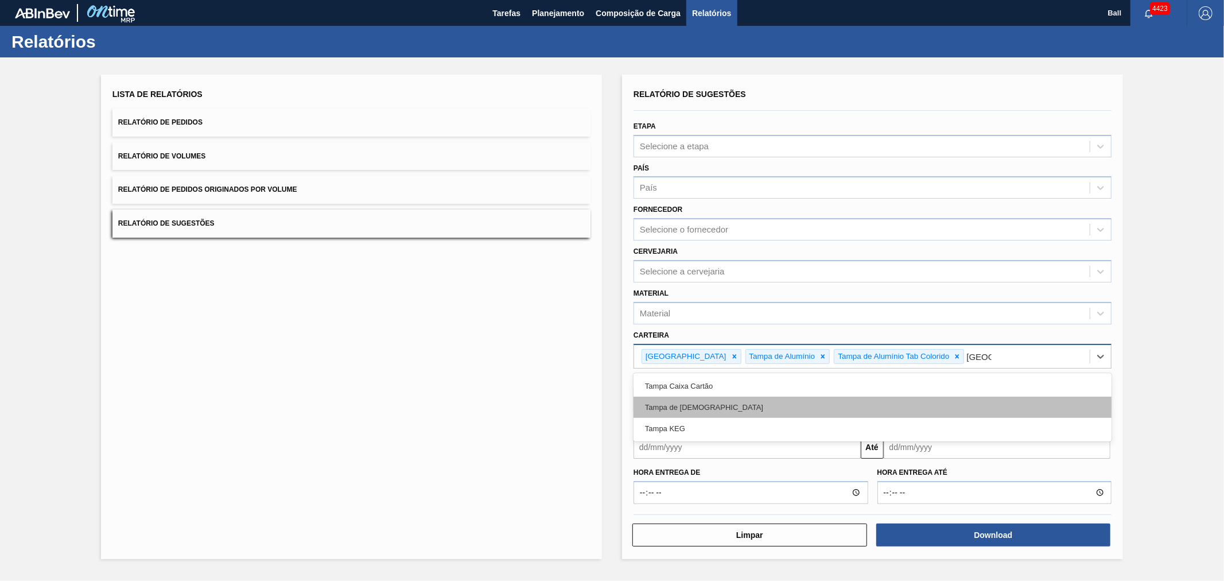
click at [829, 410] on div "Tampa de Lata" at bounding box center [872, 406] width 478 height 21
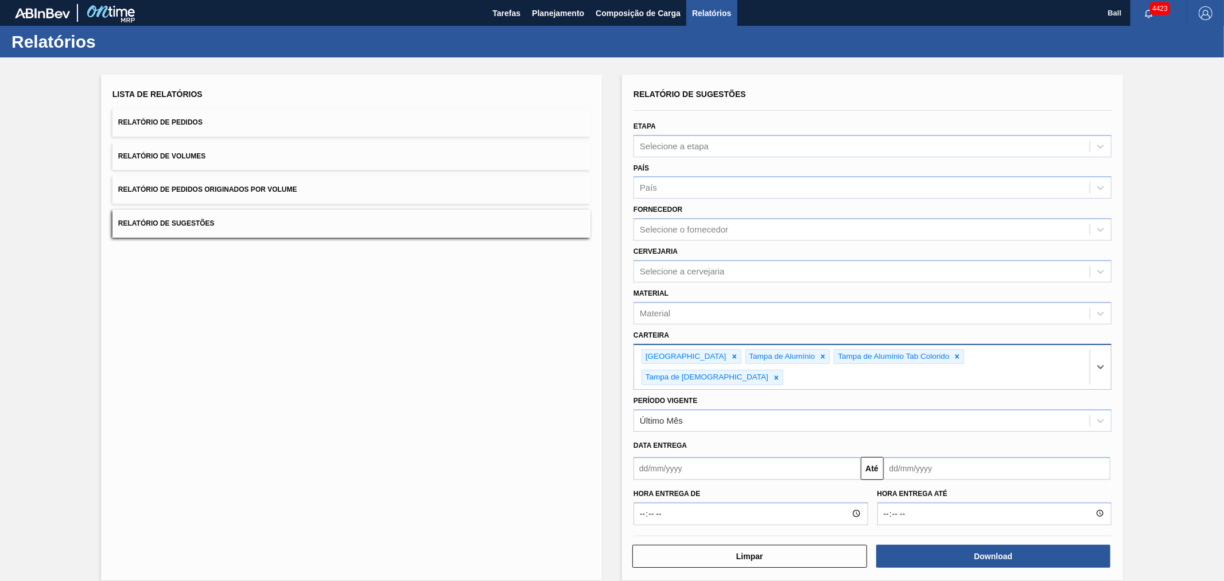
click at [956, 543] on div "Download" at bounding box center [995, 555] width 244 height 25
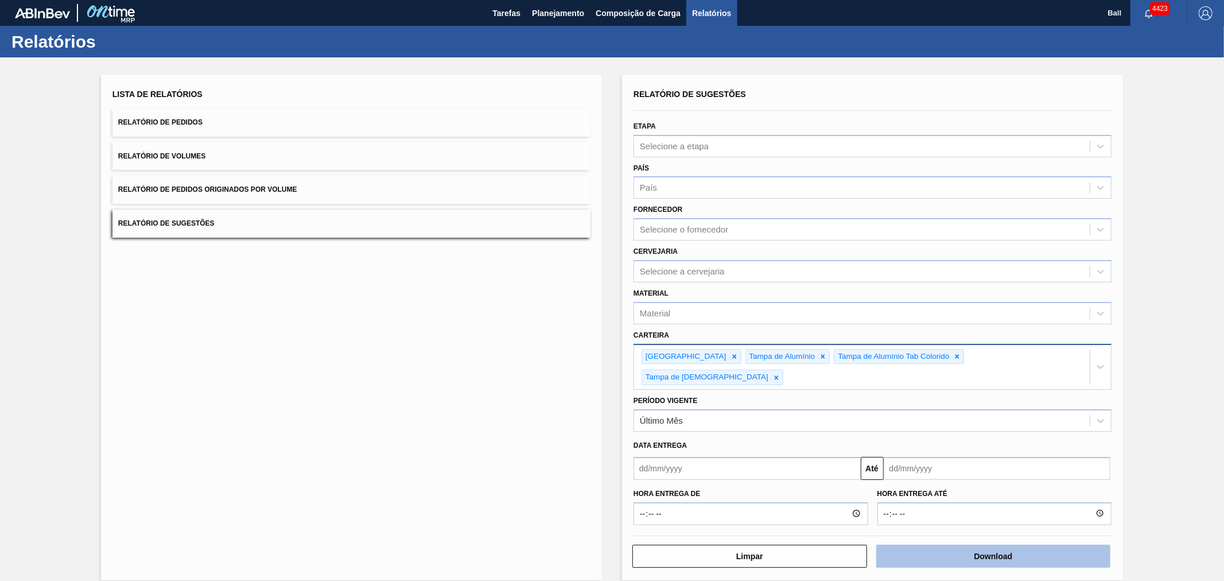
click at [956, 545] on button "Download" at bounding box center [993, 556] width 235 height 23
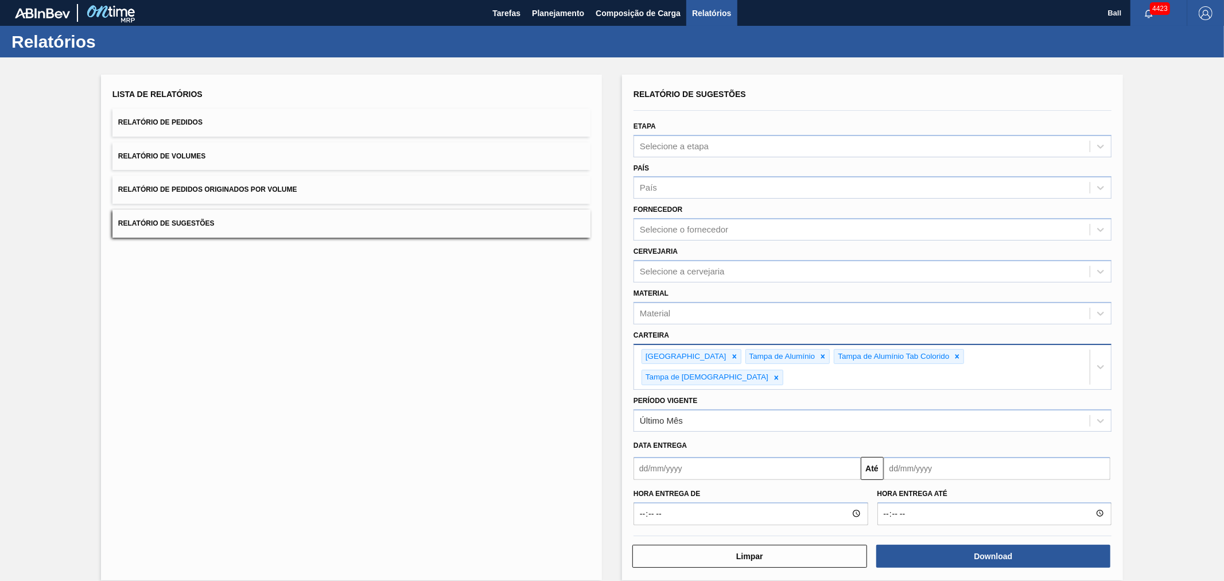
click at [587, 562] on div "Relatórios Lista de Relatórios Relatório de Pedidos Relatório de Volumes Relató…" at bounding box center [612, 310] width 1224 height 569
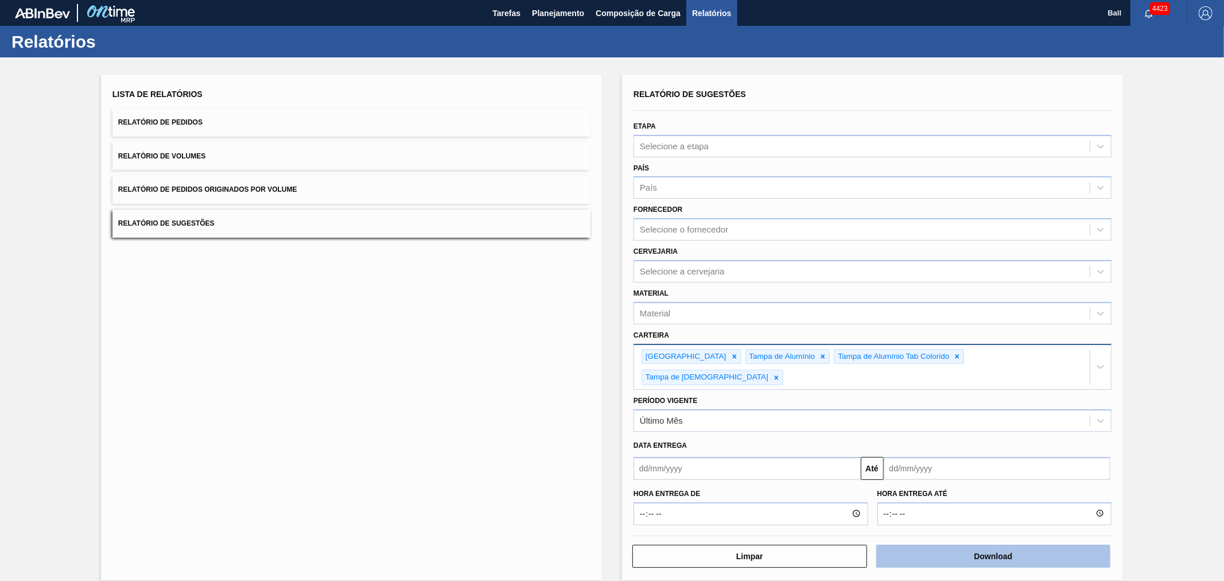
click at [983, 545] on button "Download" at bounding box center [993, 556] width 235 height 23
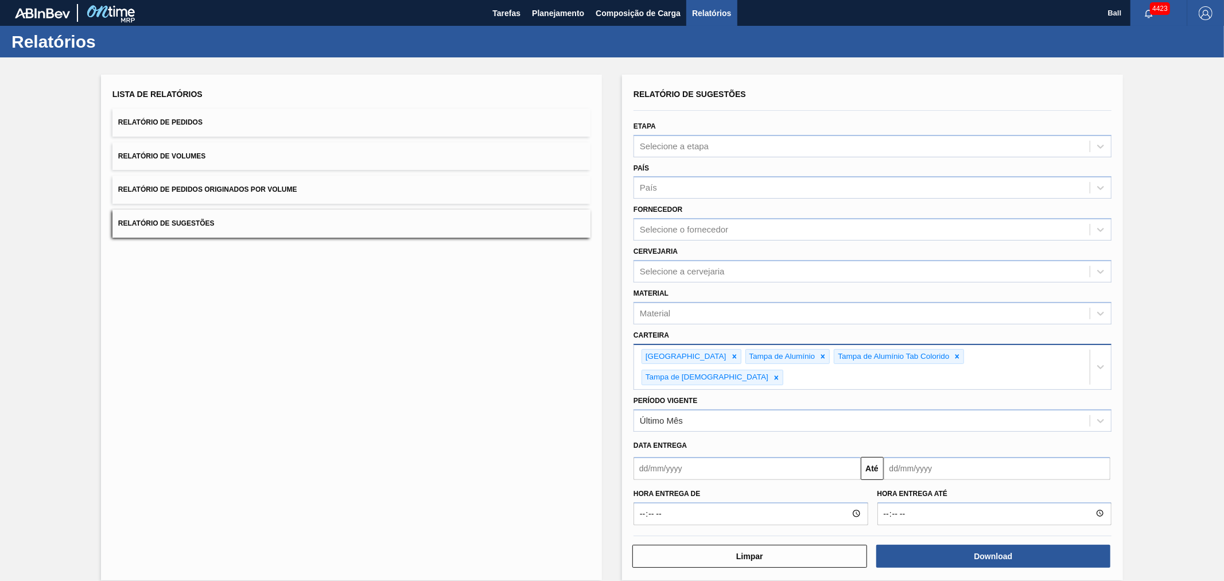
click at [208, 125] on button "Relatório de Pedidos" at bounding box center [351, 122] width 478 height 28
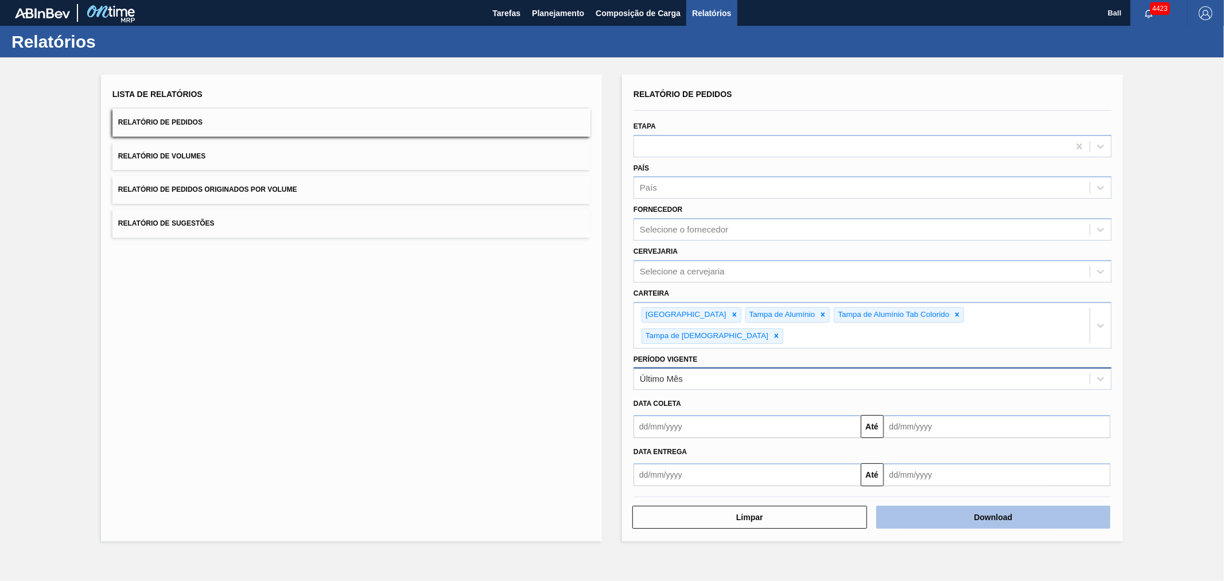
click at [936, 505] on button "Download" at bounding box center [993, 516] width 235 height 23
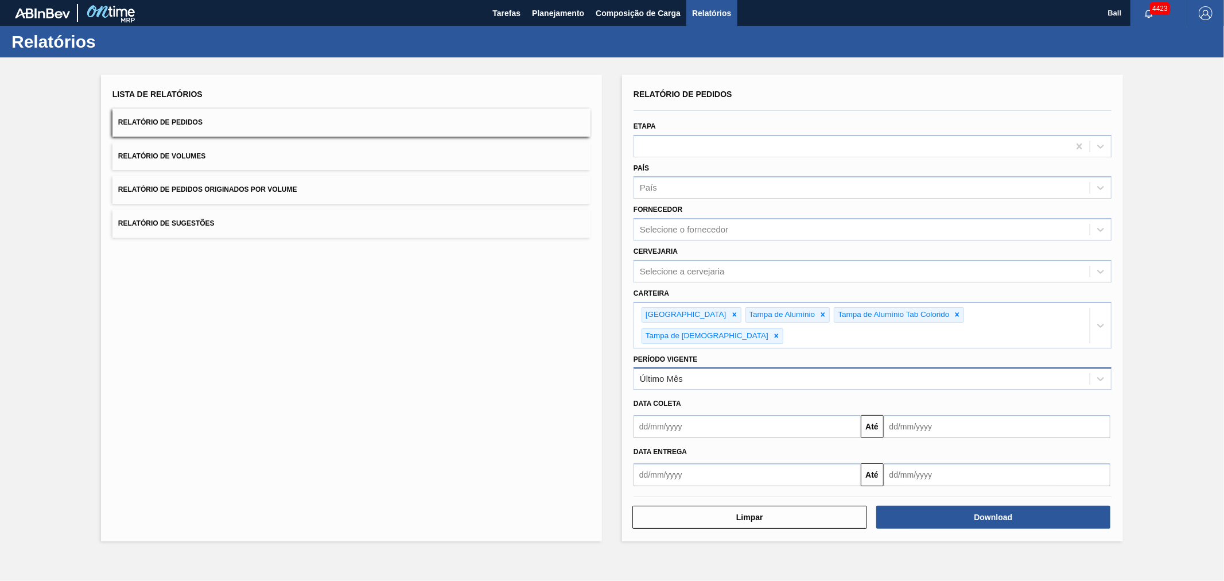
click at [723, 371] on div "Último Mês" at bounding box center [862, 379] width 456 height 17
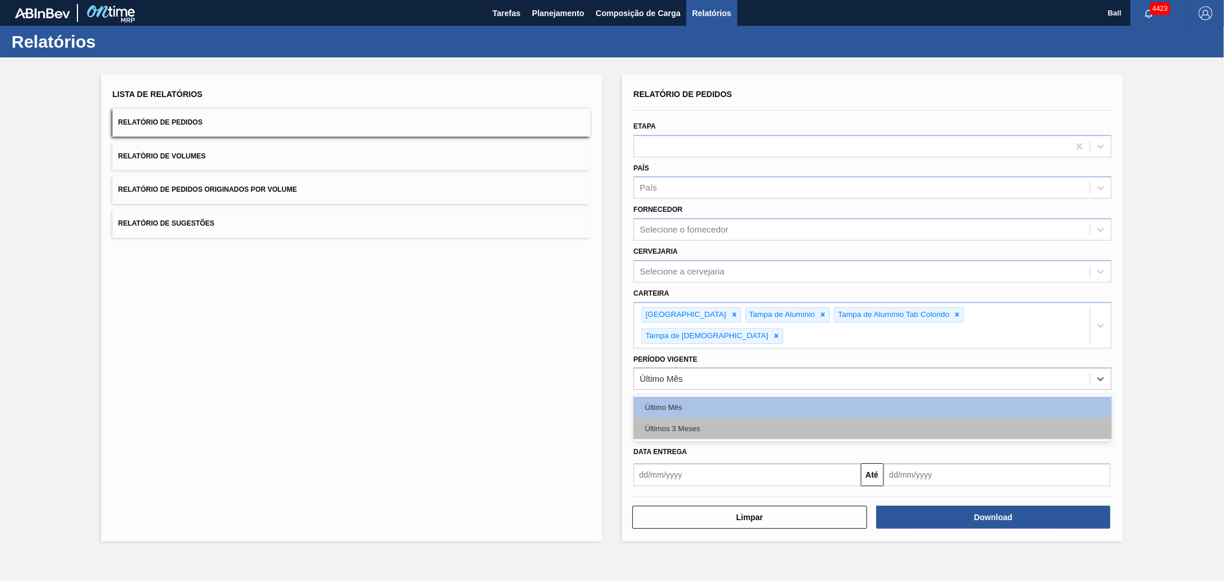
click at [683, 418] on div "Últimos 3 Meses" at bounding box center [872, 428] width 478 height 21
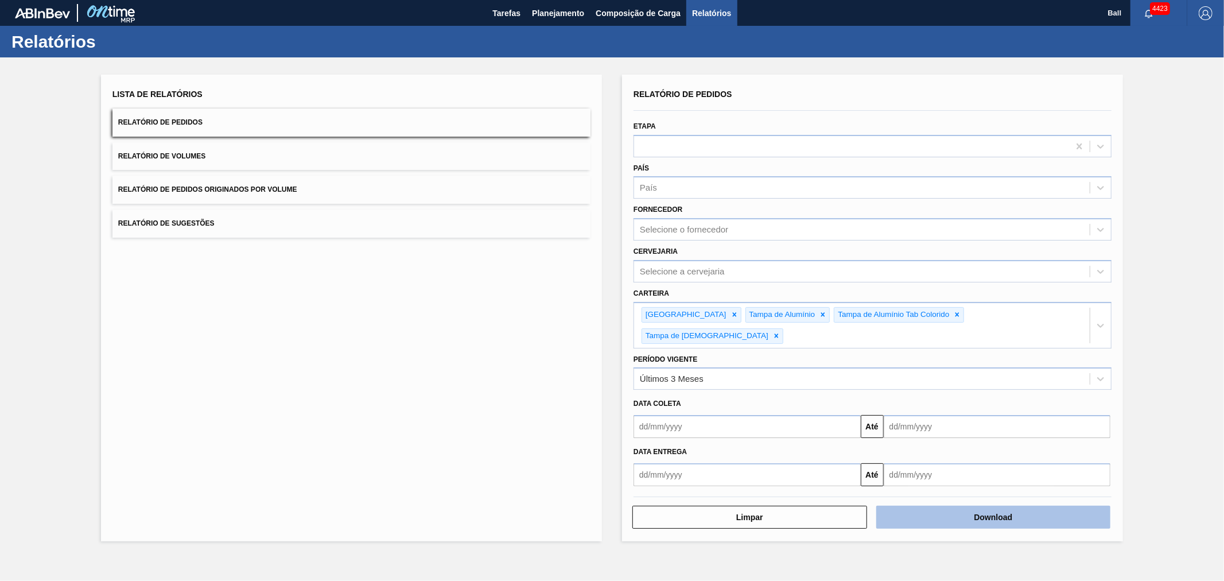
click at [909, 505] on button "Download" at bounding box center [993, 516] width 235 height 23
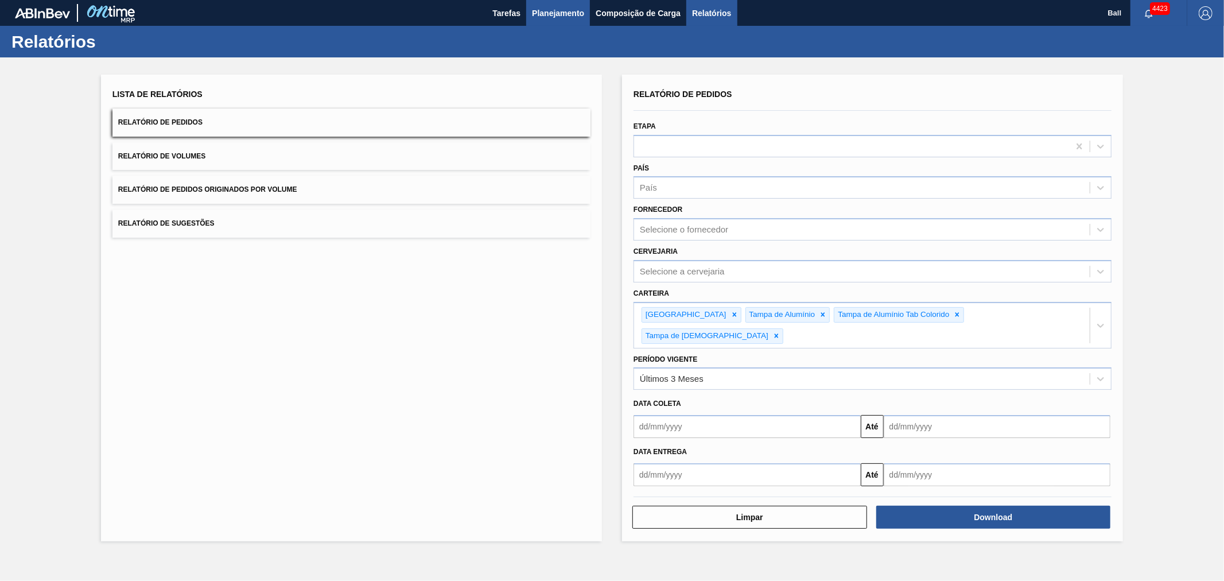
click at [551, 12] on span "Planejamento" at bounding box center [558, 13] width 52 height 14
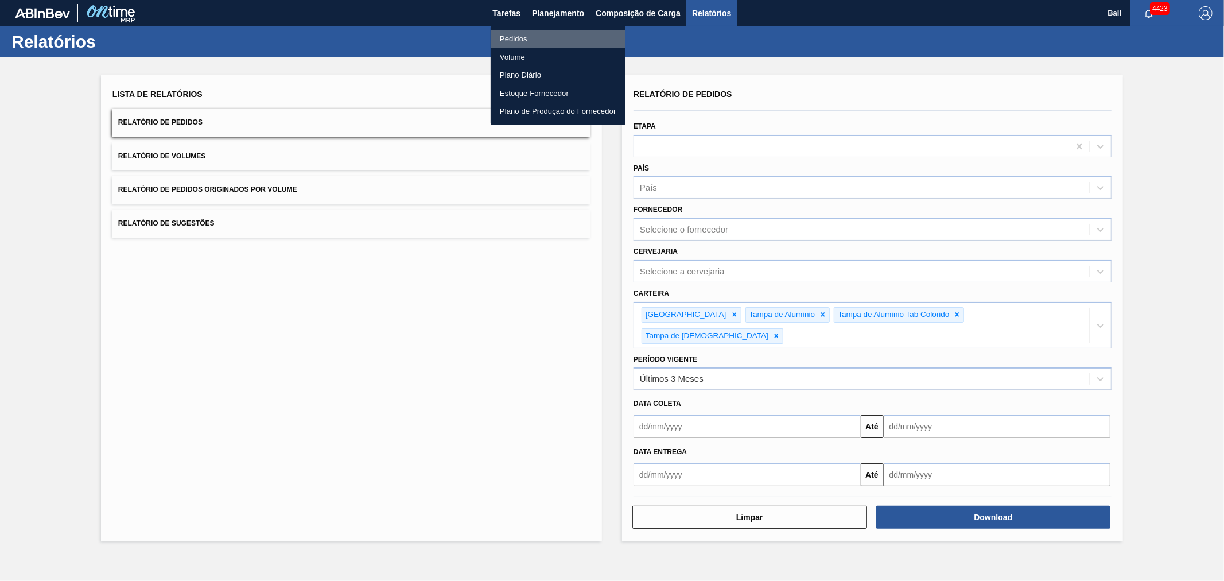
click at [540, 42] on li "Pedidos" at bounding box center [558, 39] width 135 height 18
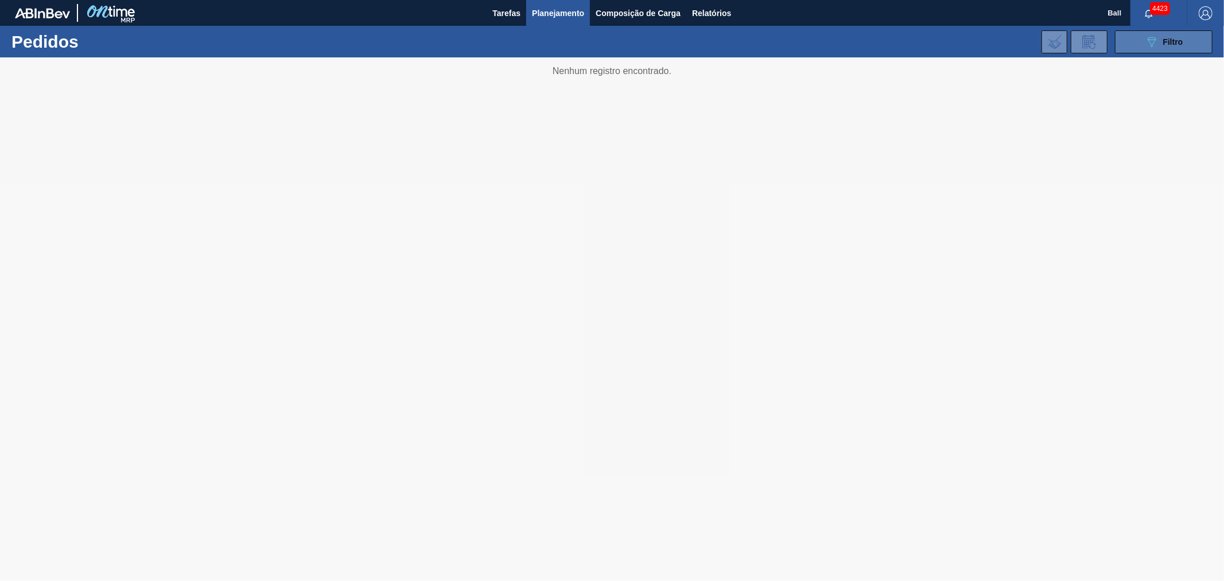
click at [1171, 38] on span "Filtro" at bounding box center [1173, 41] width 20 height 9
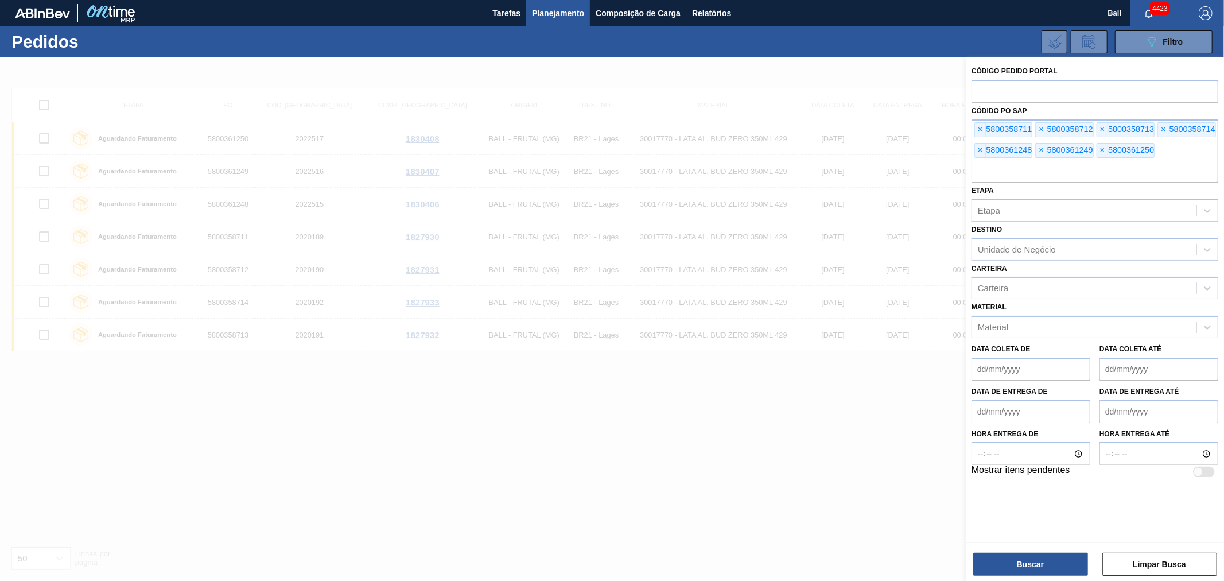
click at [982, 130] on span "×" at bounding box center [980, 130] width 11 height 14
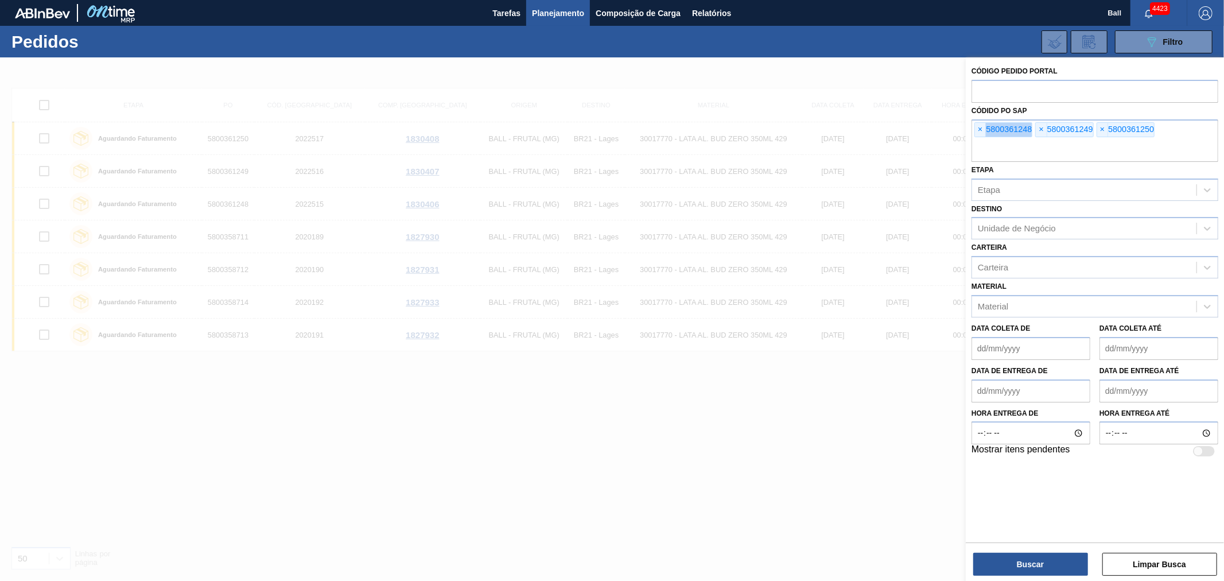
click at [982, 130] on span "×" at bounding box center [980, 130] width 11 height 14
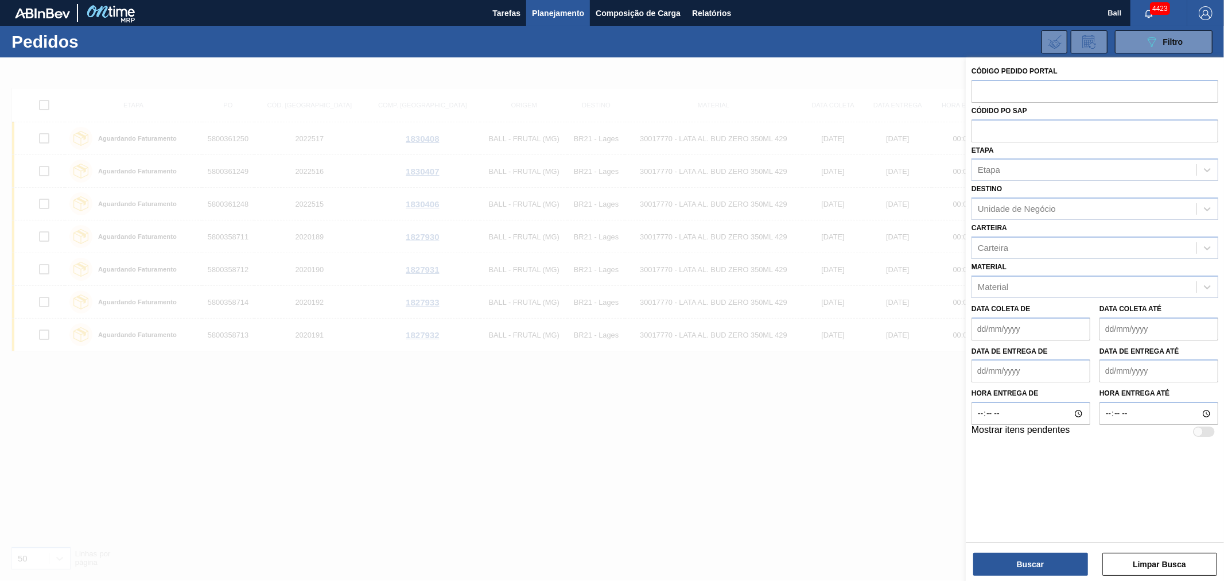
click at [982, 130] on input "text" at bounding box center [1094, 130] width 247 height 22
click at [991, 96] on input "text" at bounding box center [1094, 91] width 247 height 22
paste input "2015474"
type input "2015474"
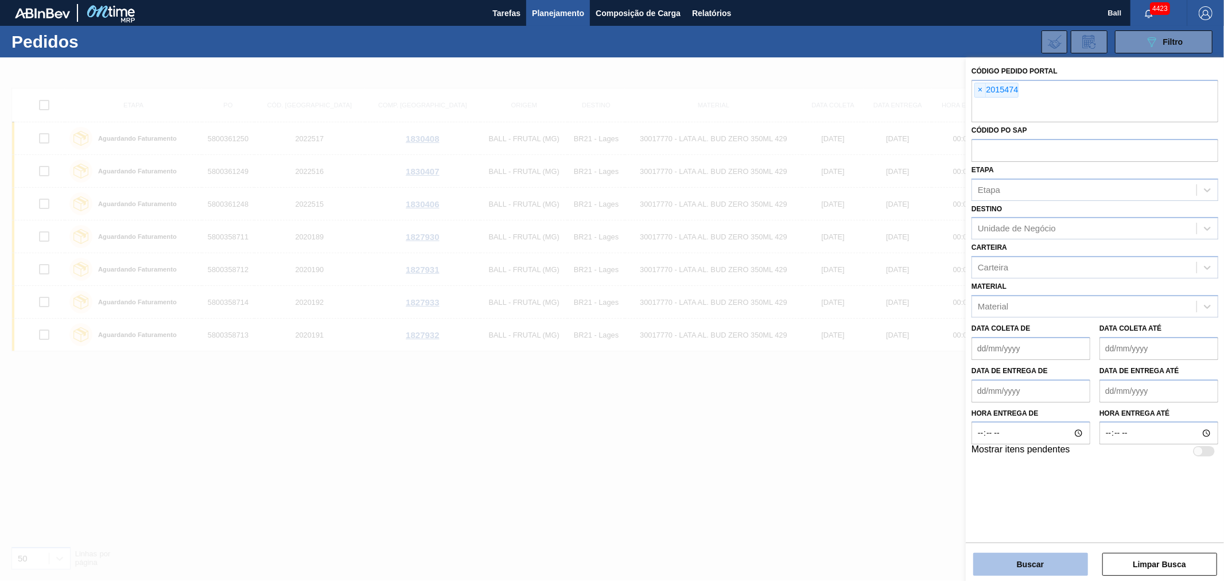
click at [1025, 565] on button "Buscar" at bounding box center [1030, 564] width 115 height 23
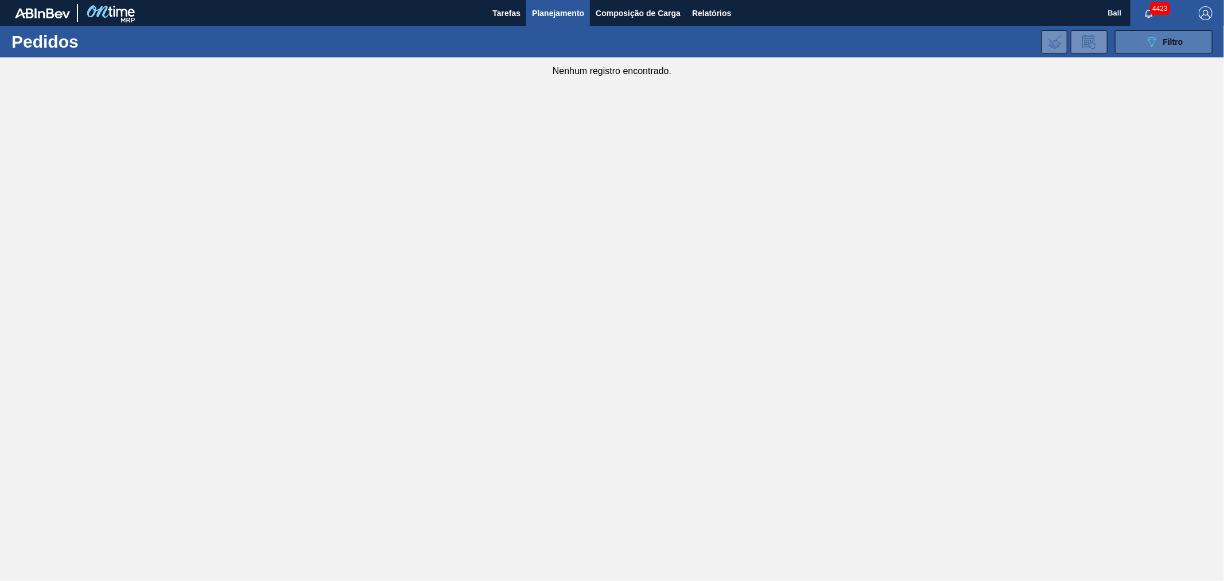
click at [1125, 46] on button "089F7B8B-B2A5-4AFE-B5C0-19BA573D28AC Filtro" at bounding box center [1164, 41] width 98 height 23
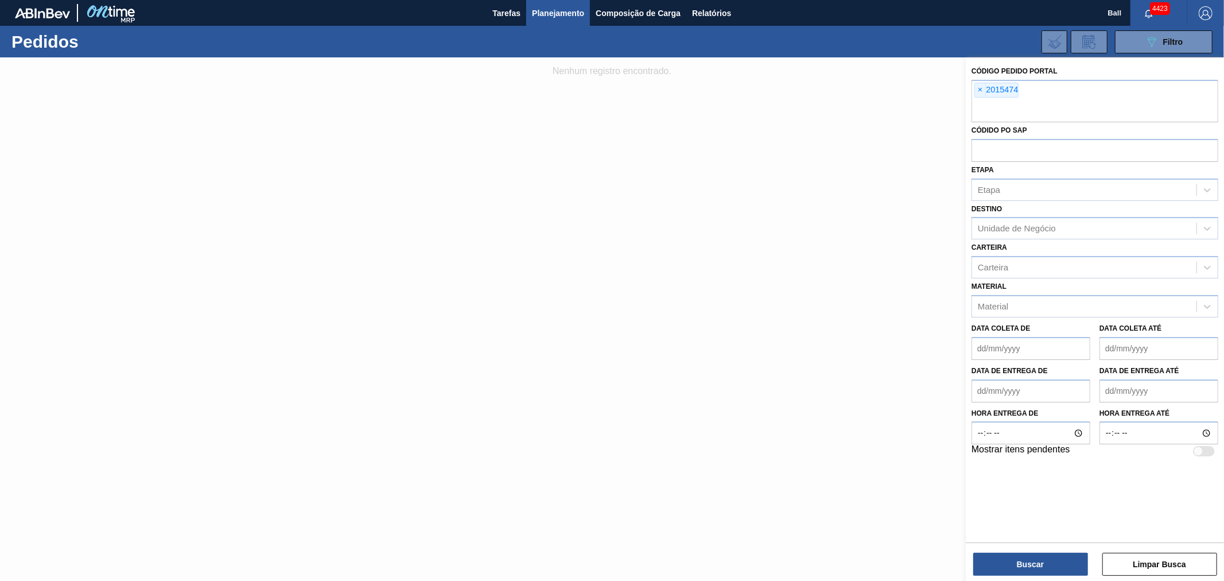
click at [971, 95] on div "Código Pedido Portal × 2015474 Códido PO SAP Etapa Etapa Destino Unidade de Neg…" at bounding box center [1095, 260] width 258 height 406
click at [975, 90] on span "×" at bounding box center [980, 90] width 11 height 14
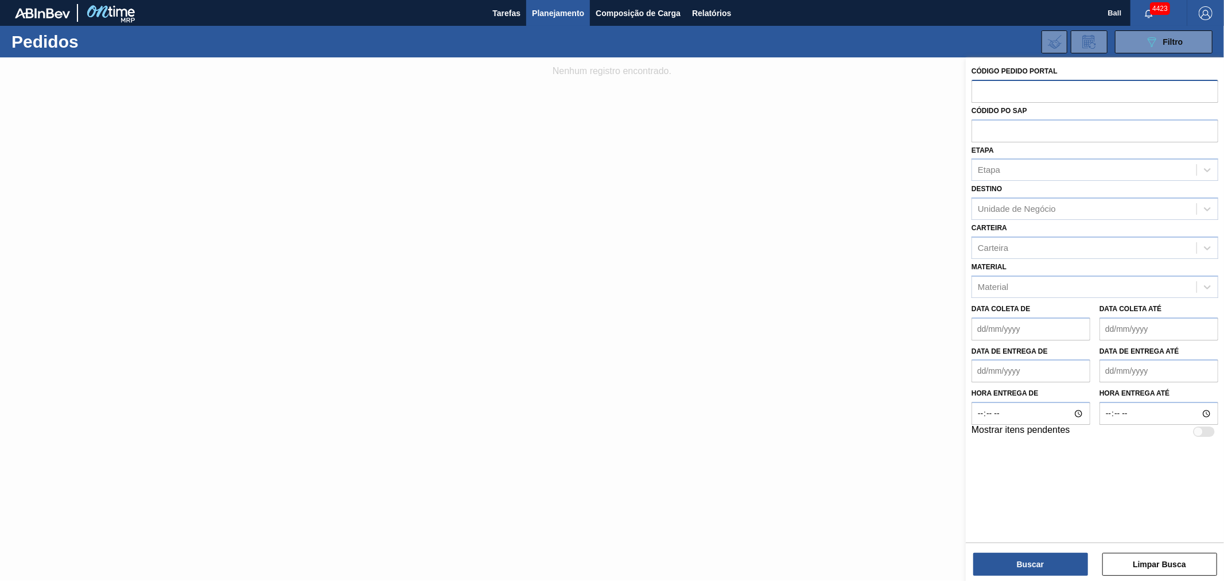
paste input "2015474"
type input "2015474"
click at [1014, 565] on button "Buscar" at bounding box center [1030, 564] width 115 height 23
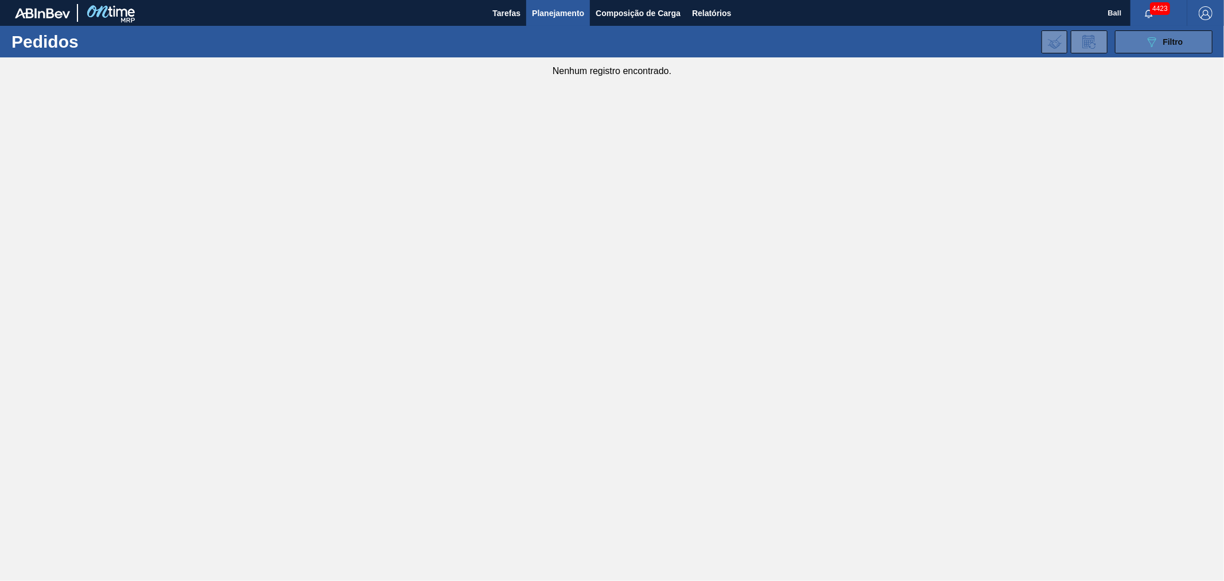
click at [1123, 46] on button "089F7B8B-B2A5-4AFE-B5C0-19BA573D28AC Filtro" at bounding box center [1164, 41] width 98 height 23
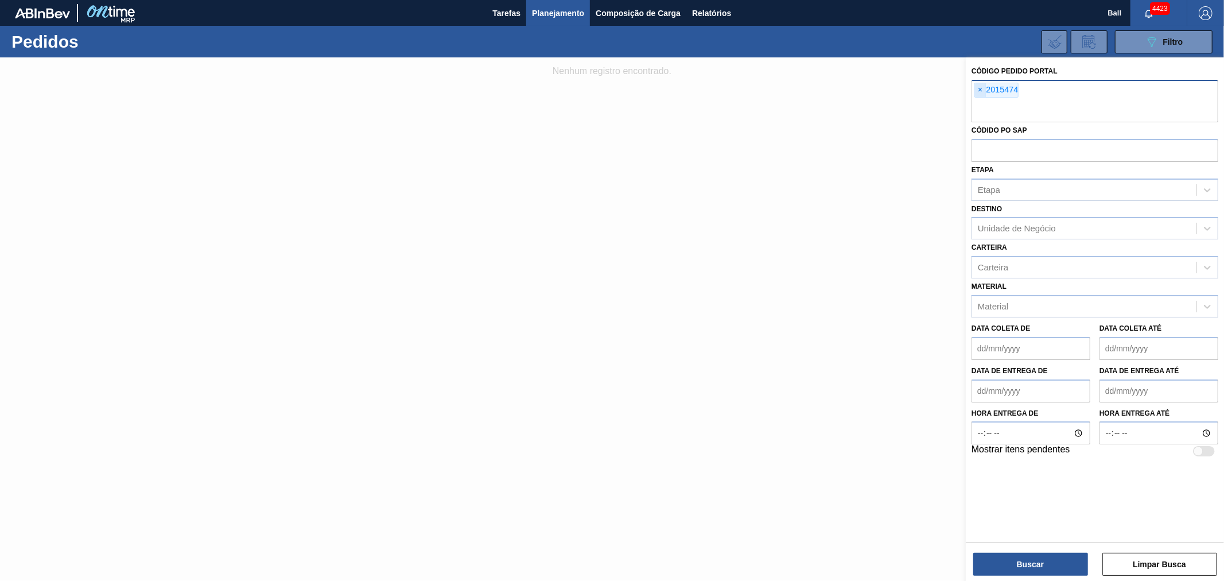
click at [982, 90] on span "×" at bounding box center [980, 90] width 11 height 14
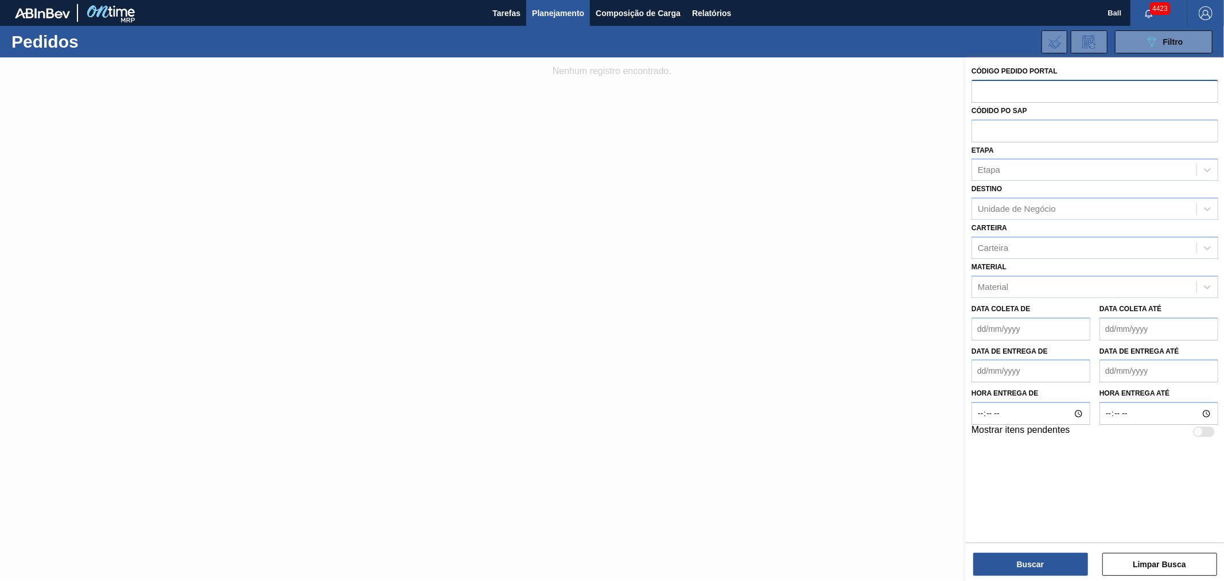
paste input "2018977"
type input "2018977"
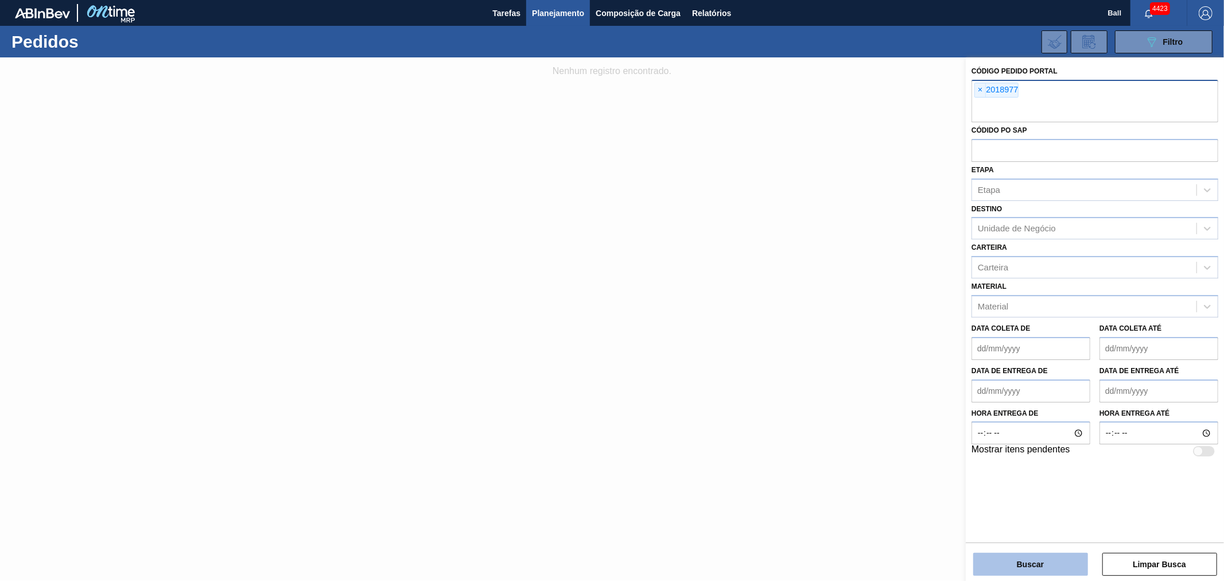
click at [1032, 561] on button "Buscar" at bounding box center [1030, 564] width 115 height 23
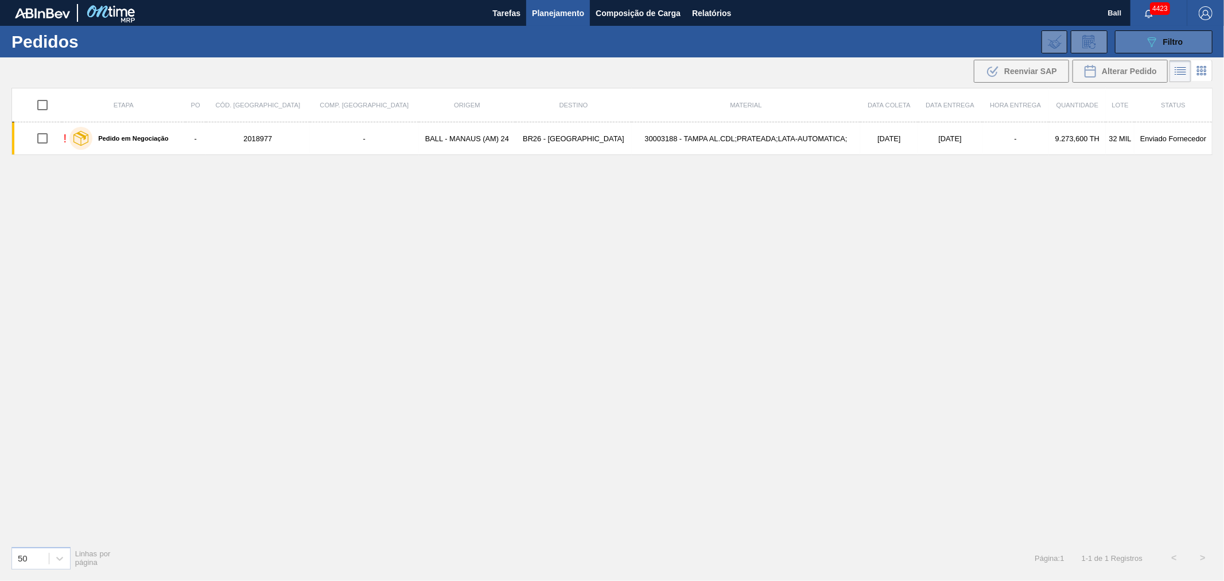
click at [1134, 32] on button "089F7B8B-B2A5-4AFE-B5C0-19BA573D28AC Filtro" at bounding box center [1164, 41] width 98 height 23
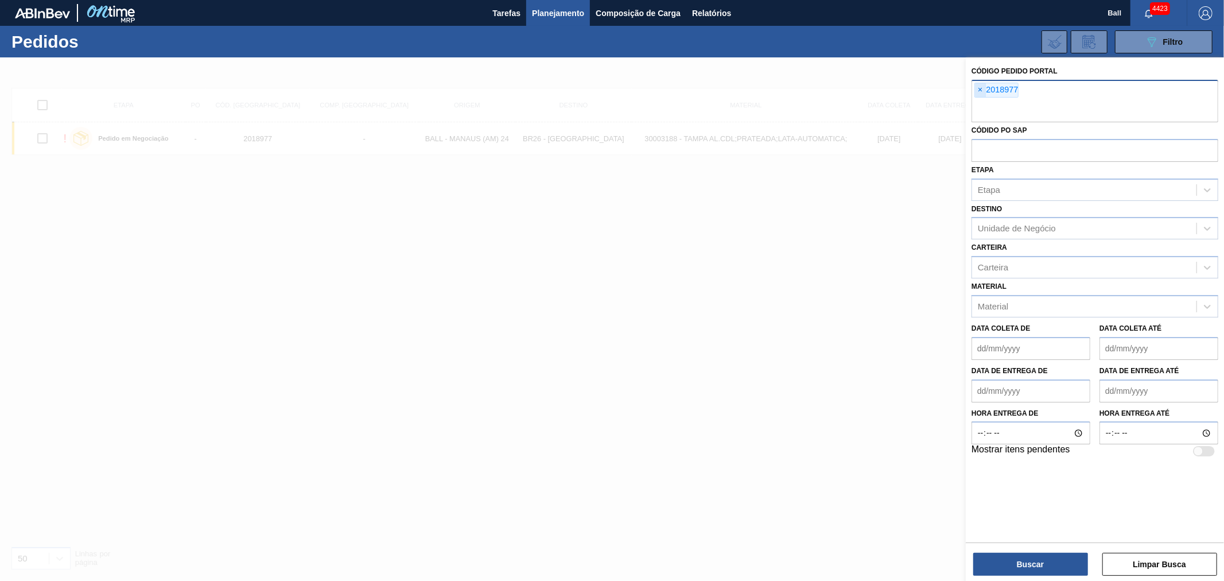
click at [978, 90] on span "×" at bounding box center [980, 90] width 11 height 14
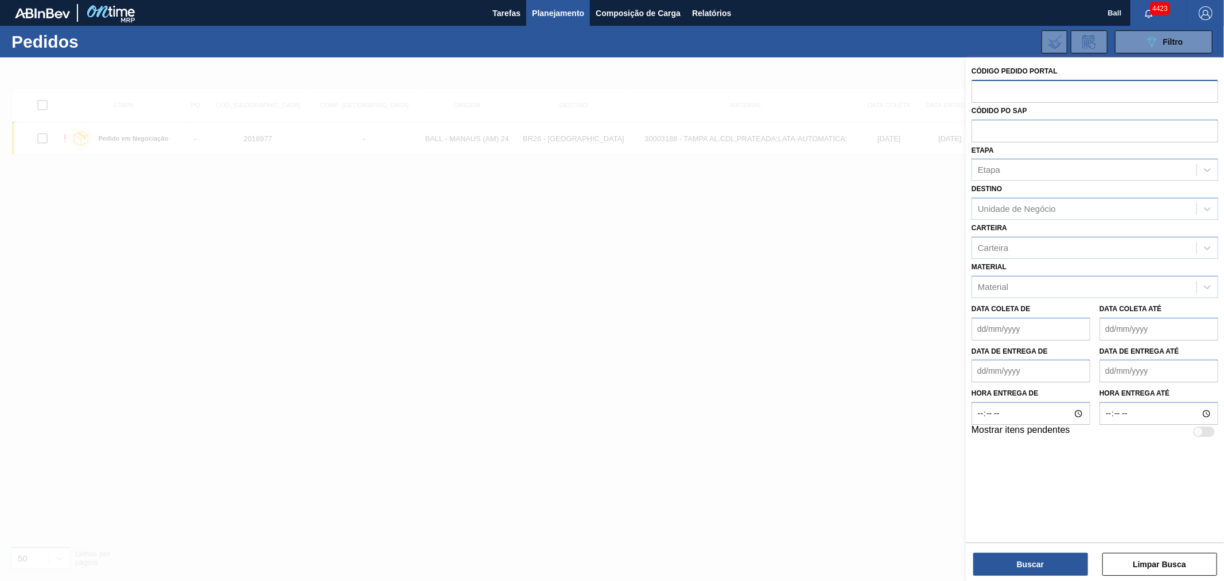
paste input "text"
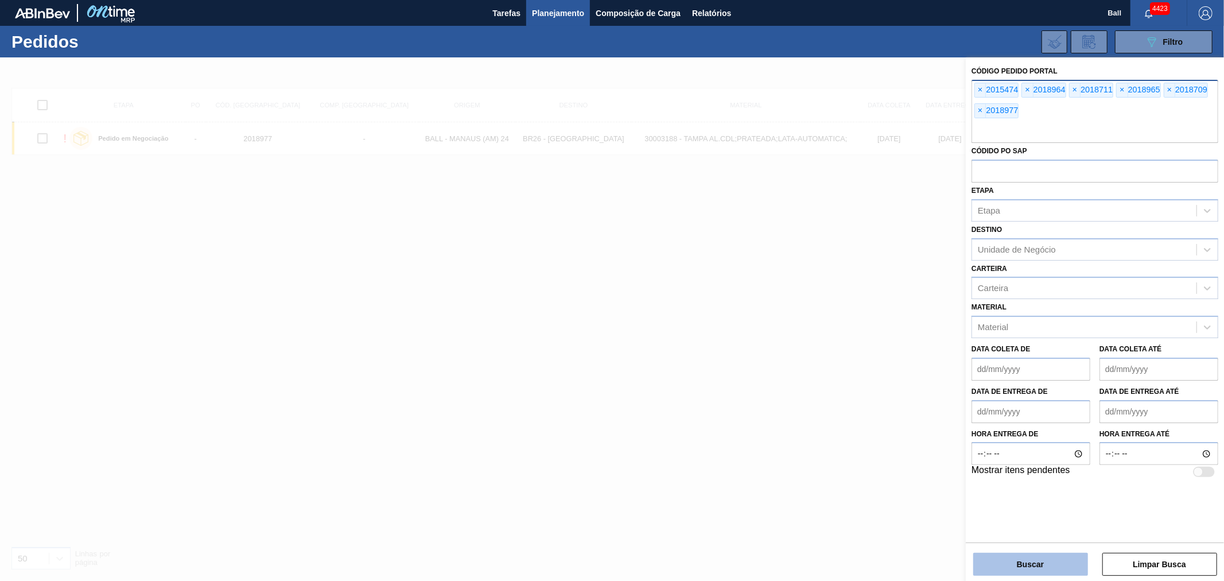
click at [1021, 558] on button "Buscar" at bounding box center [1030, 564] width 115 height 23
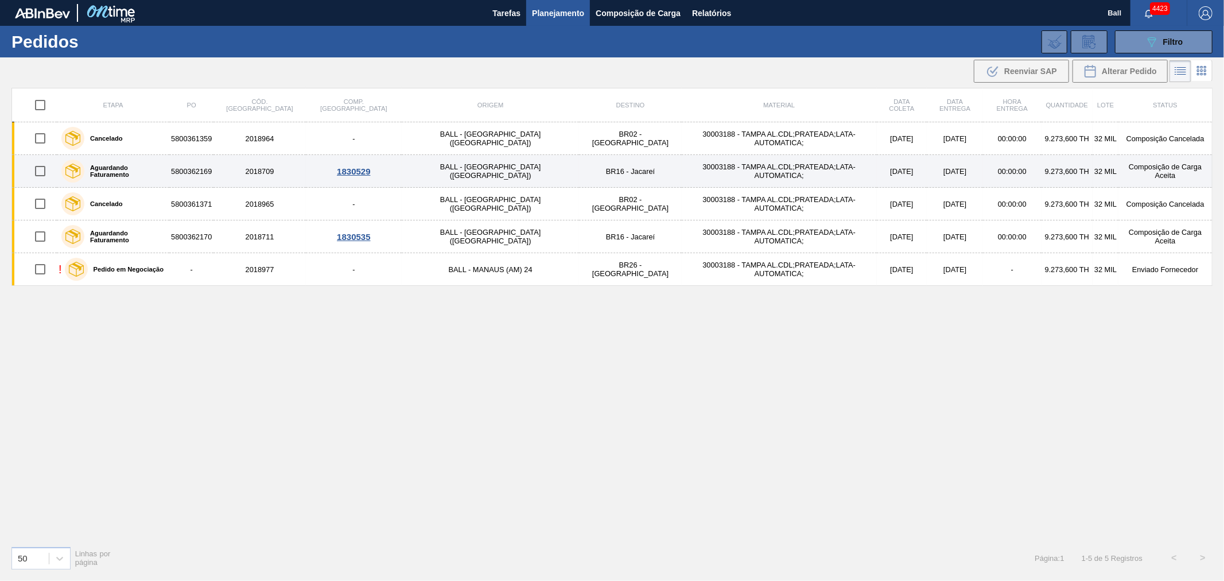
click at [682, 180] on td "30003188 - TAMPA AL.CDL;PRATEADA;LATA-AUTOMATICA;" at bounding box center [779, 171] width 195 height 33
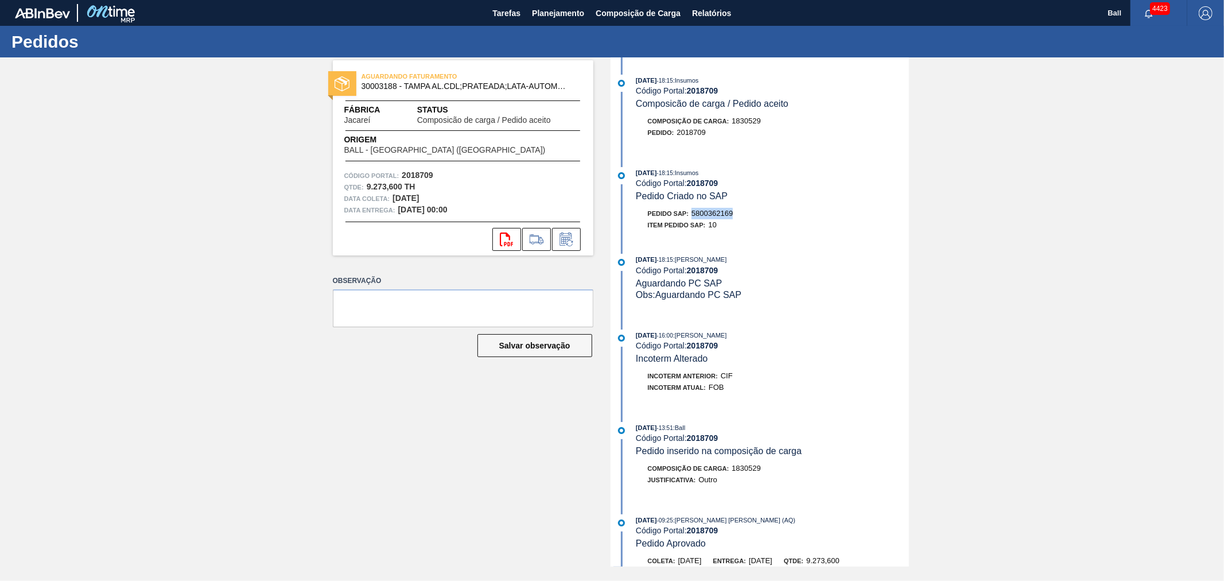
drag, startPoint x: 736, startPoint y: 213, endPoint x: 693, endPoint y: 216, distance: 43.2
click at [693, 216] on div "Pedido SAP: 5800362169" at bounding box center [772, 213] width 273 height 11
copy span "5800362169"
click at [559, 12] on span "Planejamento" at bounding box center [558, 13] width 52 height 14
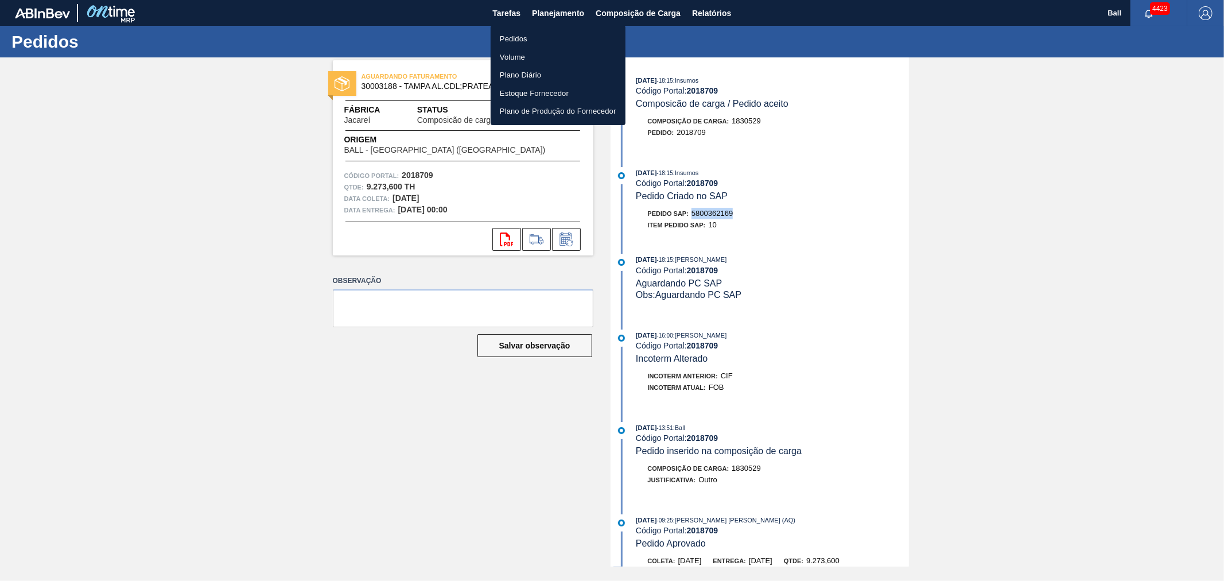
click at [538, 36] on li "Pedidos" at bounding box center [558, 39] width 135 height 18
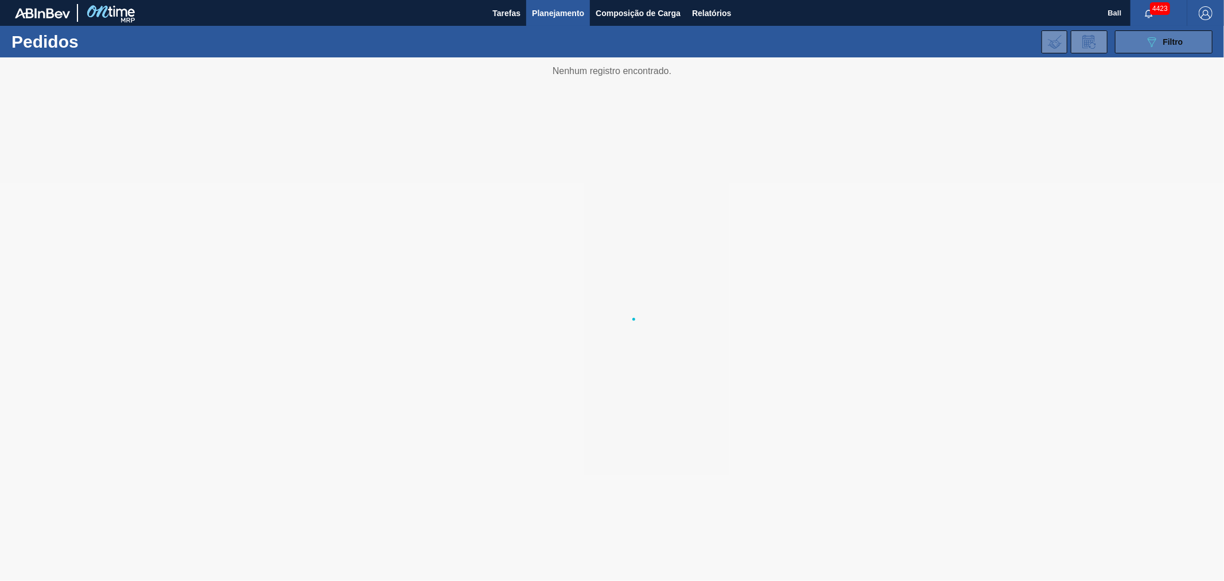
click at [1132, 39] on button "089F7B8B-B2A5-4AFE-B5C0-19BA573D28AC Filtro" at bounding box center [1164, 41] width 98 height 23
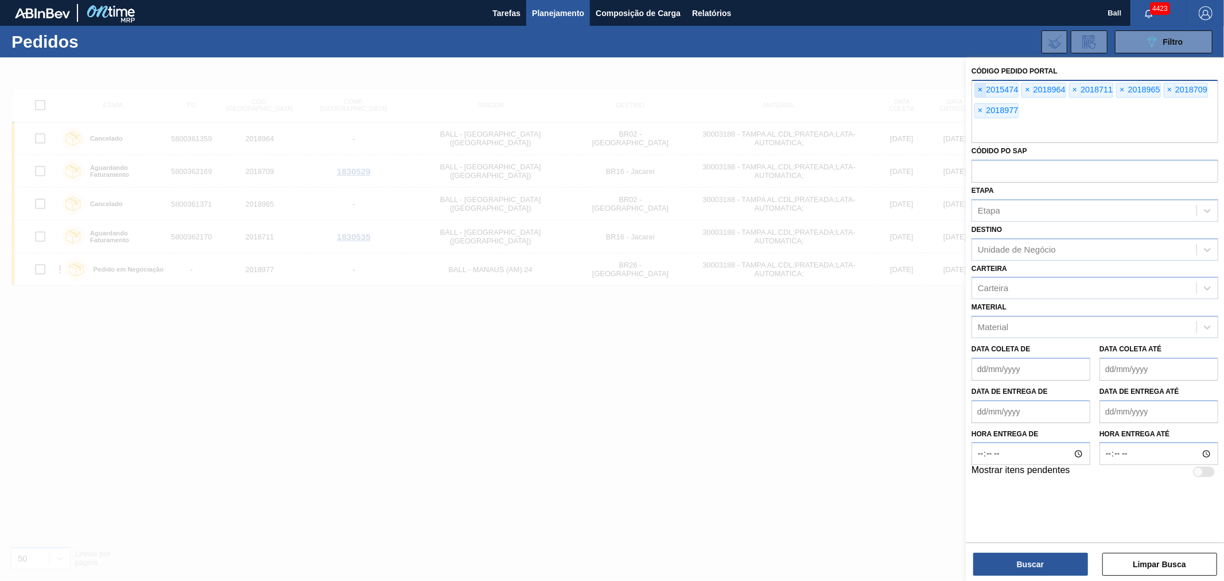
click at [977, 88] on span "×" at bounding box center [980, 90] width 11 height 14
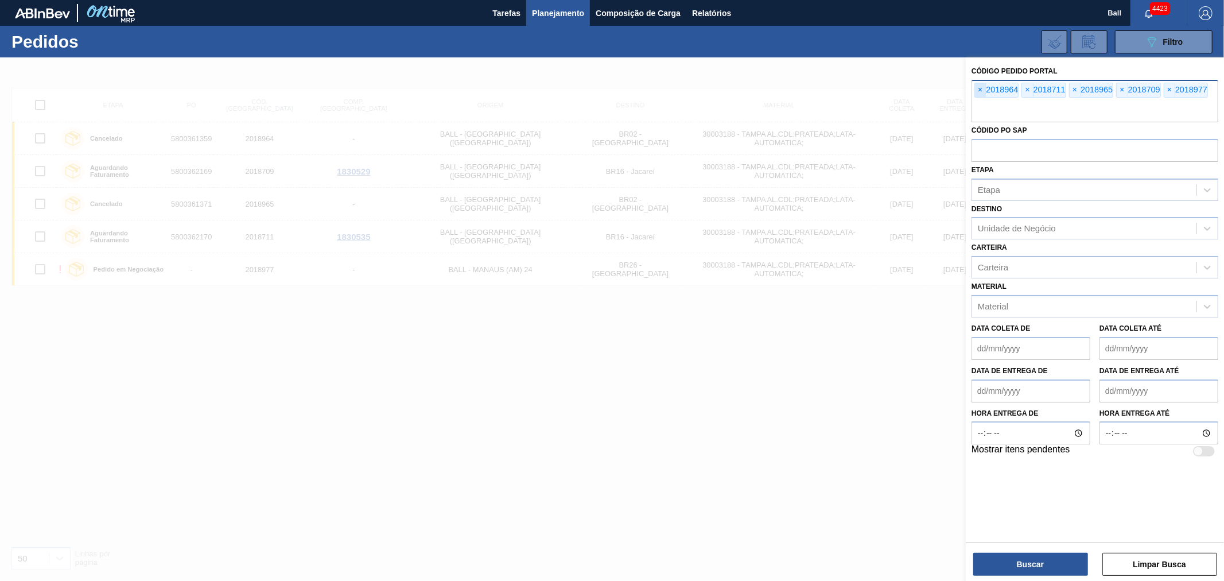
click at [977, 88] on span "×" at bounding box center [980, 90] width 11 height 14
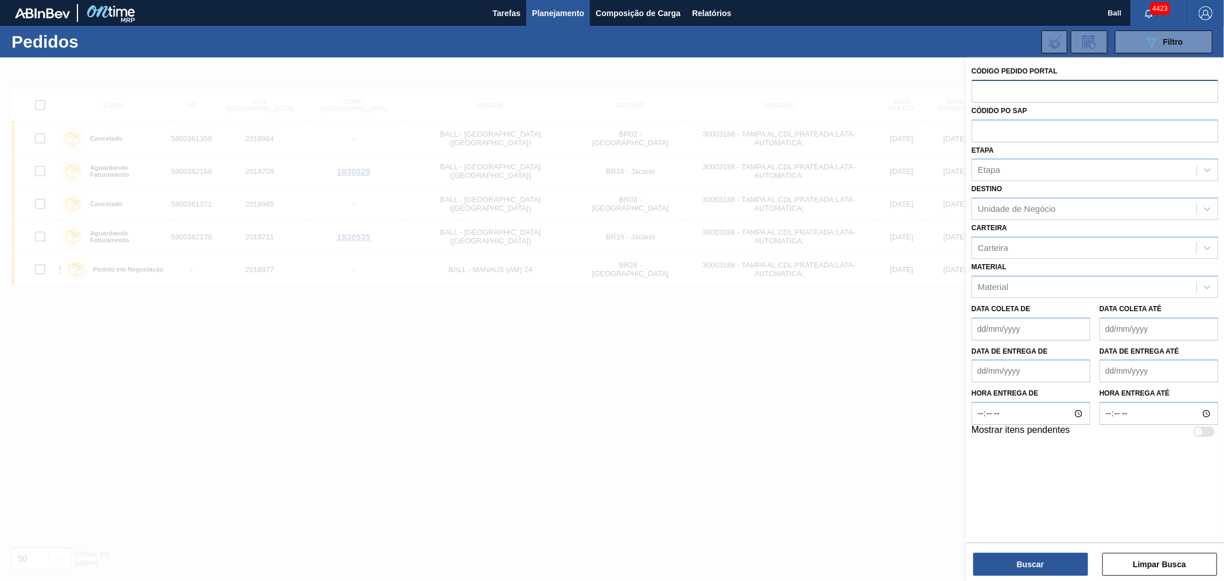
click at [977, 88] on input "text" at bounding box center [1094, 91] width 247 height 22
paste input "2018977"
type input "2018977"
click at [994, 127] on div "Códido PO SAP" at bounding box center [1094, 123] width 247 height 40
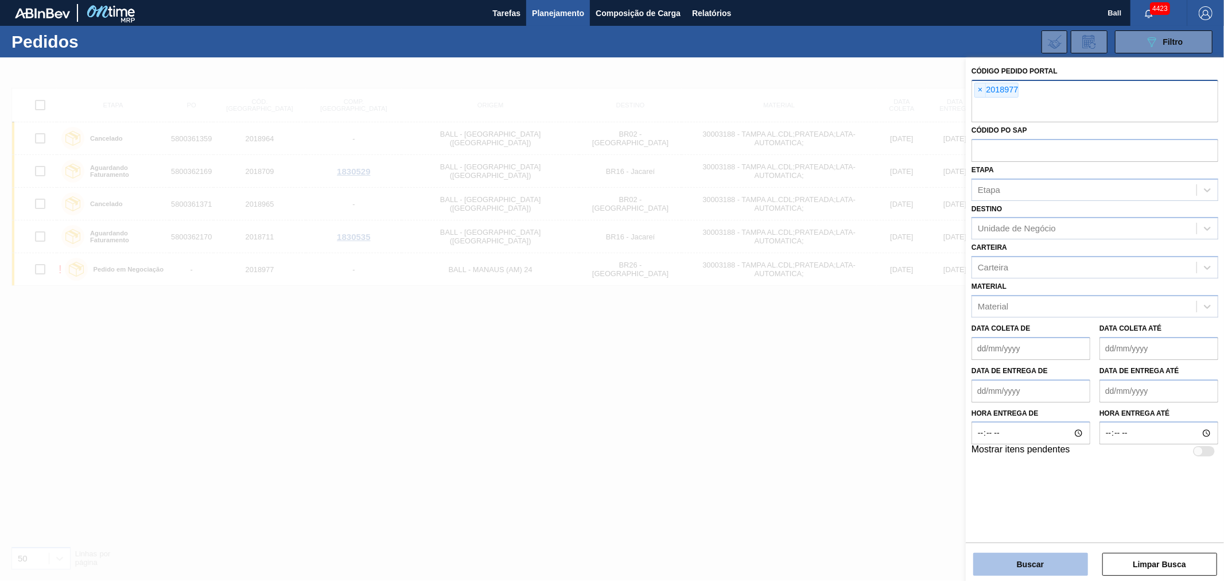
click at [1027, 564] on button "Buscar" at bounding box center [1030, 564] width 115 height 23
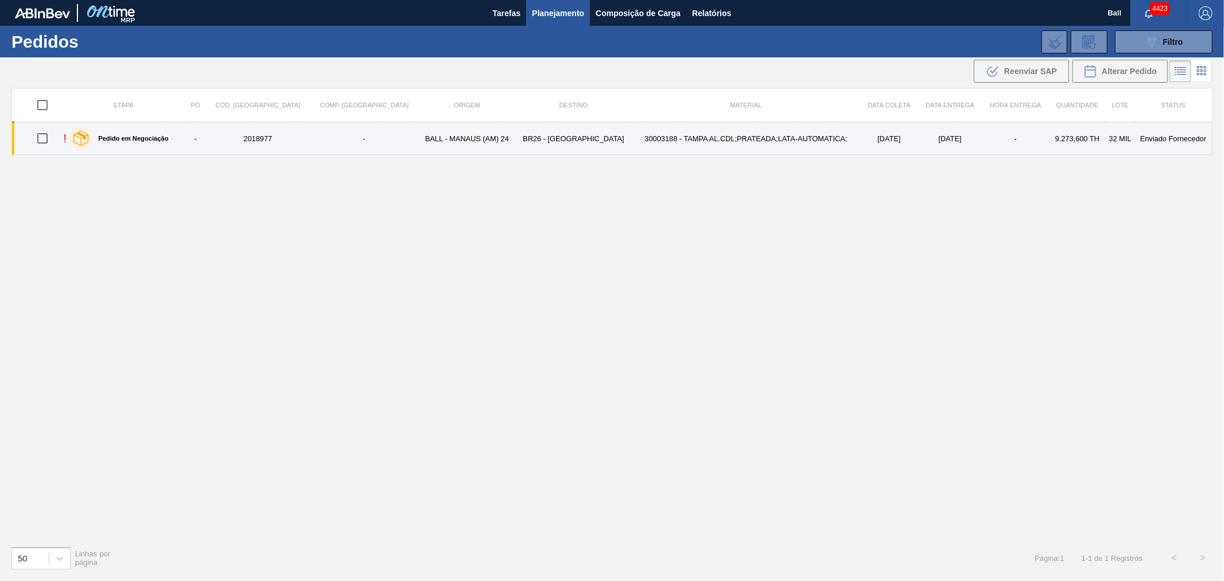
click at [531, 145] on td "BR26 - Uberlândia" at bounding box center [573, 138] width 116 height 33
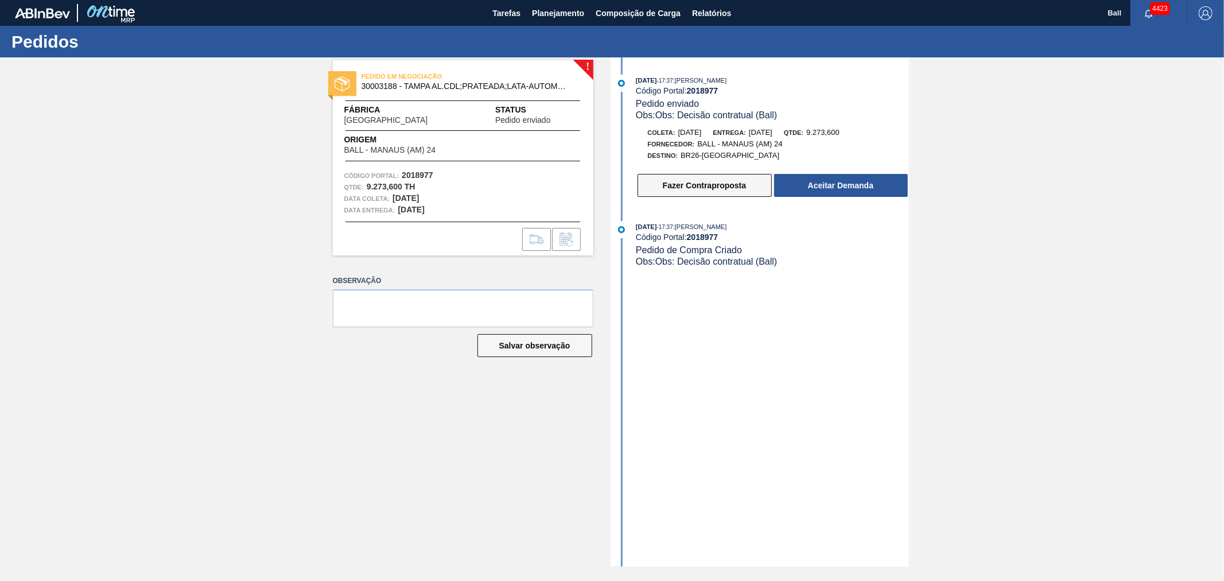
click at [715, 190] on button "Fazer Contraproposta" at bounding box center [704, 185] width 134 height 23
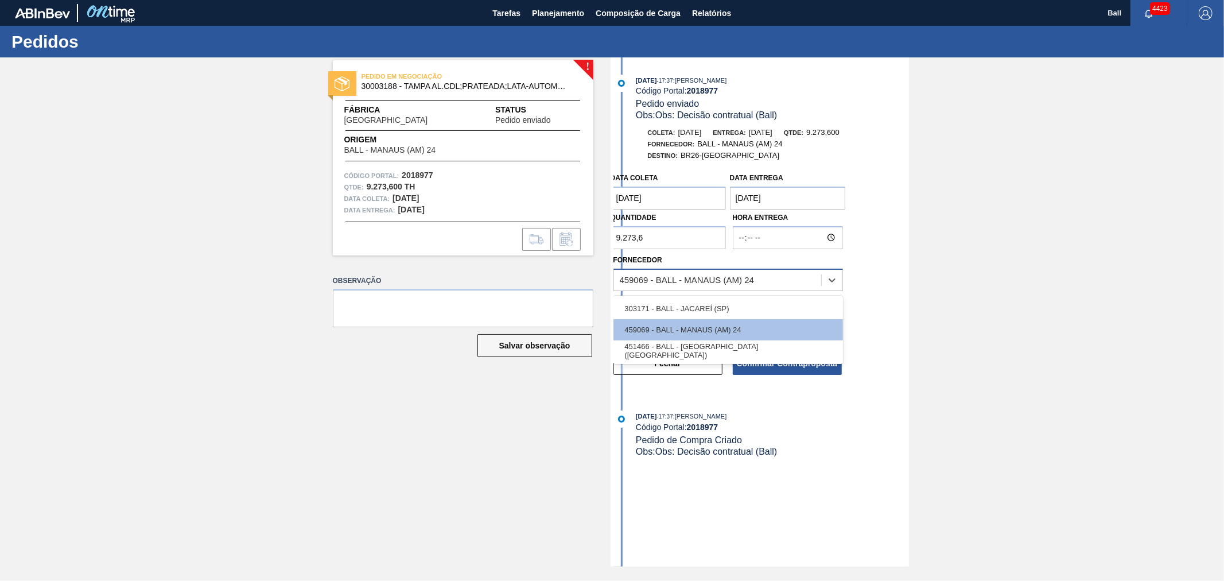
click at [693, 281] on div "459069 - BALL - MANAUS (AM) 24" at bounding box center [687, 280] width 135 height 10
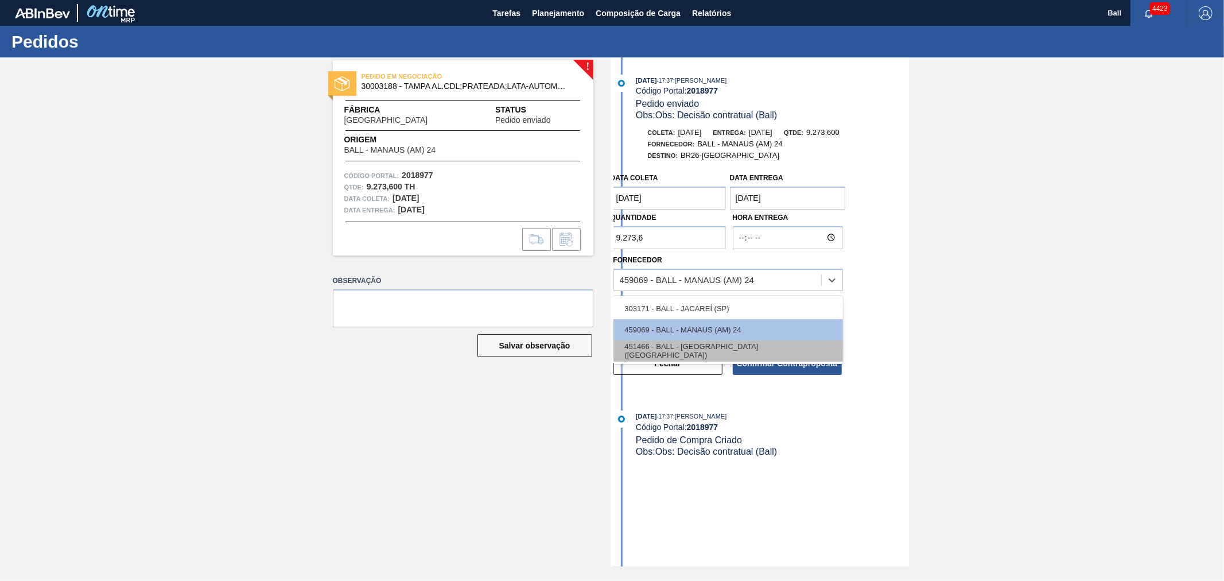
click at [679, 352] on div "451466 - BALL - RECIFE (PE)" at bounding box center [728, 350] width 230 height 21
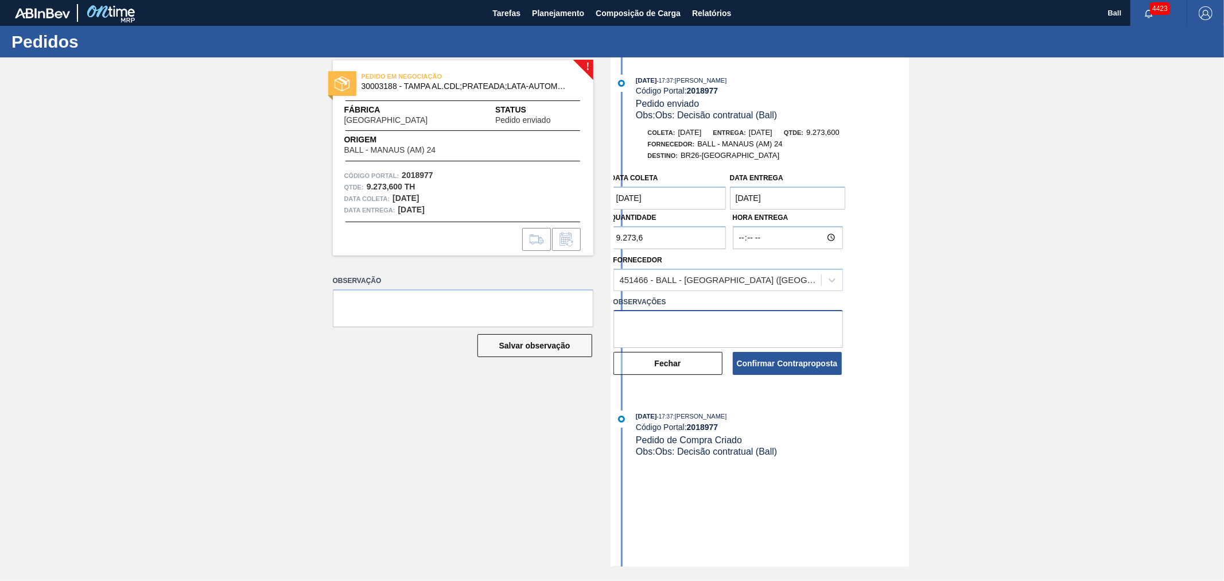
click at [699, 329] on textarea at bounding box center [728, 329] width 230 height 38
type textarea "mix"
click at [767, 376] on div "Confirmar Contraproposta" at bounding box center [787, 363] width 119 height 25
click at [767, 369] on button "Confirmar Contraproposta" at bounding box center [787, 363] width 109 height 23
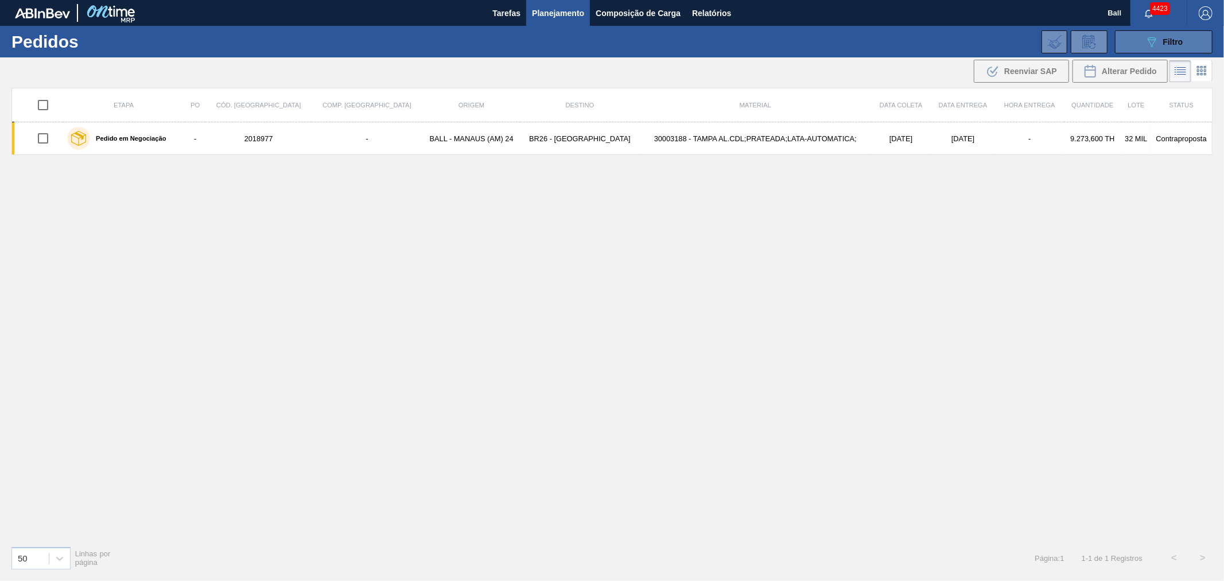
drag, startPoint x: 1154, startPoint y: 37, endPoint x: 1149, endPoint y: 45, distance: 9.1
click at [1154, 37] on icon at bounding box center [1152, 42] width 9 height 10
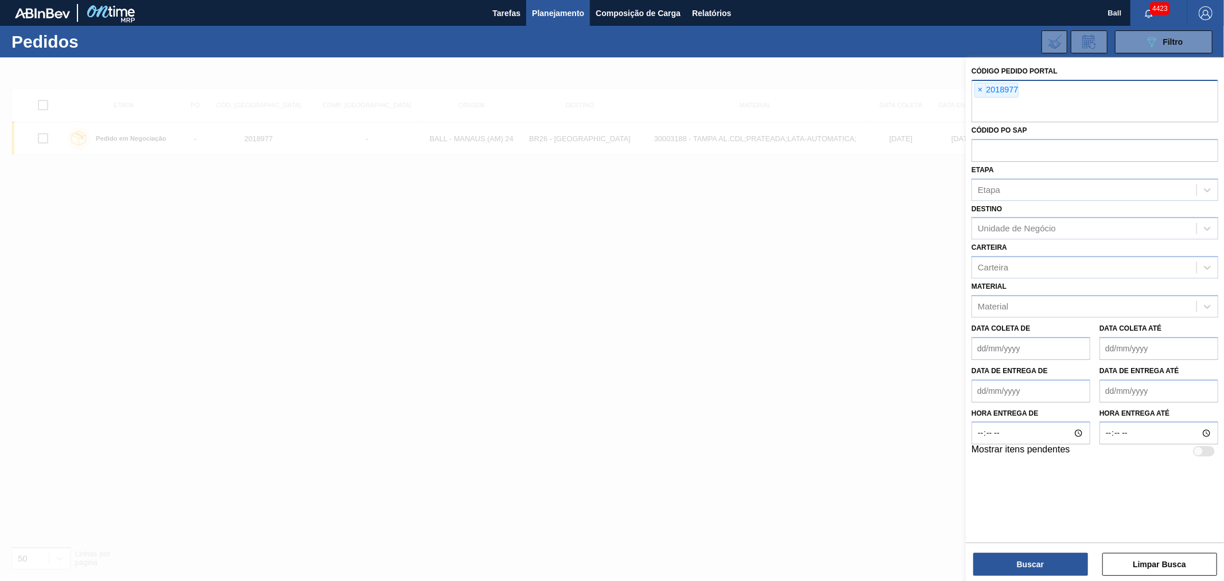
click at [974, 90] on div "× 2018977" at bounding box center [996, 90] width 44 height 15
click at [976, 89] on span "×" at bounding box center [980, 90] width 11 height 14
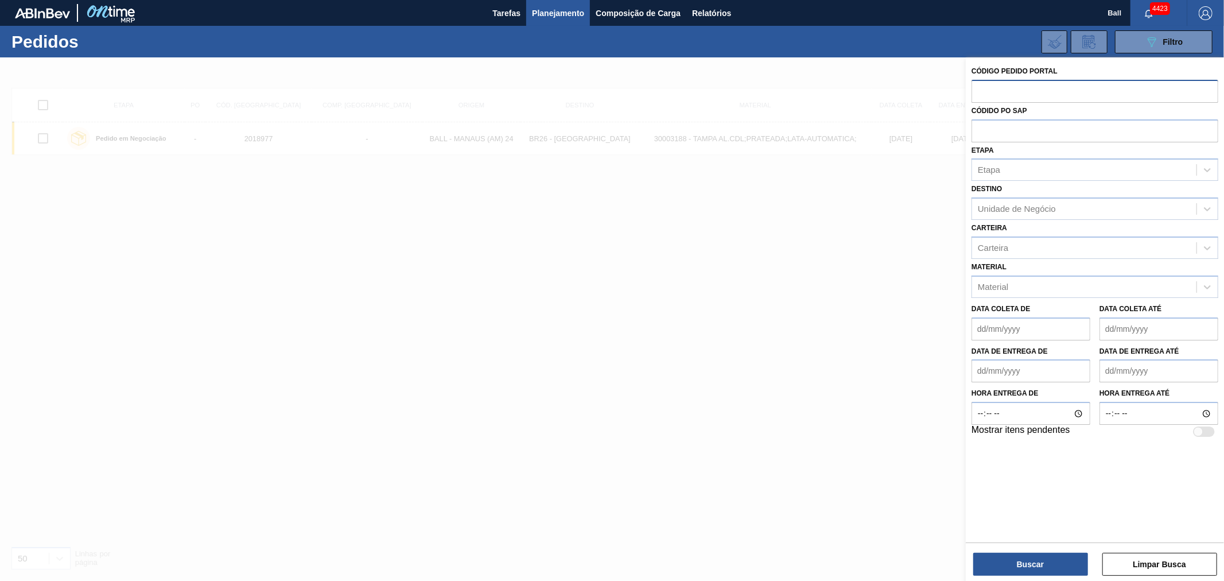
paste input "text"
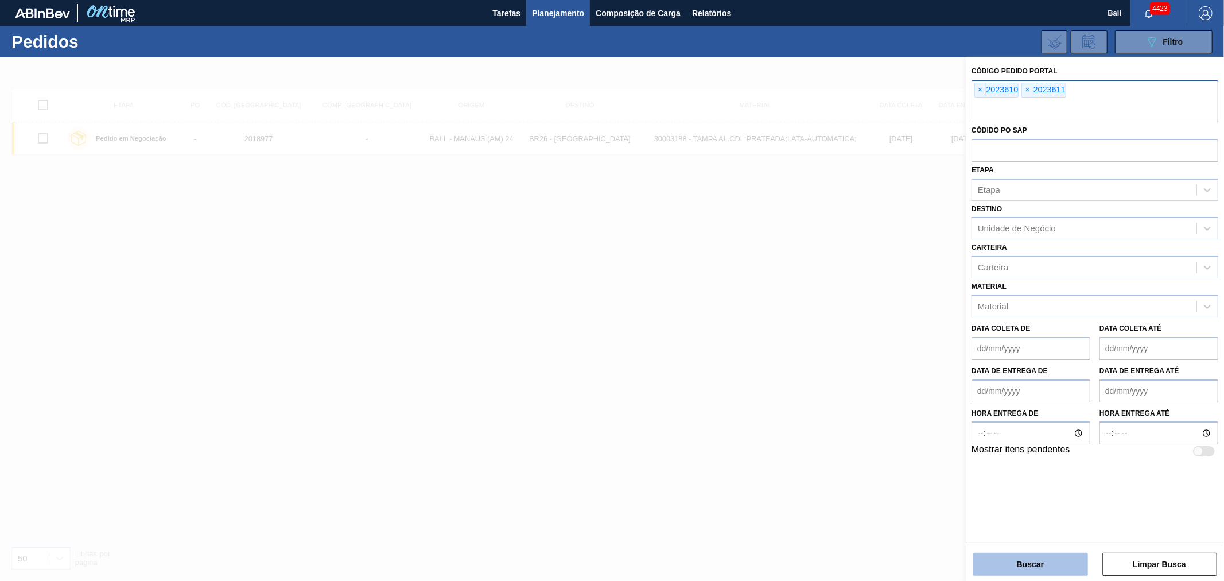
click at [1035, 566] on button "Buscar" at bounding box center [1030, 564] width 115 height 23
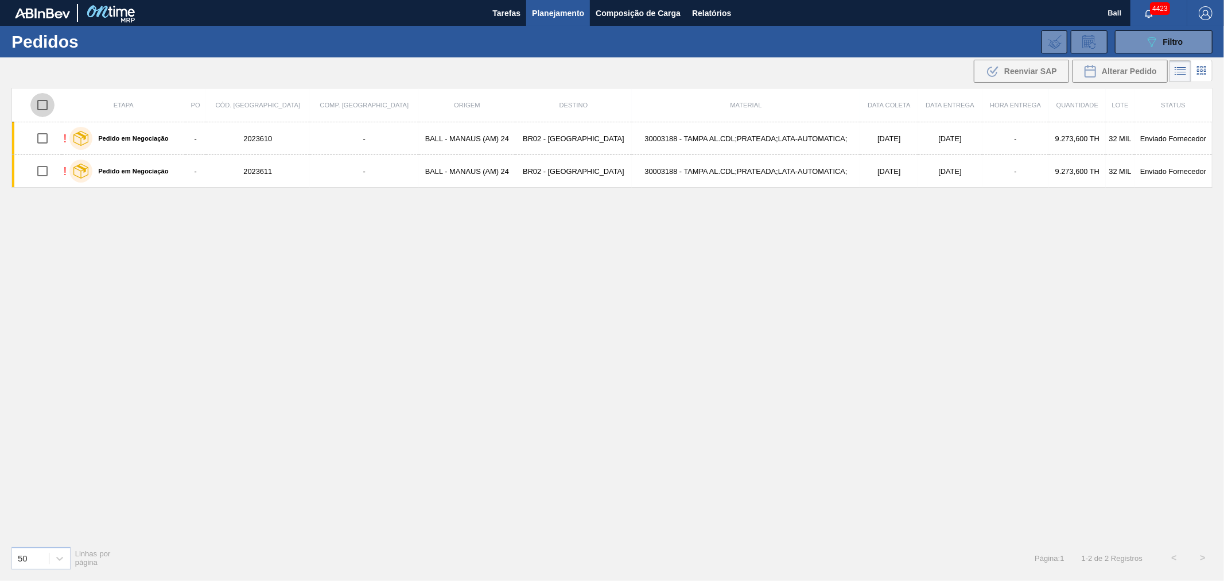
click at [49, 105] on input "checkbox" at bounding box center [42, 105] width 24 height 24
checkbox input "true"
click at [1013, 79] on button ".b{fill:var(--color-action-default)} Reenviar SAP" at bounding box center [1021, 71] width 95 height 23
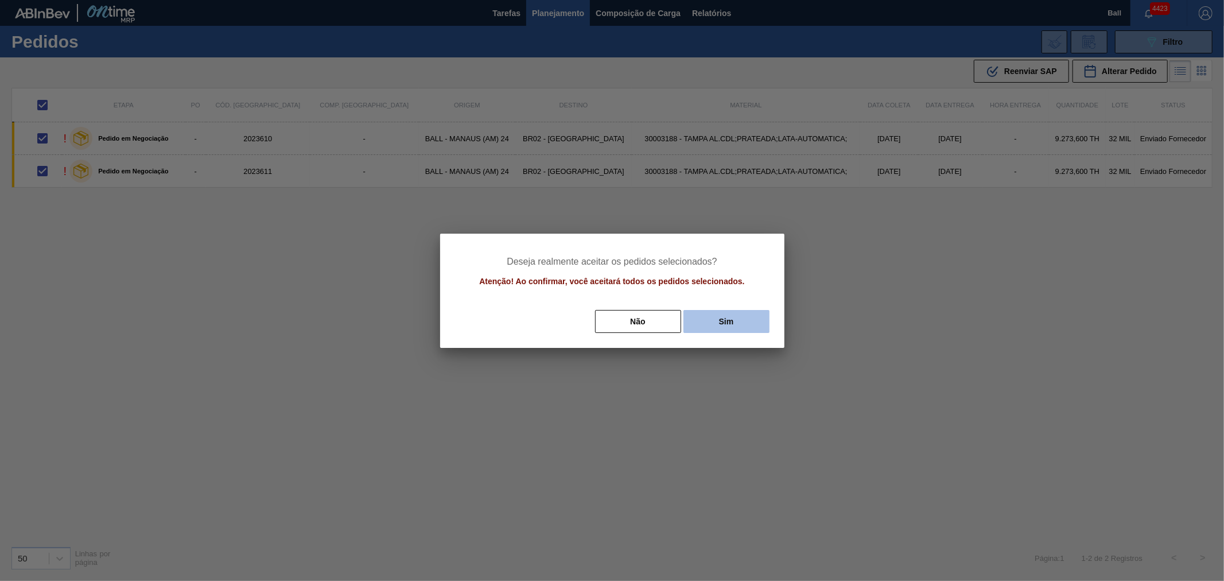
click at [710, 322] on button "Sim" at bounding box center [726, 321] width 86 height 23
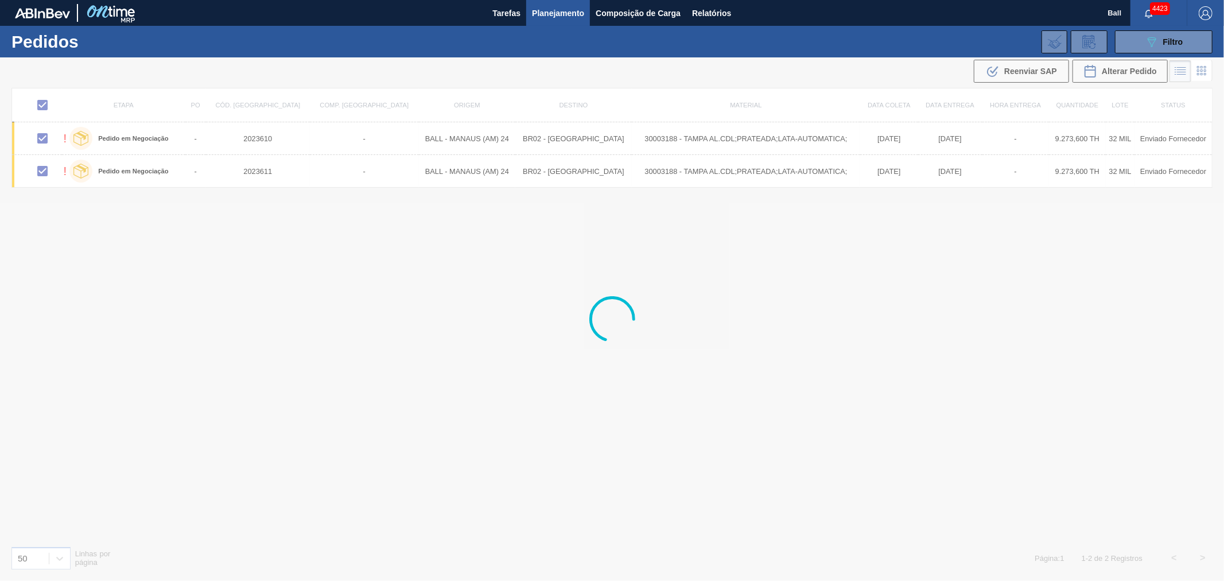
checkbox input "false"
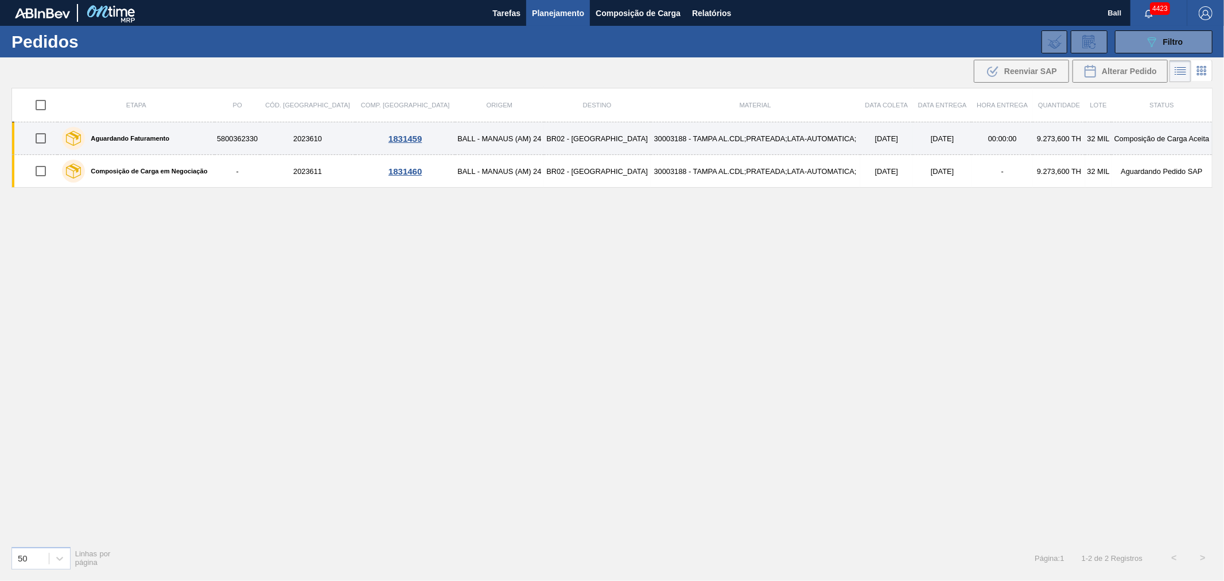
click at [651, 144] on td "30003188 - TAMPA AL.CDL;PRATEADA;LATA-AUTOMATICA;" at bounding box center [755, 138] width 209 height 33
click at [687, 140] on td "30003188 - TAMPA AL.CDL;PRATEADA;LATA-AUTOMATICA;" at bounding box center [755, 138] width 209 height 33
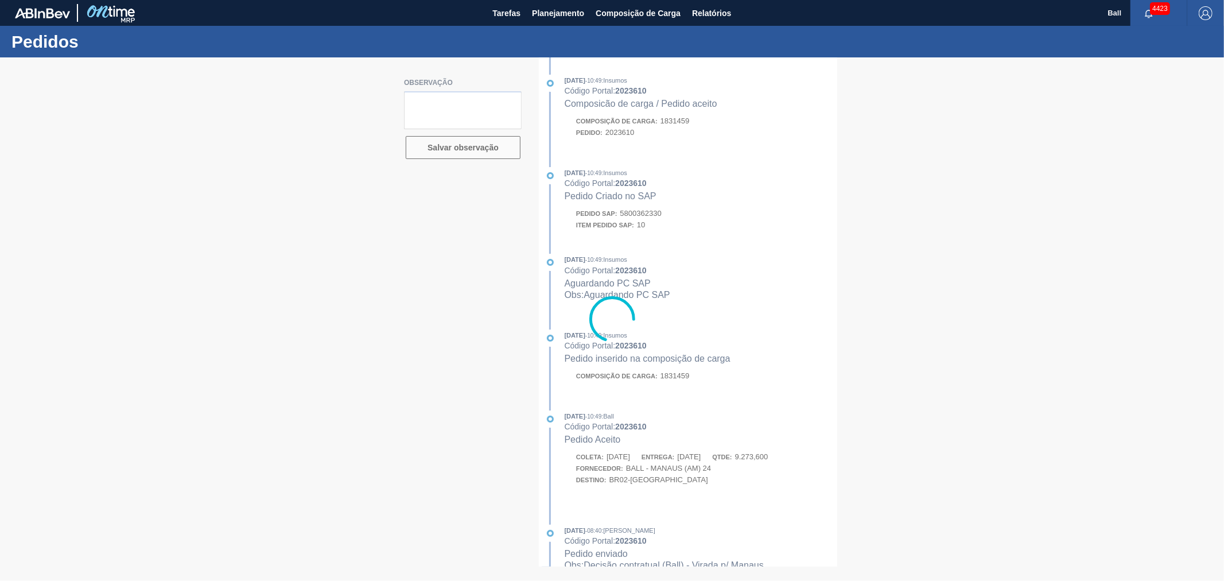
drag, startPoint x: 667, startPoint y: 219, endPoint x: 637, endPoint y: 214, distance: 30.2
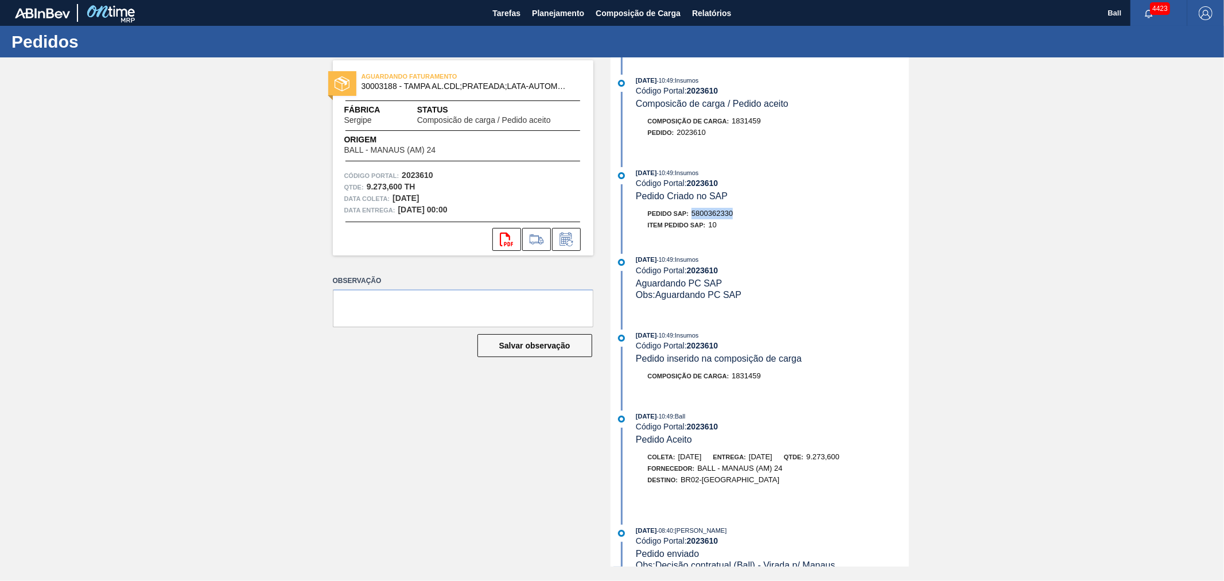
drag, startPoint x: 736, startPoint y: 218, endPoint x: 690, endPoint y: 219, distance: 46.5
click at [690, 219] on div "Pedido SAP: 5800362330" at bounding box center [772, 213] width 273 height 11
copy span "5800362330"
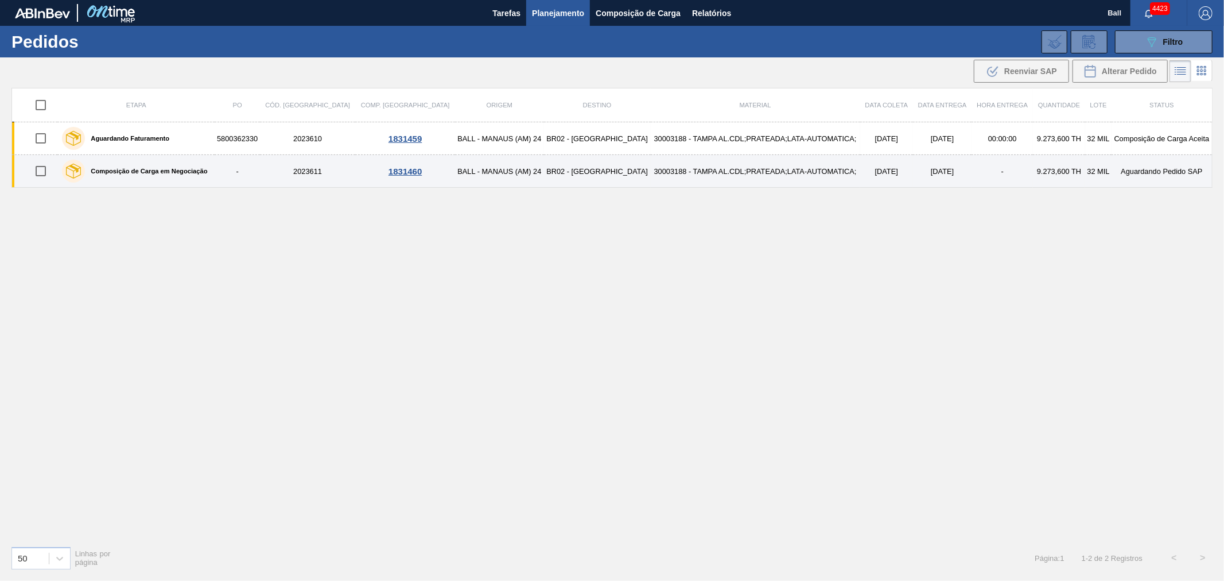
click at [729, 169] on td "30003188 - TAMPA AL.CDL;PRATEADA;LATA-AUTOMATICA;" at bounding box center [755, 171] width 209 height 33
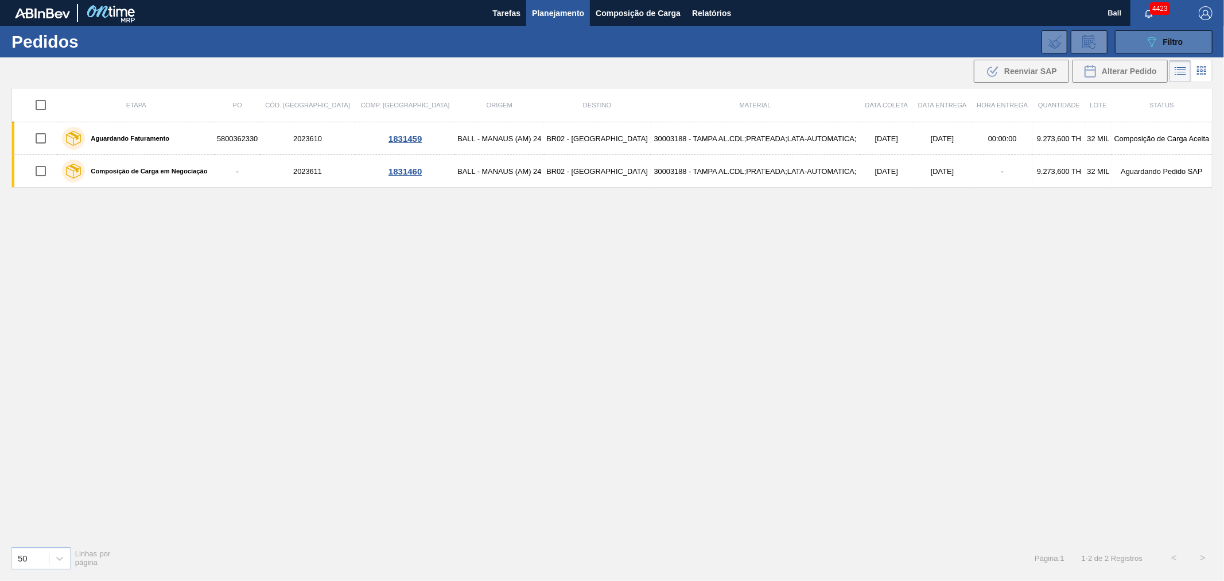
click at [1177, 39] on span "Filtro" at bounding box center [1173, 41] width 20 height 9
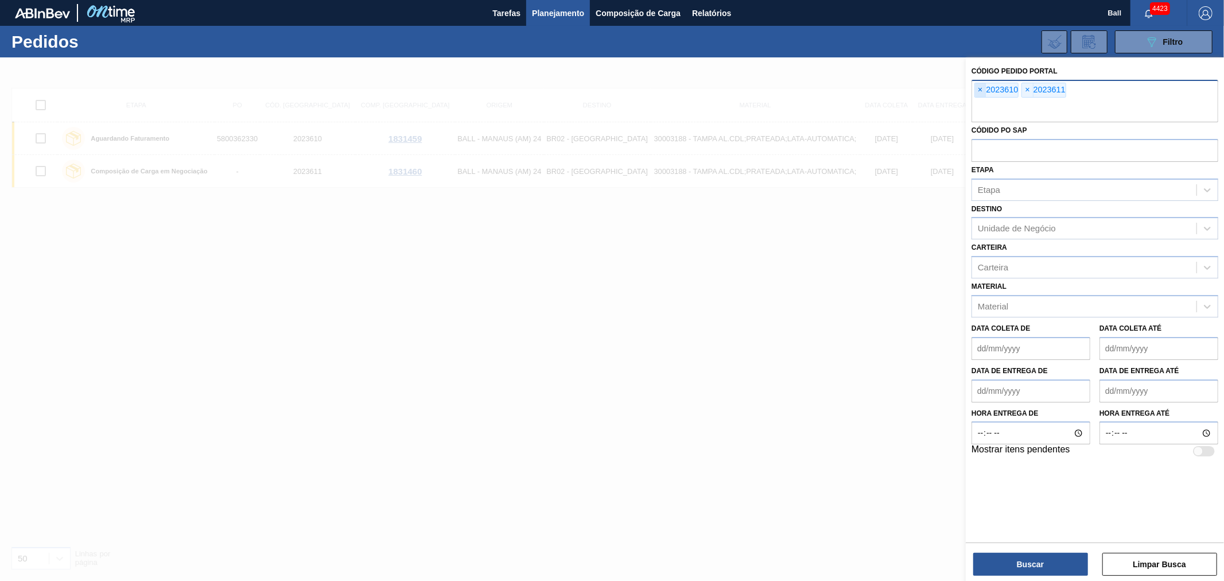
click at [978, 90] on span "×" at bounding box center [980, 90] width 11 height 14
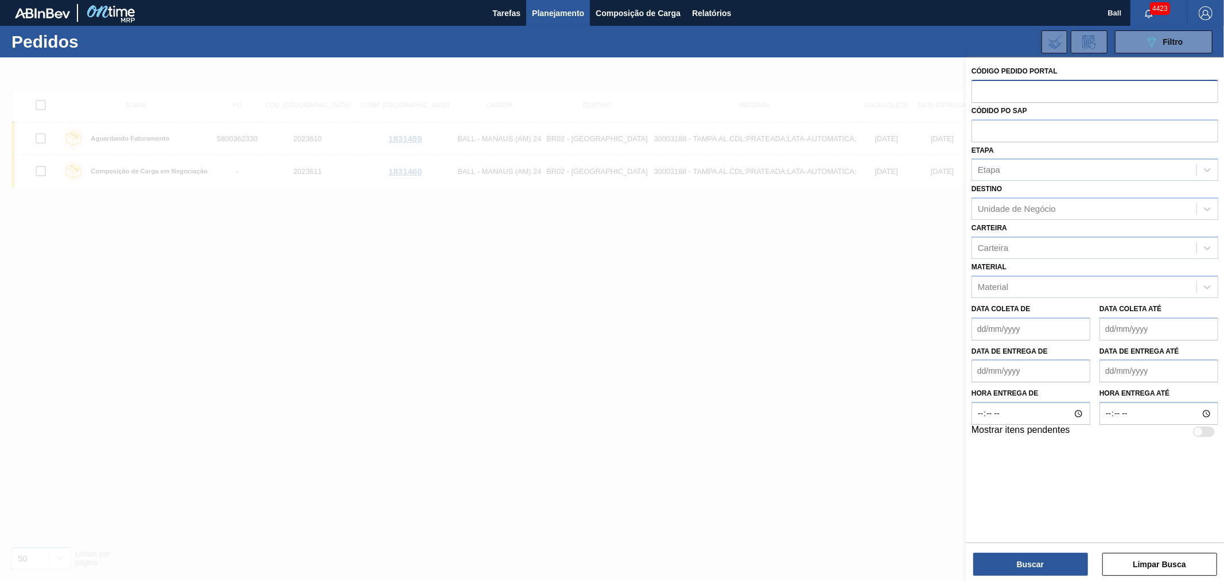
paste input "2023583"
type input "2023583"
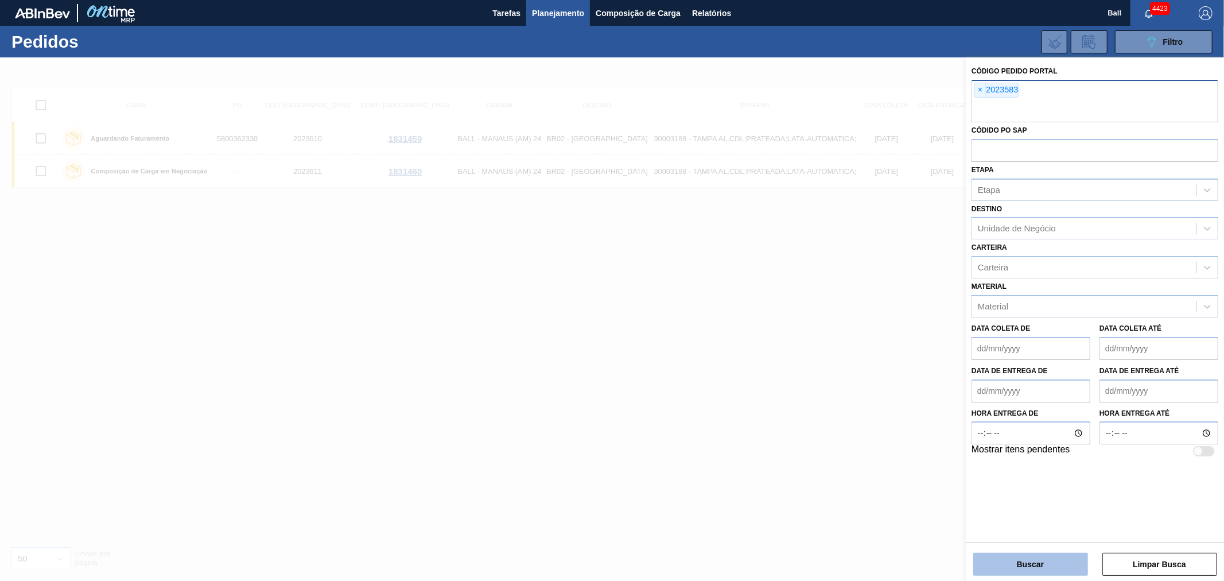
click at [1039, 557] on button "Buscar" at bounding box center [1030, 564] width 115 height 23
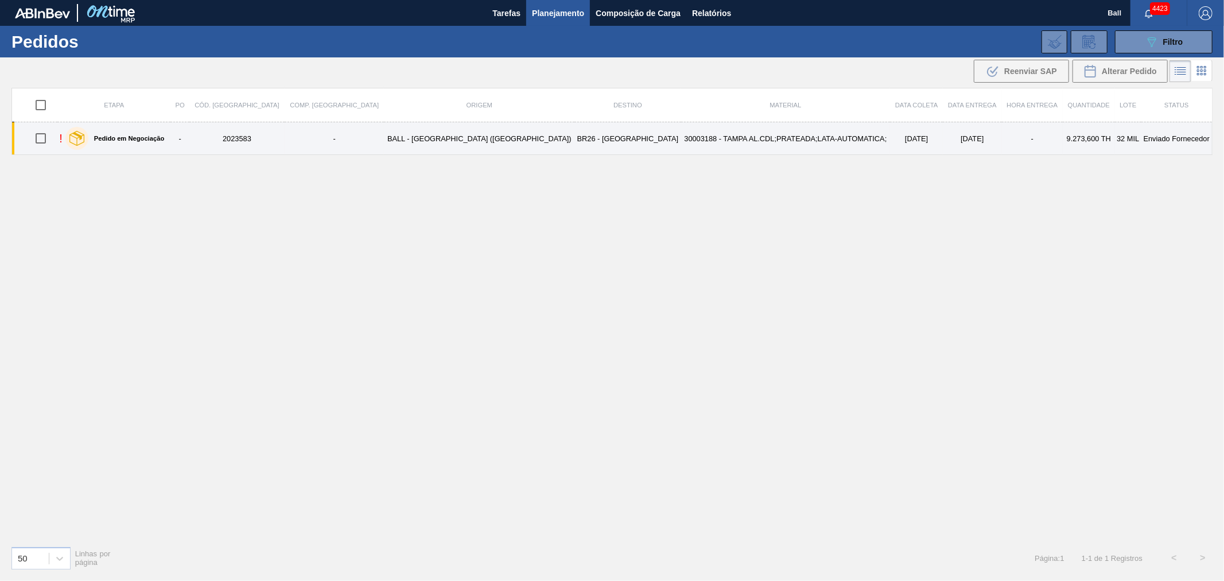
click at [681, 141] on td "30003188 - TAMPA AL.CDL;PRATEADA;LATA-AUTOMATICA;" at bounding box center [785, 138] width 209 height 33
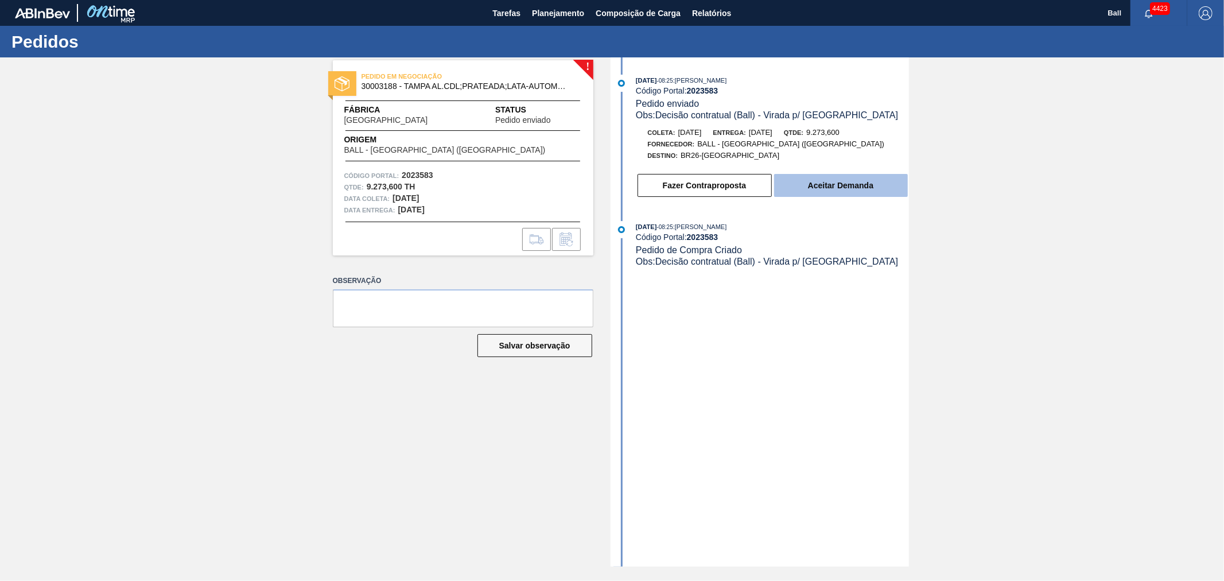
click at [856, 188] on button "Aceitar Demanda" at bounding box center [841, 185] width 134 height 23
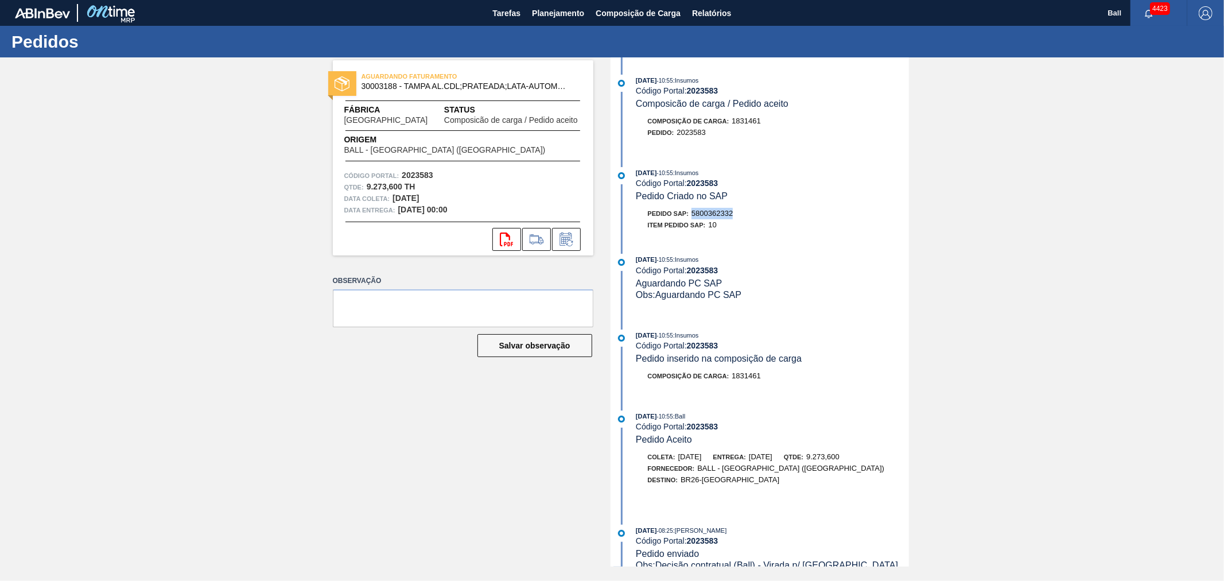
drag, startPoint x: 737, startPoint y: 219, endPoint x: 692, endPoint y: 221, distance: 44.8
click at [692, 219] on div "Pedido SAP: 5800362332" at bounding box center [772, 213] width 273 height 11
copy span "5800362332"
click at [566, 15] on span "Planejamento" at bounding box center [558, 13] width 52 height 14
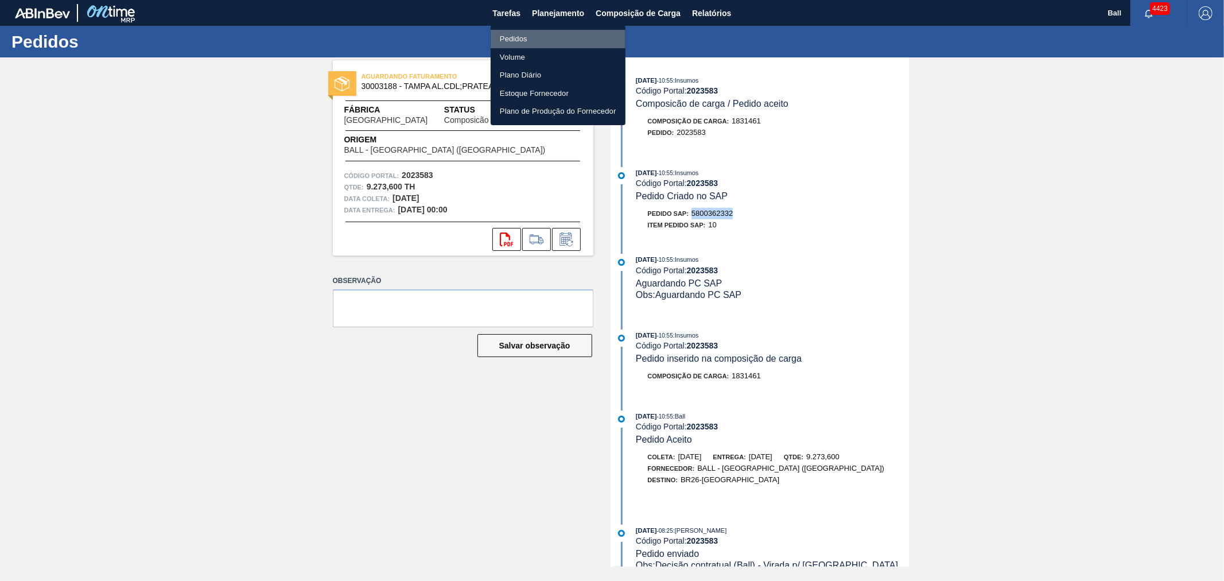
click at [529, 38] on li "Pedidos" at bounding box center [558, 39] width 135 height 18
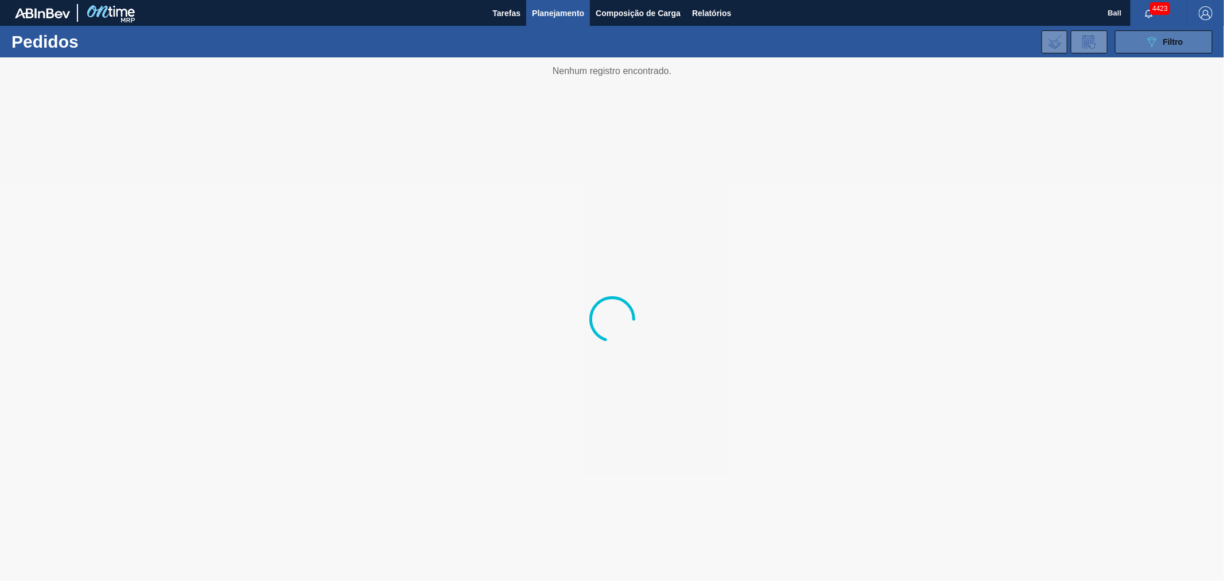
click at [1166, 50] on button "089F7B8B-B2A5-4AFE-B5C0-19BA573D28AC Filtro" at bounding box center [1164, 41] width 98 height 23
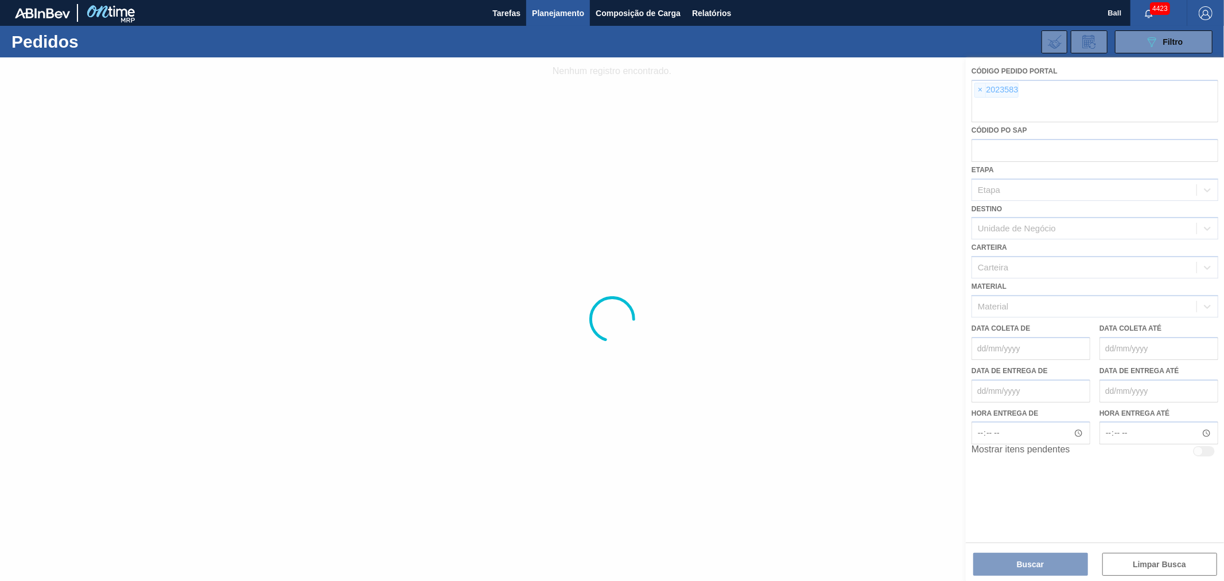
click at [978, 84] on div at bounding box center [612, 318] width 1224 height 523
click at [979, 93] on div at bounding box center [612, 318] width 1224 height 523
click at [979, 90] on div at bounding box center [612, 318] width 1224 height 523
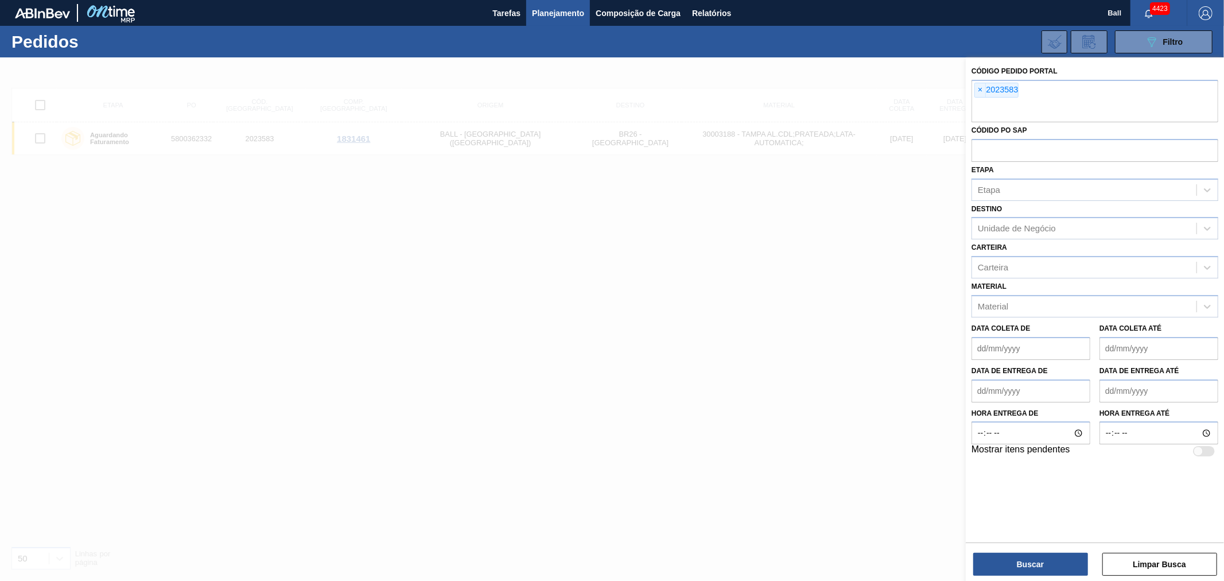
click at [979, 90] on span "×" at bounding box center [980, 90] width 11 height 14
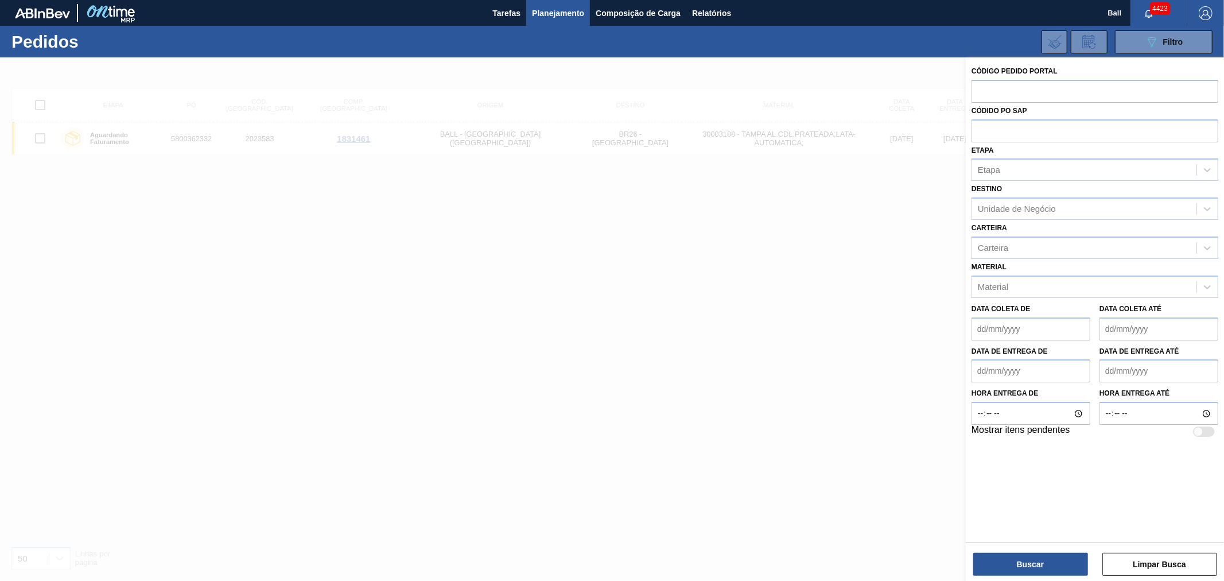
paste input "text"
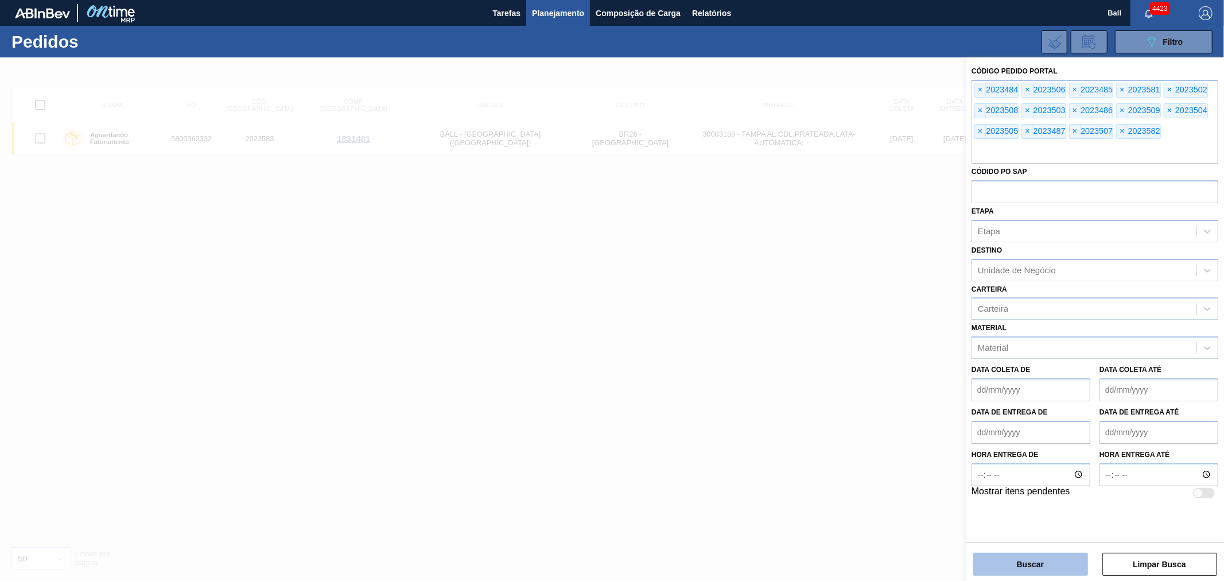
click at [1024, 568] on button "Buscar" at bounding box center [1030, 564] width 115 height 23
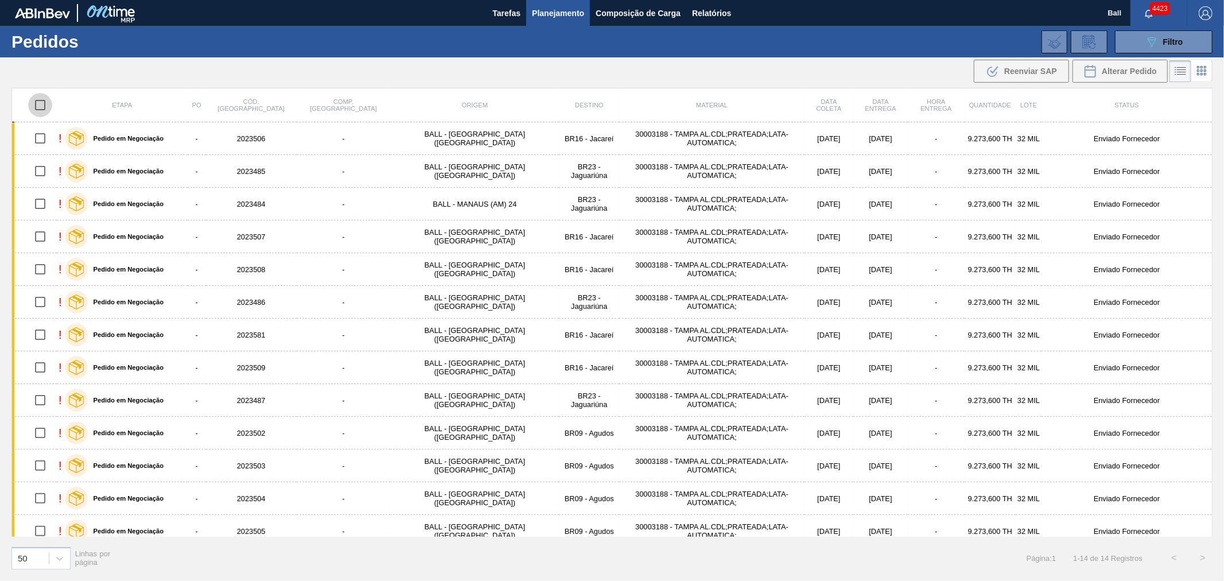
click at [35, 104] on input "checkbox" at bounding box center [40, 105] width 24 height 24
checkbox input "true"
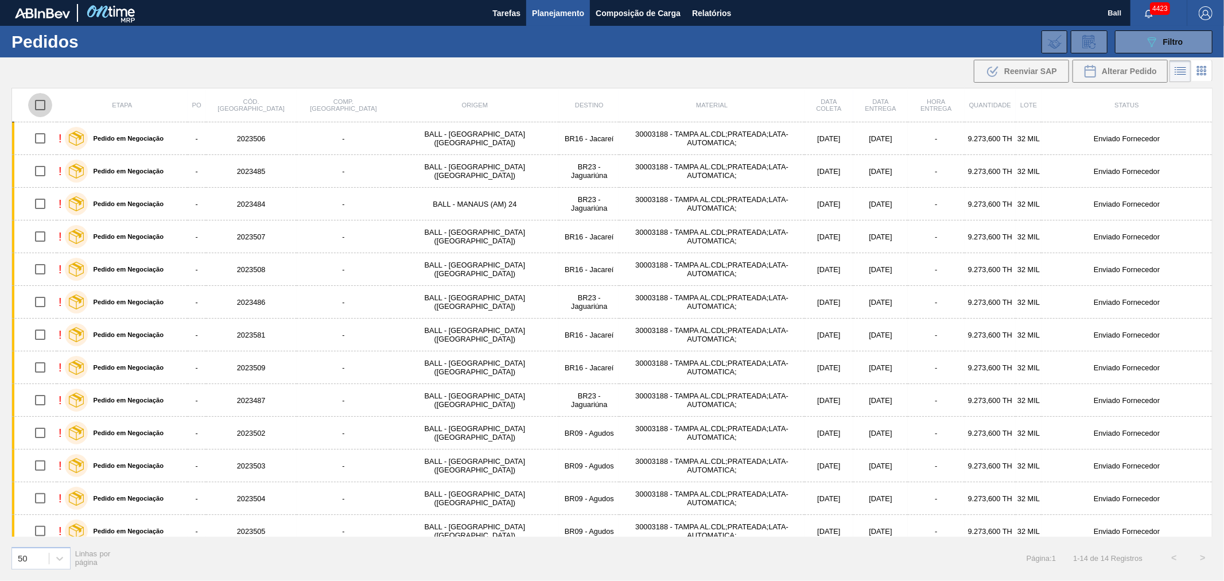
checkbox input "true"
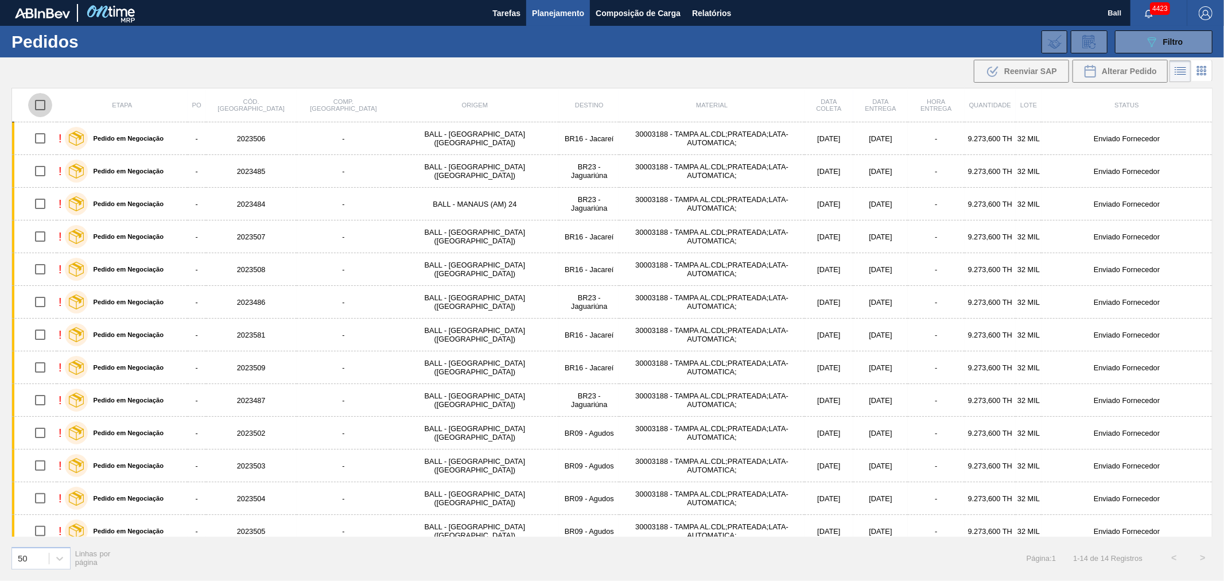
checkbox input "true"
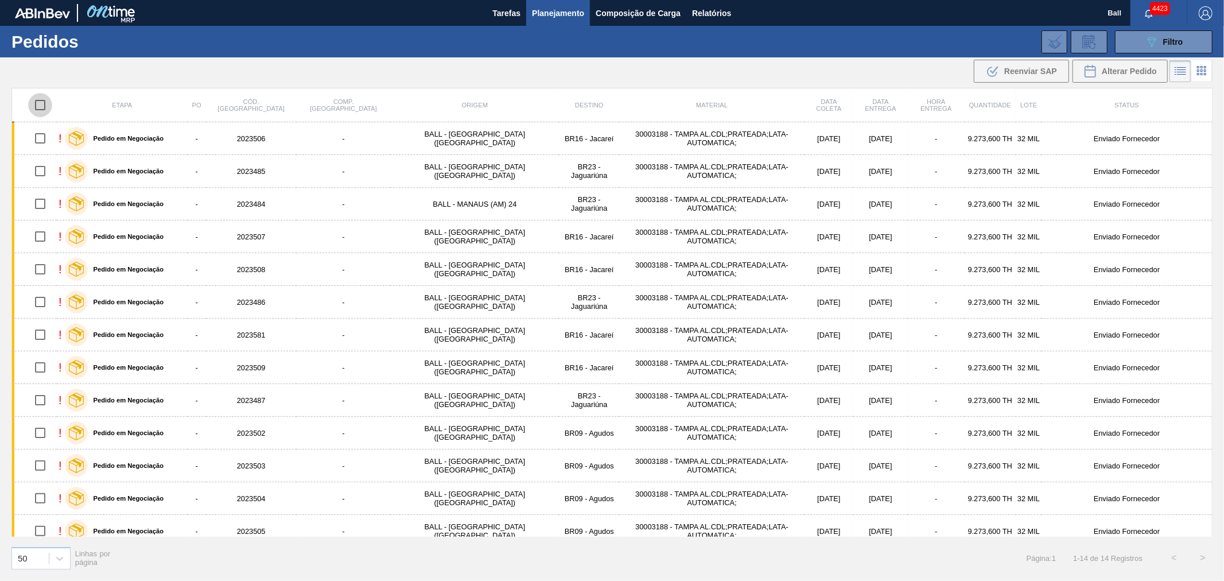
checkbox input "true"
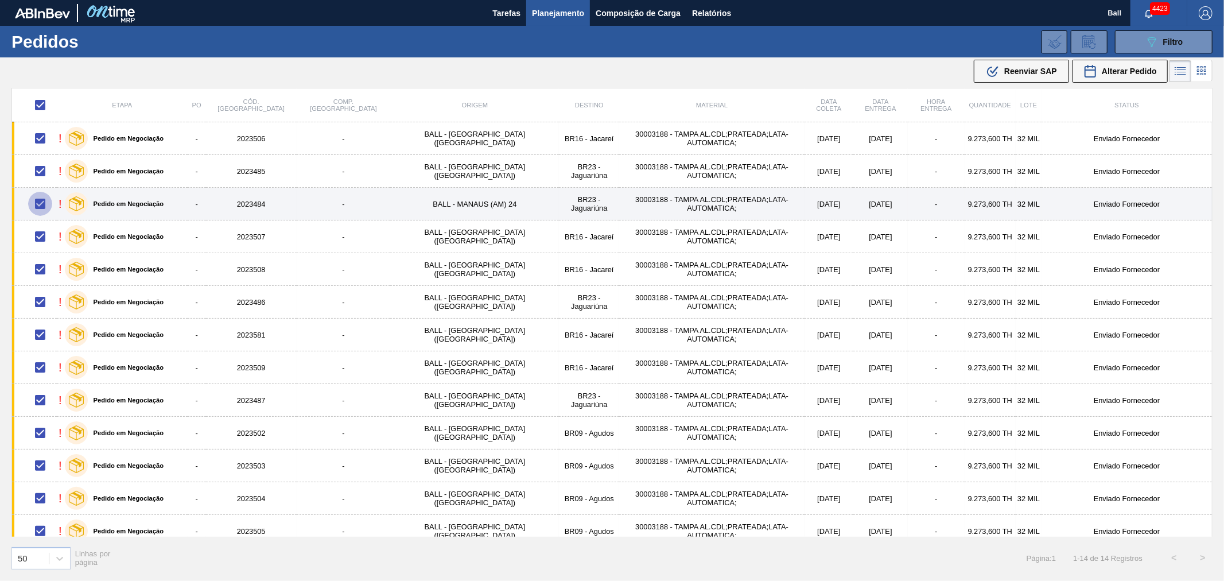
click at [37, 204] on input "checkbox" at bounding box center [40, 204] width 24 height 24
checkbox input "false"
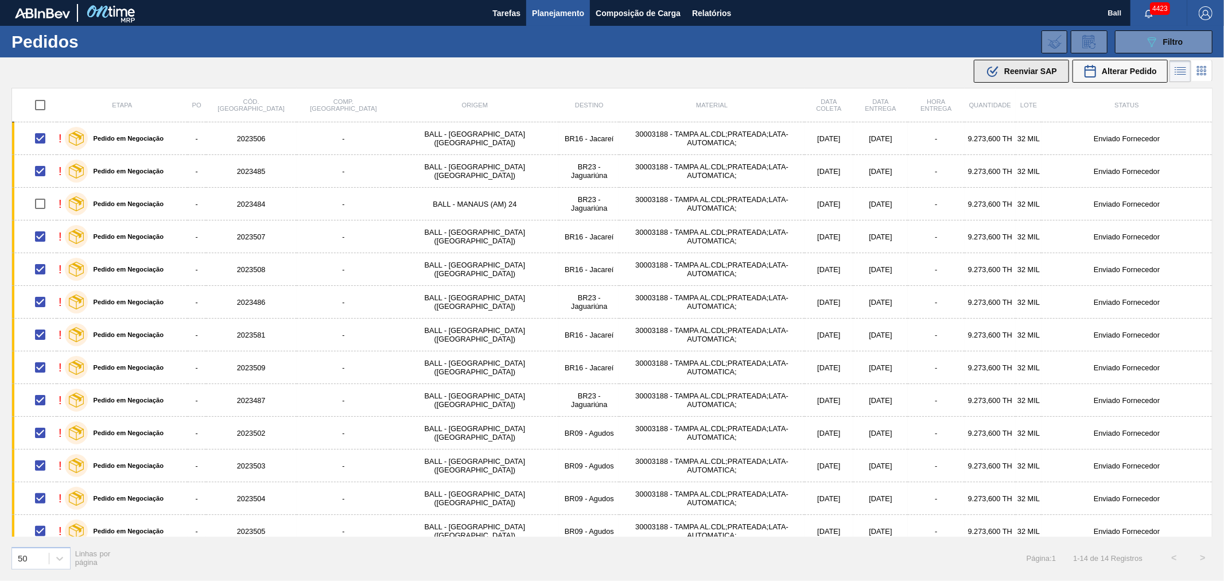
click at [1016, 75] on span "Reenviar SAP" at bounding box center [1030, 71] width 53 height 9
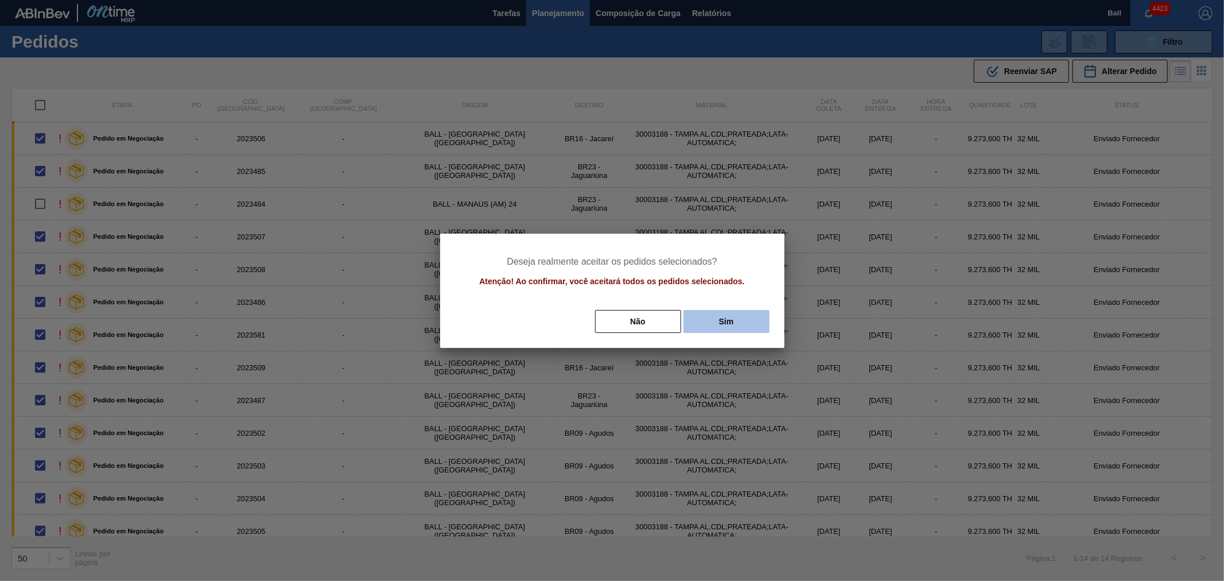
click at [721, 322] on button "Sim" at bounding box center [726, 321] width 86 height 23
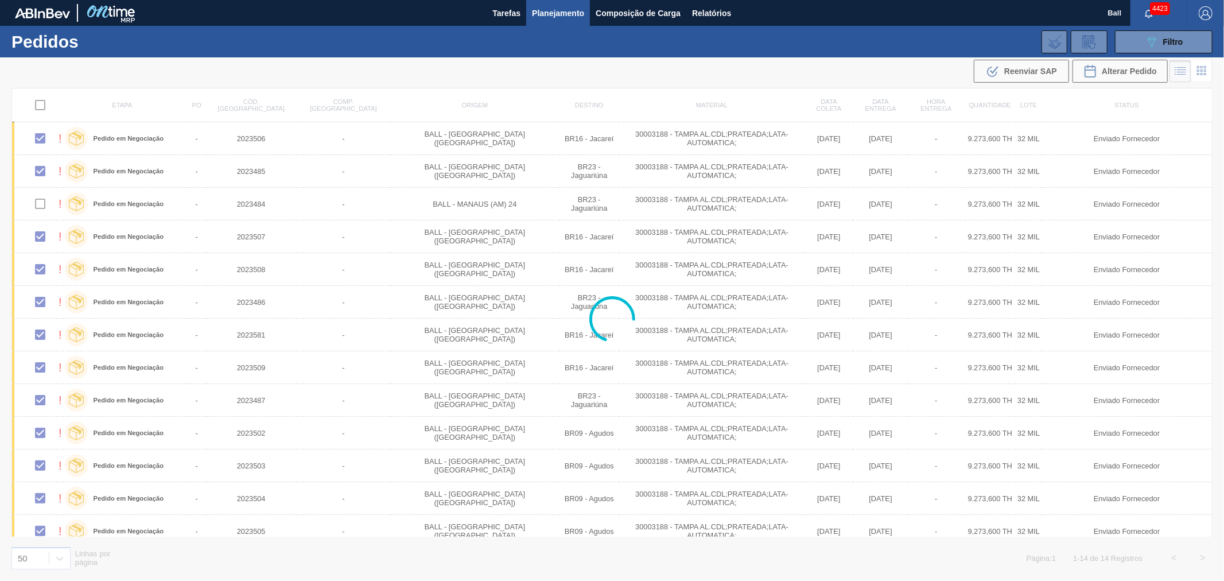
checkbox input "false"
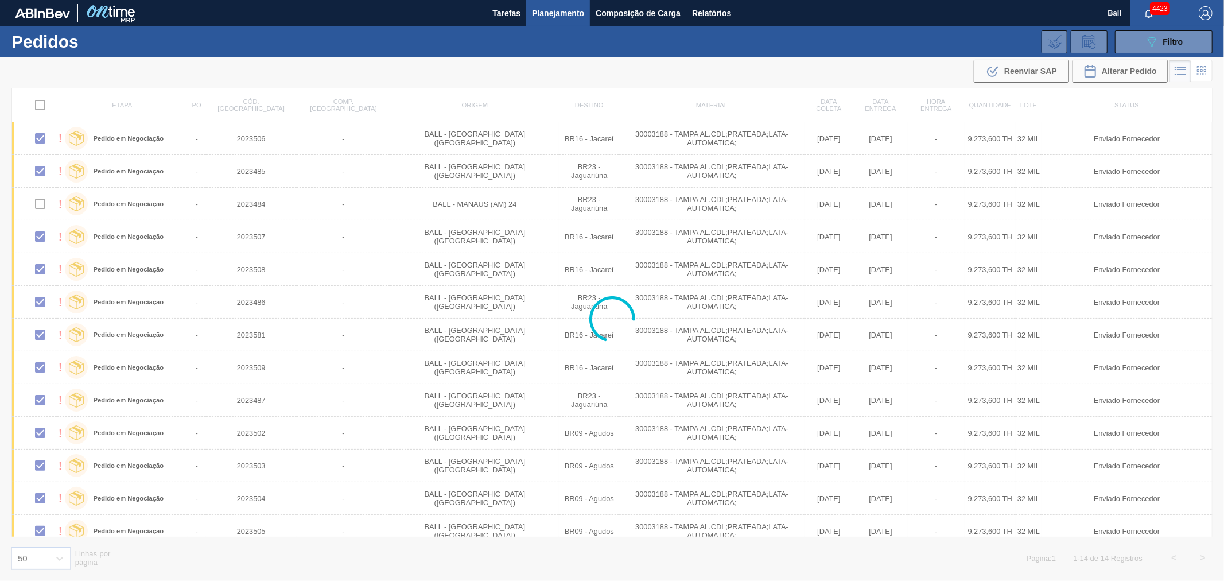
checkbox input "false"
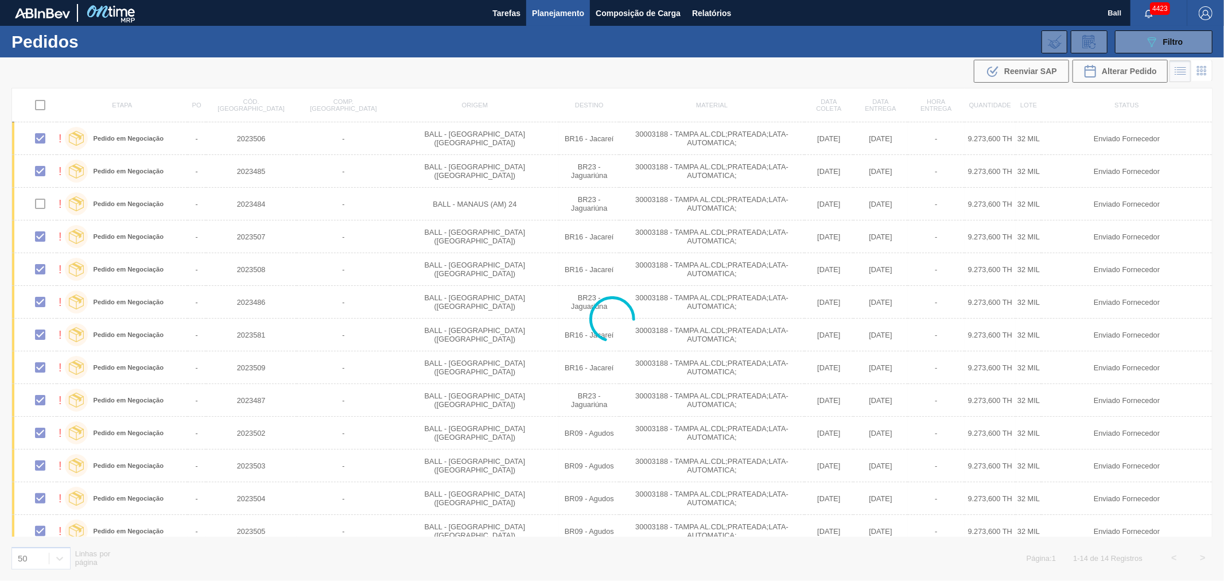
checkbox input "false"
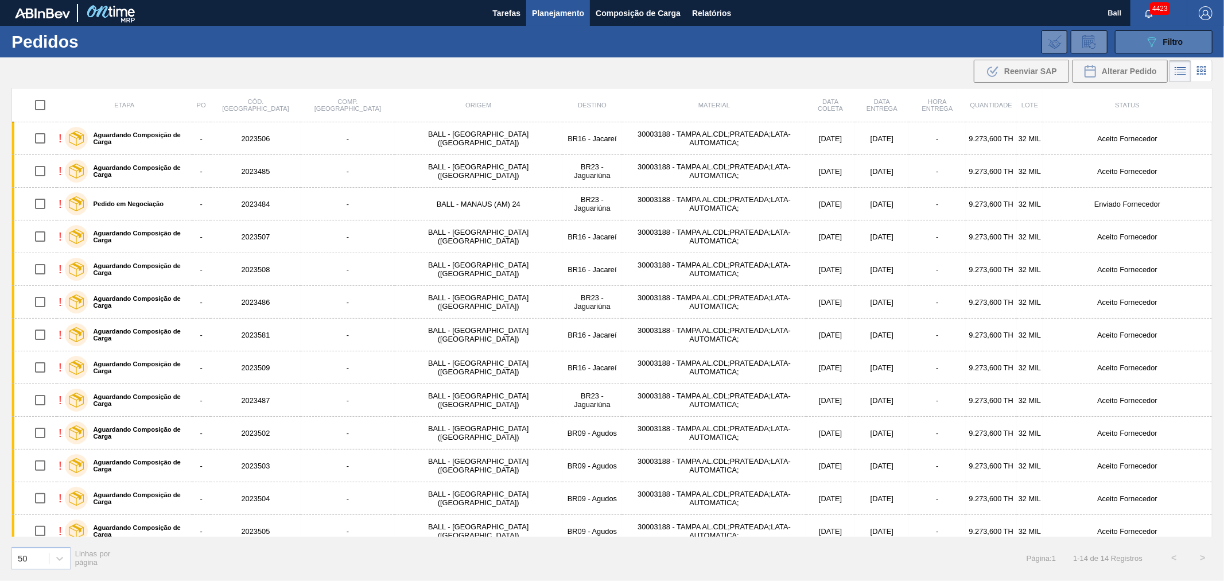
click at [1160, 42] on div "089F7B8B-B2A5-4AFE-B5C0-19BA573D28AC Filtro" at bounding box center [1164, 42] width 38 height 14
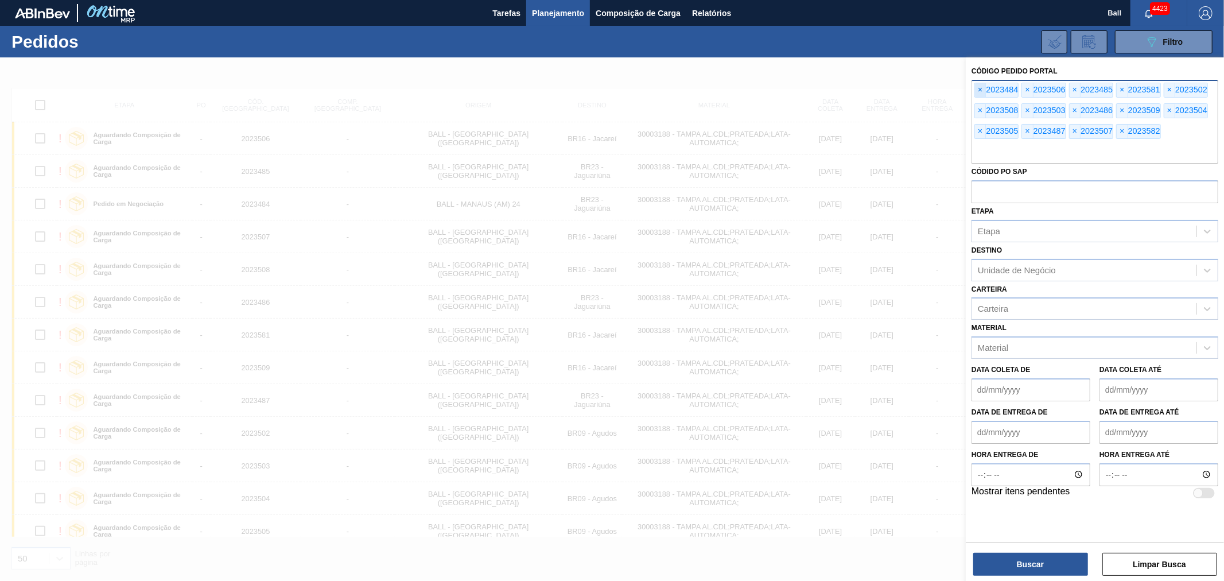
click at [983, 88] on span "×" at bounding box center [980, 90] width 11 height 14
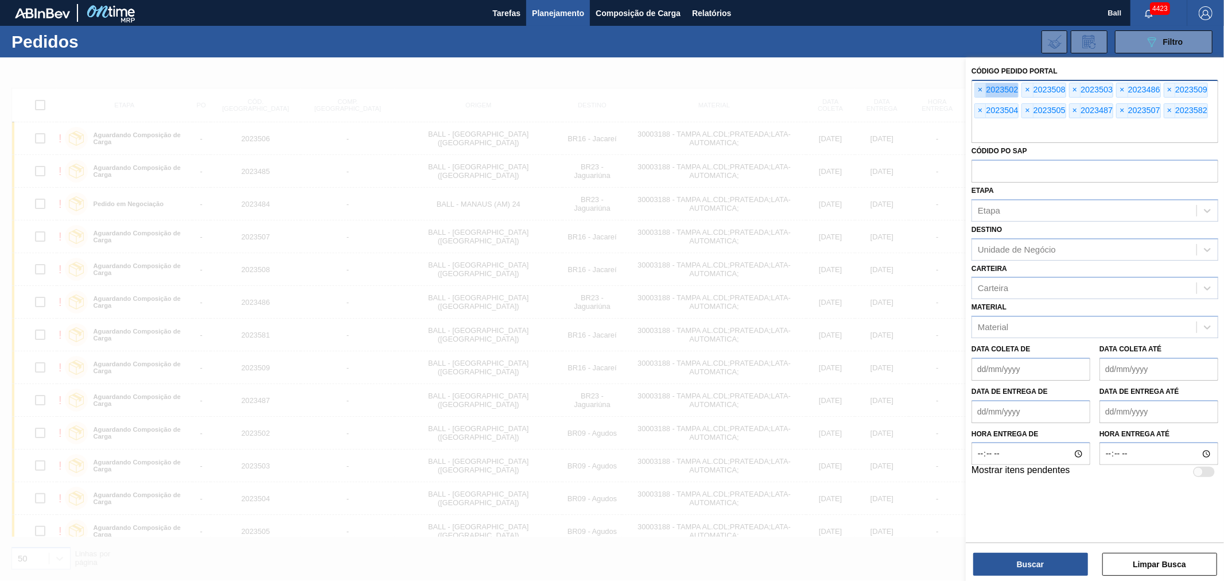
click at [983, 88] on span "×" at bounding box center [980, 90] width 11 height 14
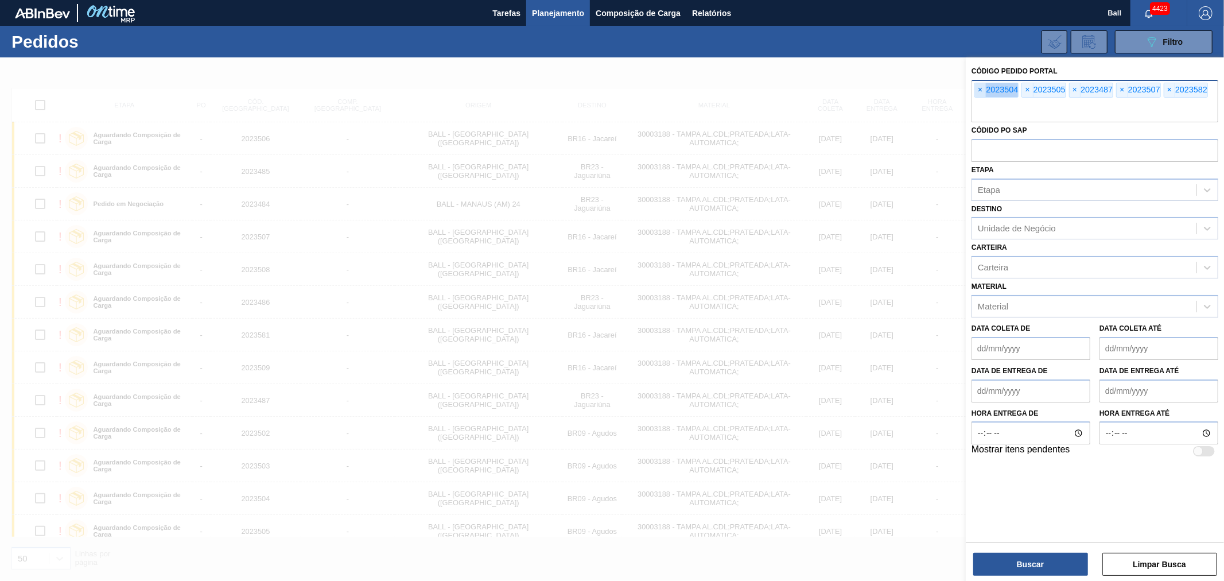
click at [983, 88] on span "×" at bounding box center [980, 90] width 11 height 14
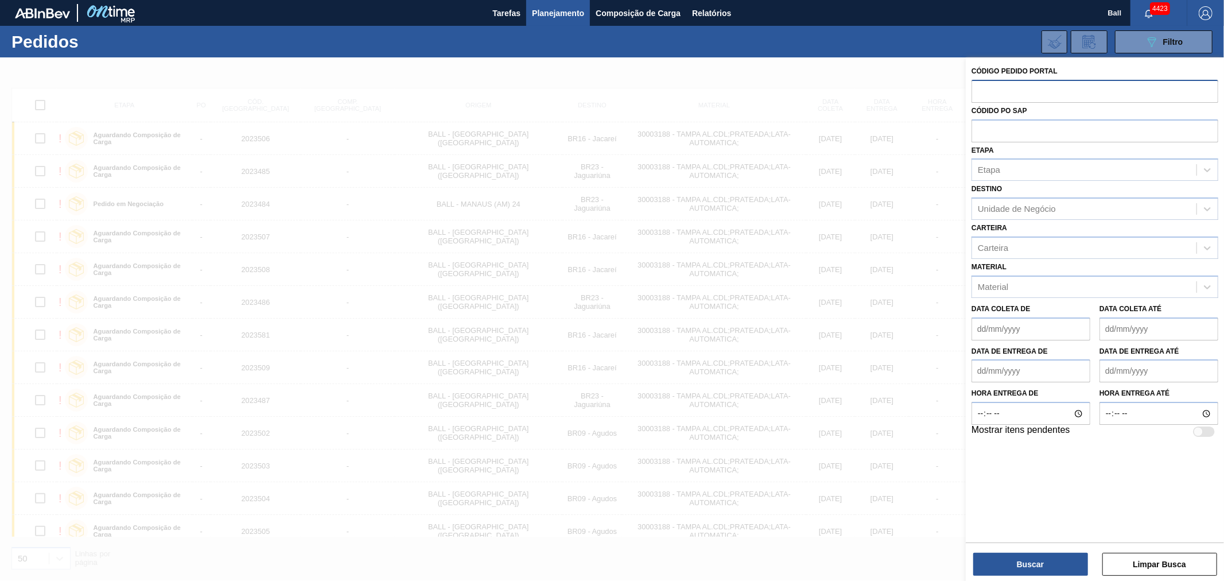
paste input "2023584"
type input "2023584"
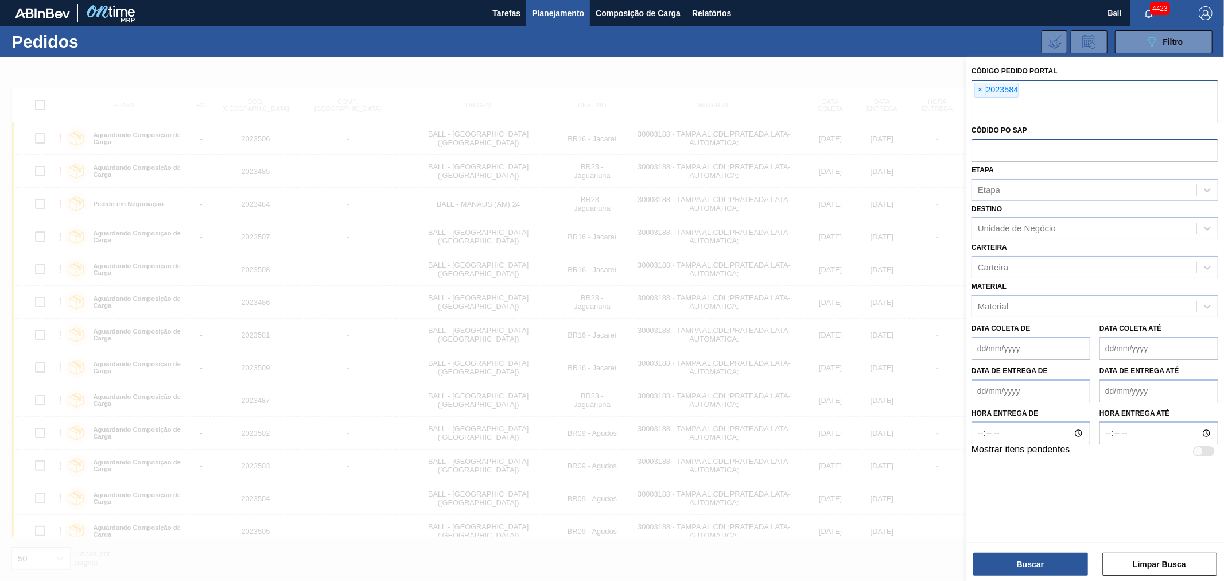
click at [983, 131] on div "Códido PO SAP" at bounding box center [1094, 142] width 247 height 40
click at [1001, 560] on button "Buscar" at bounding box center [1030, 564] width 115 height 23
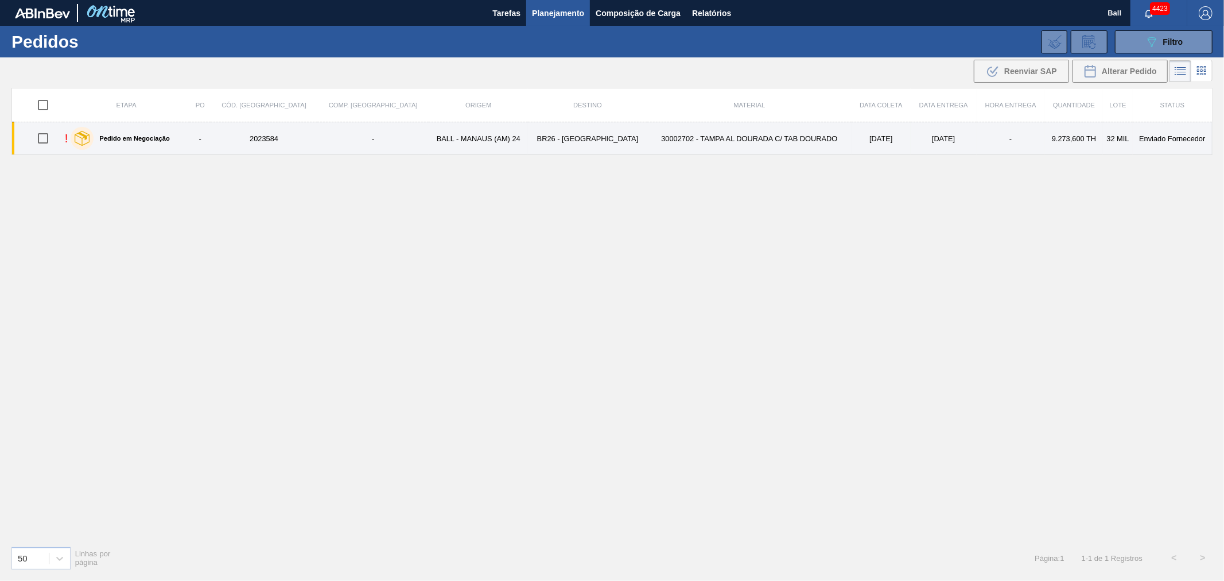
click at [755, 146] on td "30002702 - TAMPA AL DOURADA C/ TAB DOURADO" at bounding box center [749, 138] width 204 height 33
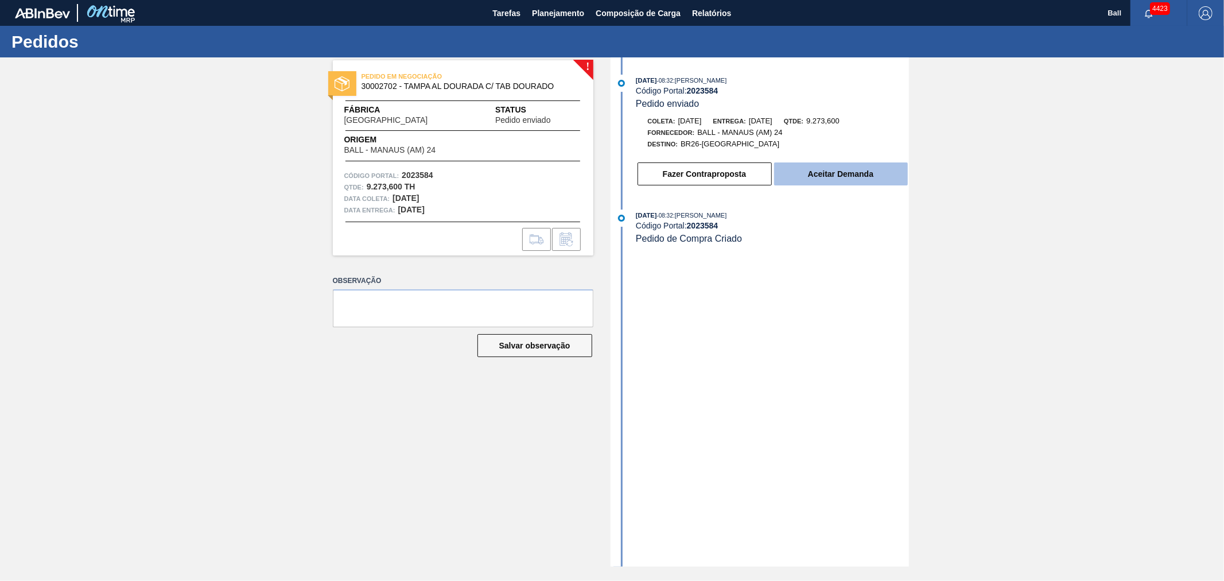
click at [803, 175] on button "Aceitar Demanda" at bounding box center [841, 173] width 134 height 23
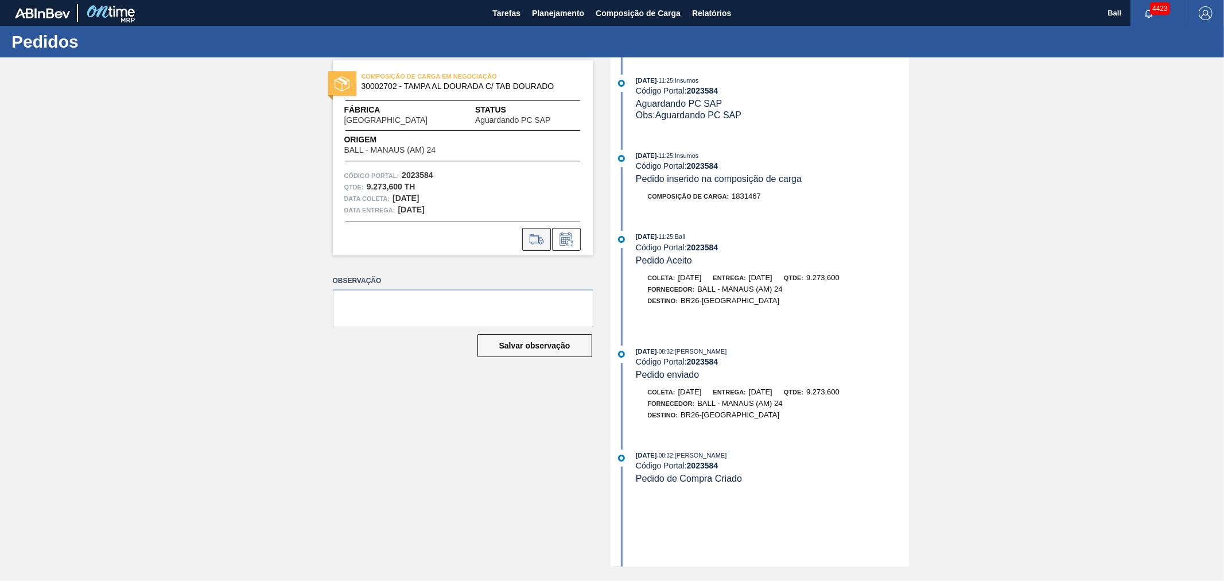
click at [541, 245] on icon at bounding box center [536, 239] width 18 height 14
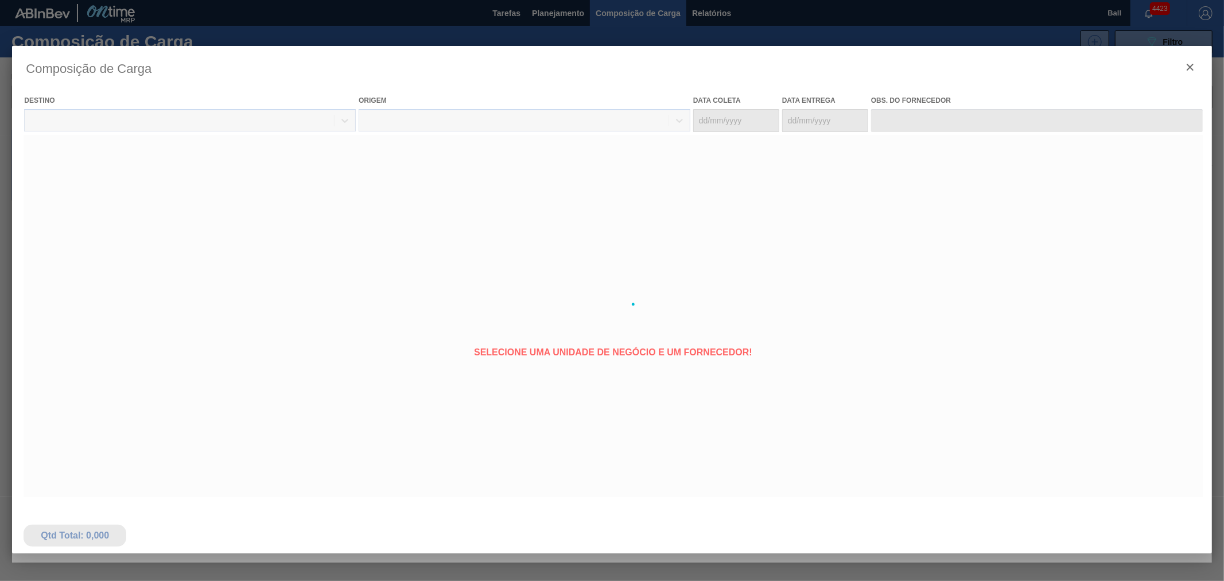
type coleta "[DATE]"
type entrega "[DATE]"
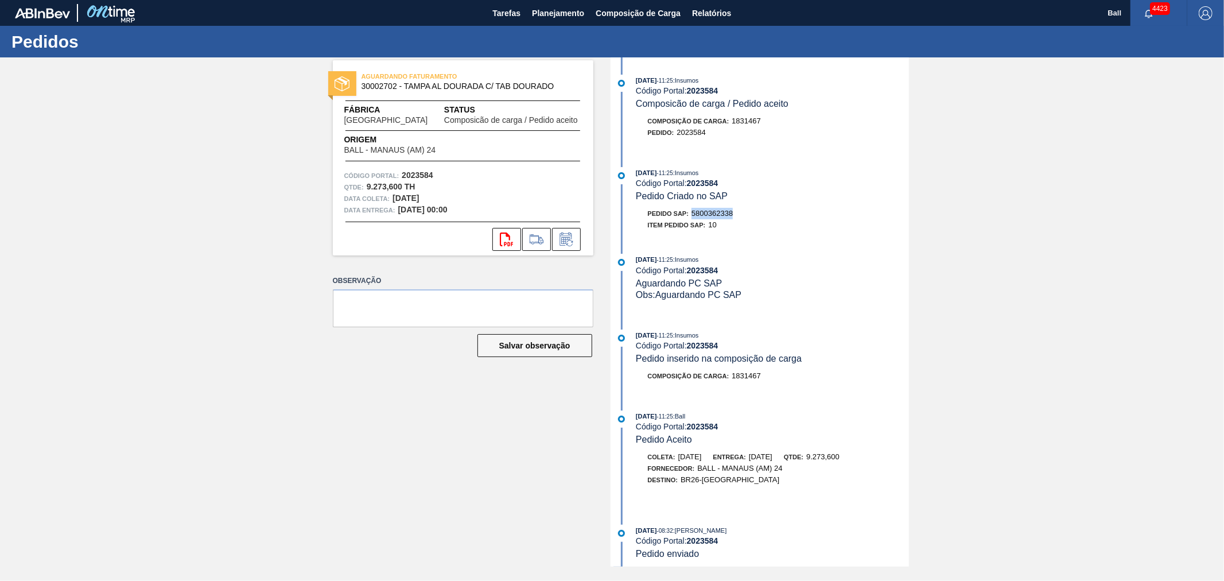
drag, startPoint x: 737, startPoint y: 216, endPoint x: 690, endPoint y: 216, distance: 47.6
click at [690, 216] on div "Pedido SAP: 5800362338" at bounding box center [772, 213] width 273 height 11
copy span "5800362338"
